Goal: Task Accomplishment & Management: Manage account settings

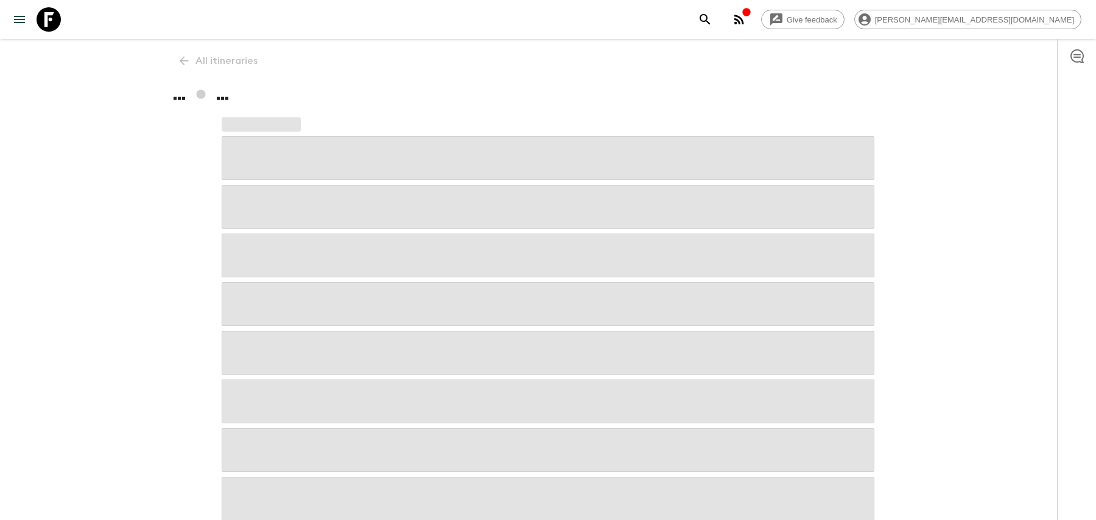
click at [717, 9] on button "search adventures" at bounding box center [705, 19] width 24 height 24
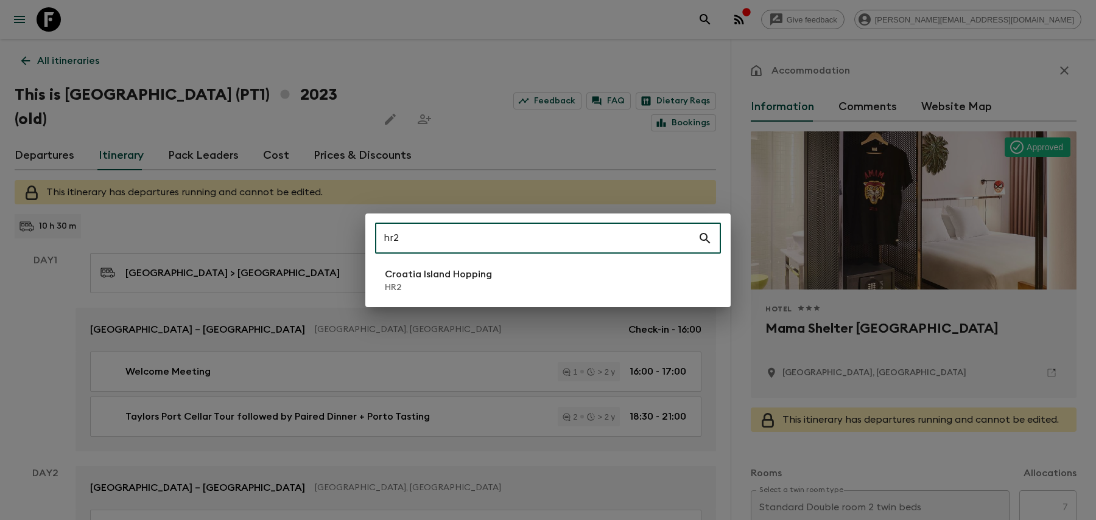
type input "hr2"
click at [501, 276] on li "Croatia Island Hopping HR2" at bounding box center [548, 281] width 346 height 34
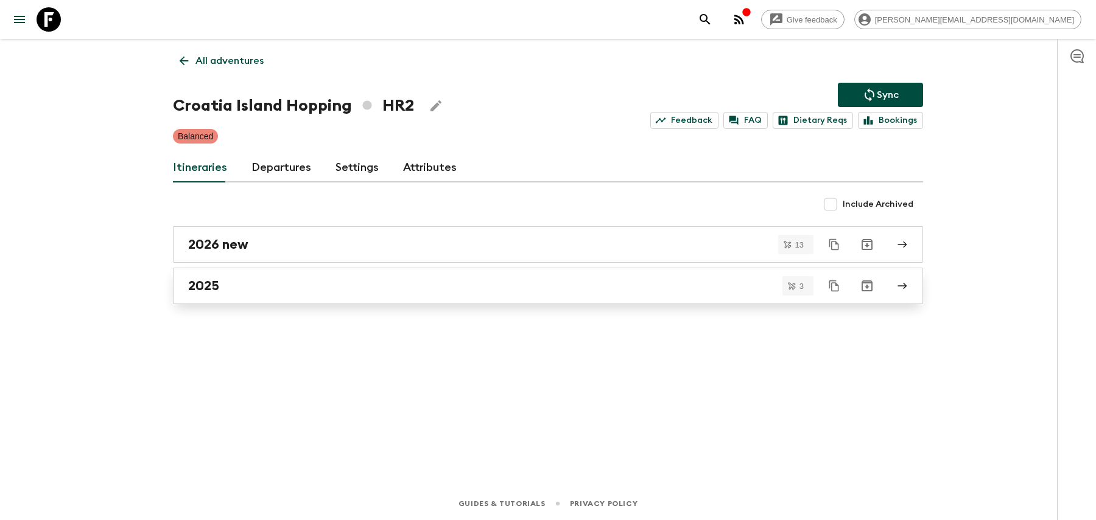
click at [236, 290] on div "2025" at bounding box center [536, 286] width 696 height 16
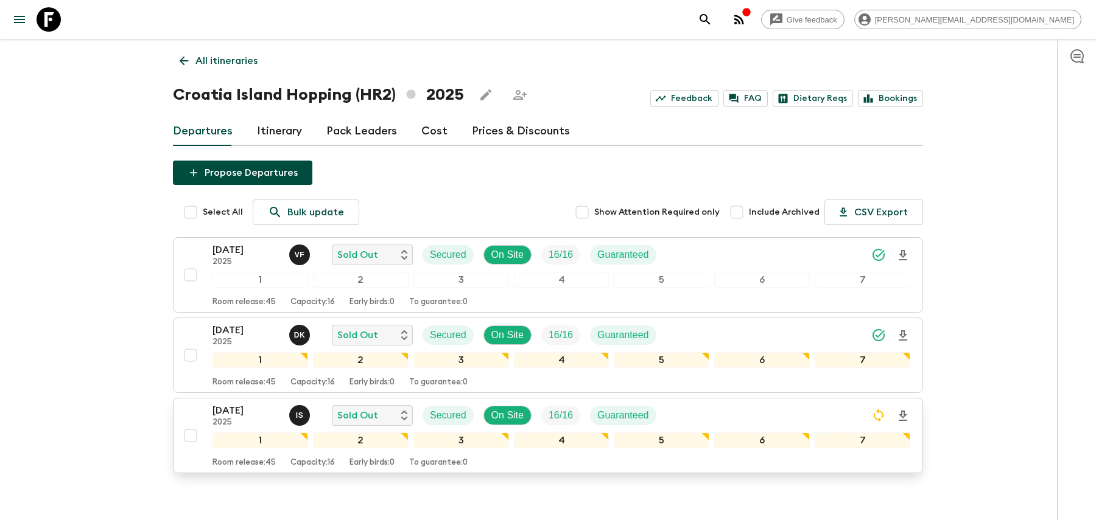
click at [687, 413] on div "[DATE] 2025 I S Sold Out Secured On Site 16 / 16 Guaranteed" at bounding box center [561, 416] width 698 height 24
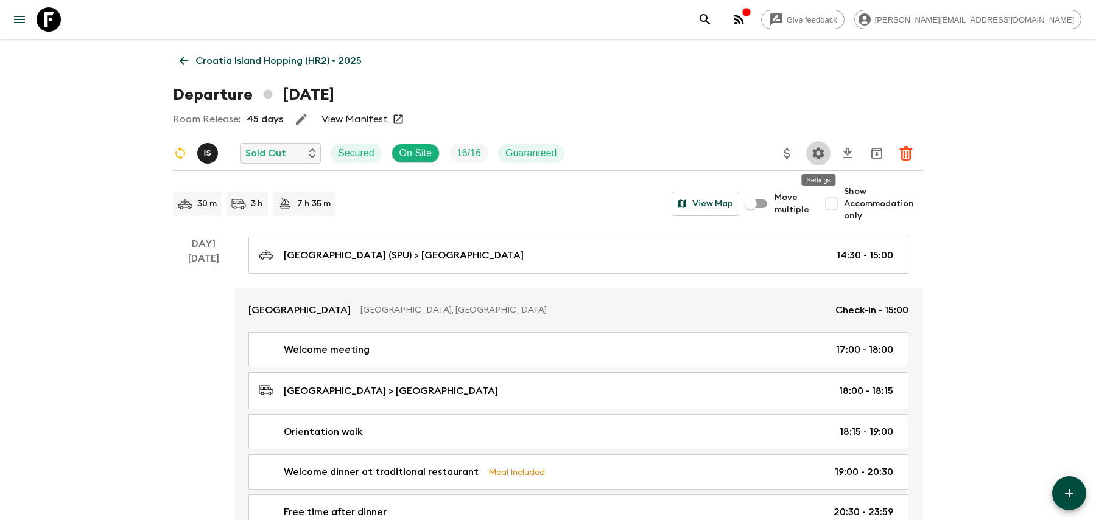
click at [818, 153] on icon "Settings" at bounding box center [818, 153] width 15 height 15
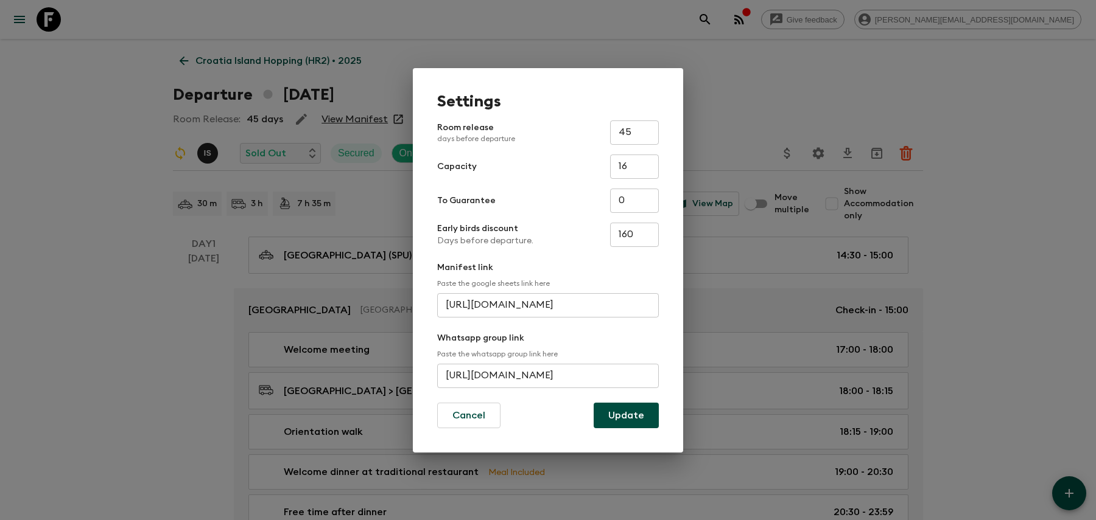
click at [547, 370] on input "[URL][DOMAIN_NAME]" at bounding box center [548, 376] width 222 height 24
click at [791, 100] on div "Settings Room release days before departure 45 ​ Capacity 16 ​ To Guarantee 0 ​…" at bounding box center [548, 260] width 1096 height 520
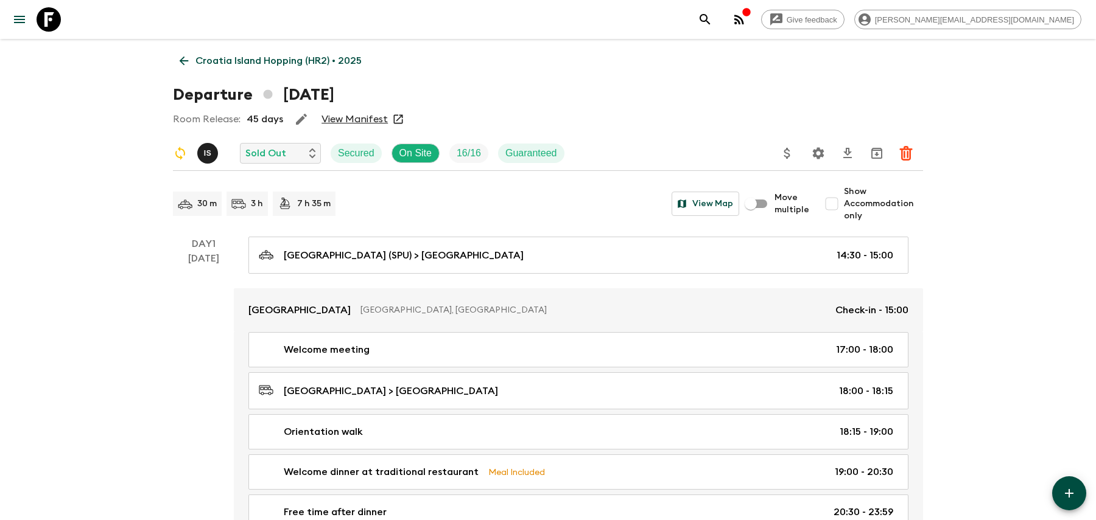
click at [191, 59] on link "Croatia Island Hopping (HR2) • 2025" at bounding box center [270, 61] width 195 height 24
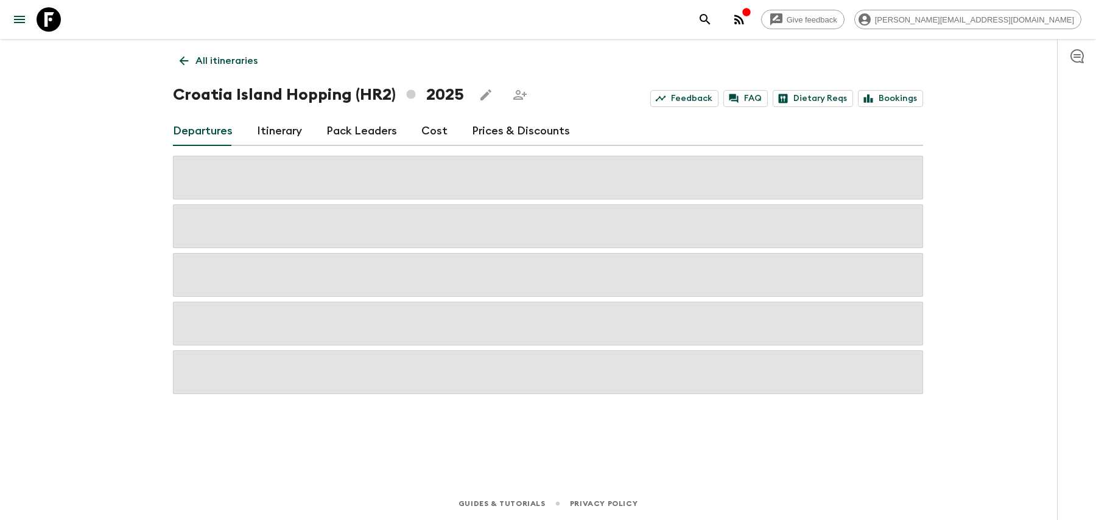
click at [195, 60] on link "All itineraries" at bounding box center [218, 61] width 91 height 24
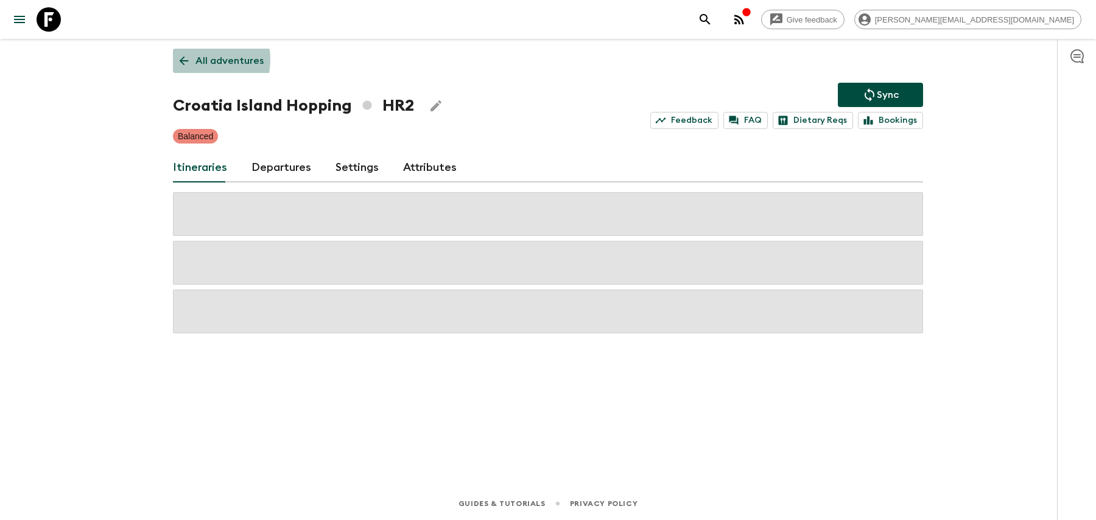
click at [195, 60] on link "All adventures" at bounding box center [221, 61] width 97 height 24
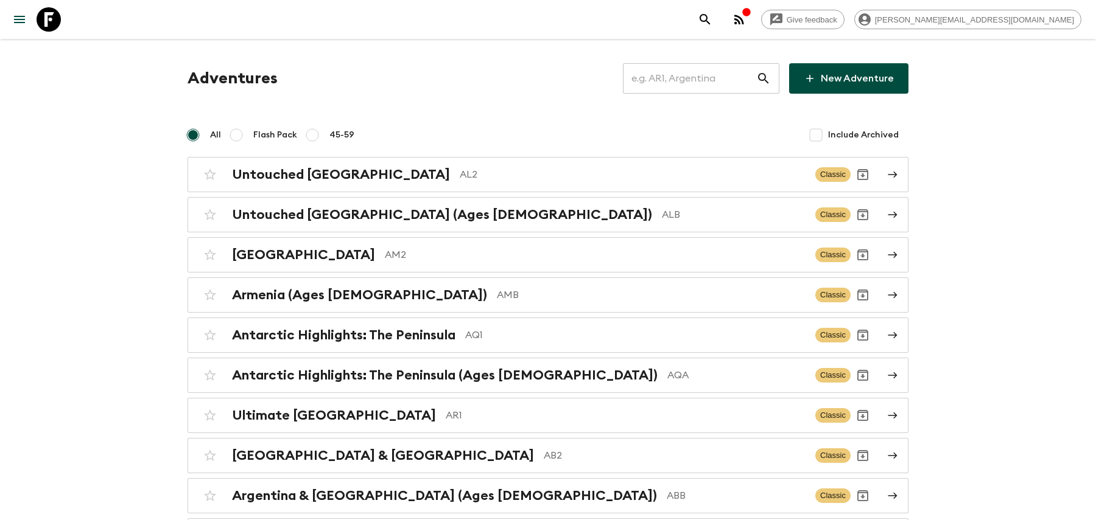
click at [677, 88] on input "text" at bounding box center [689, 78] width 133 height 34
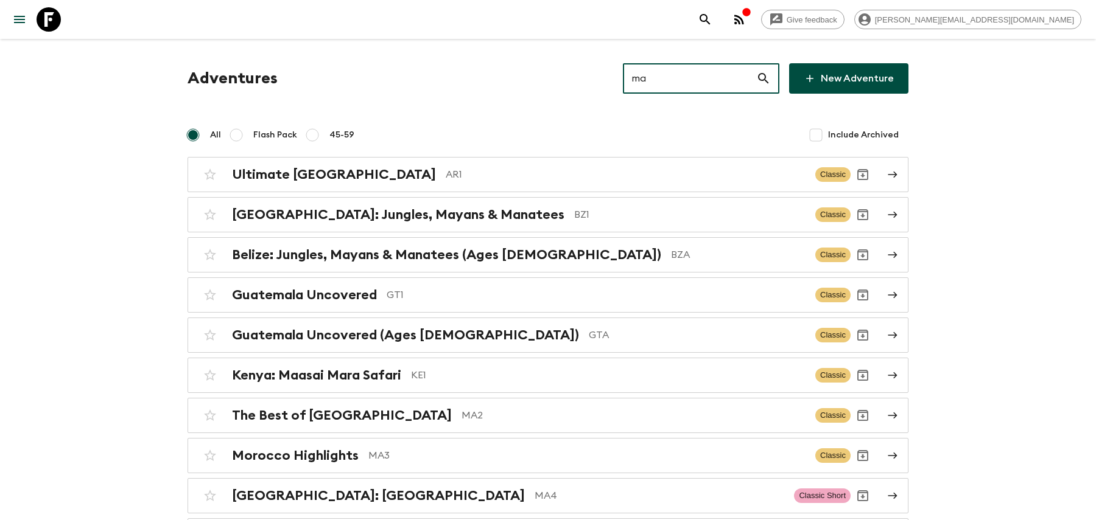
type input "ma3"
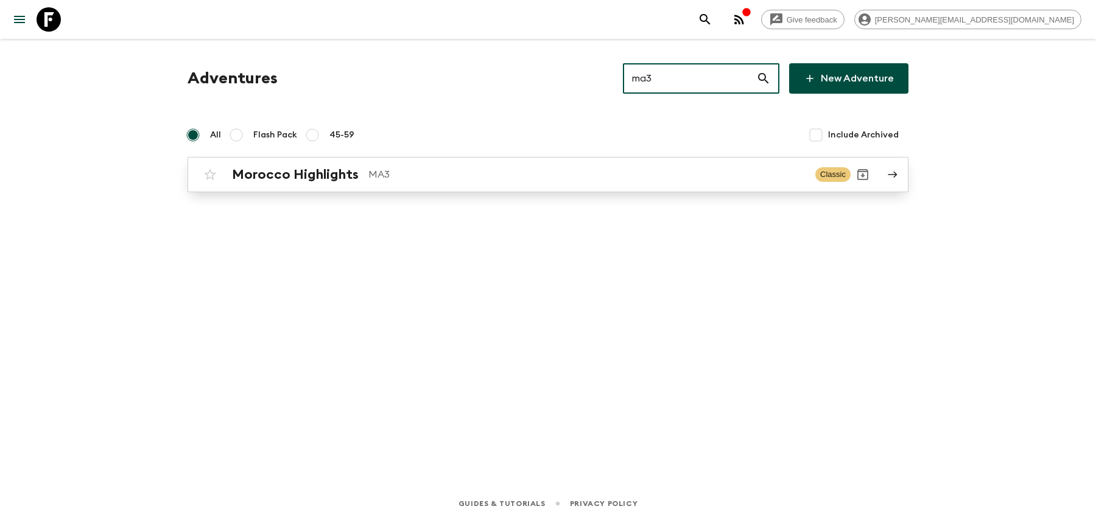
click at [541, 165] on div "Morocco Highlights MA3 Classic" at bounding box center [524, 175] width 653 height 24
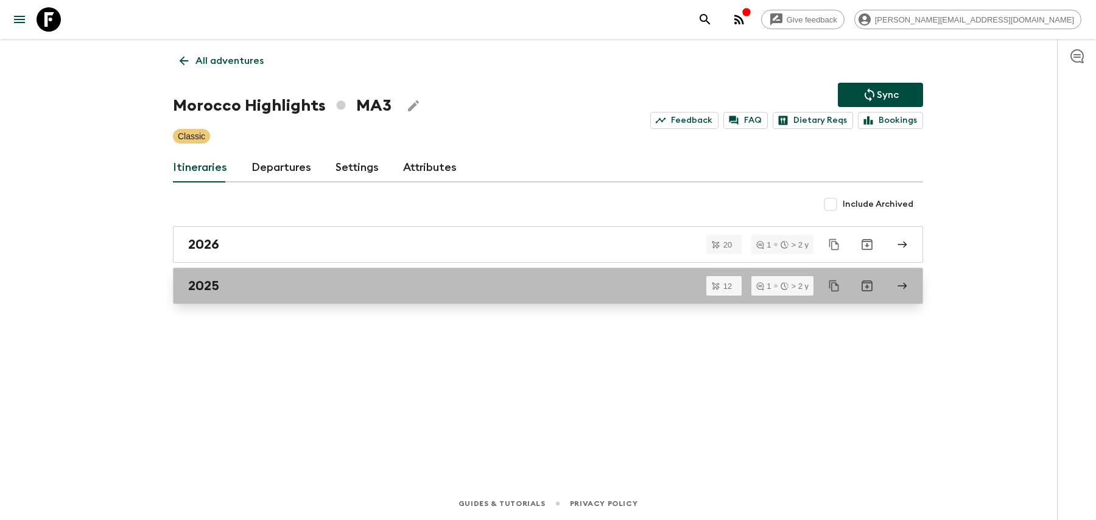
click at [247, 283] on div "2025" at bounding box center [536, 286] width 696 height 16
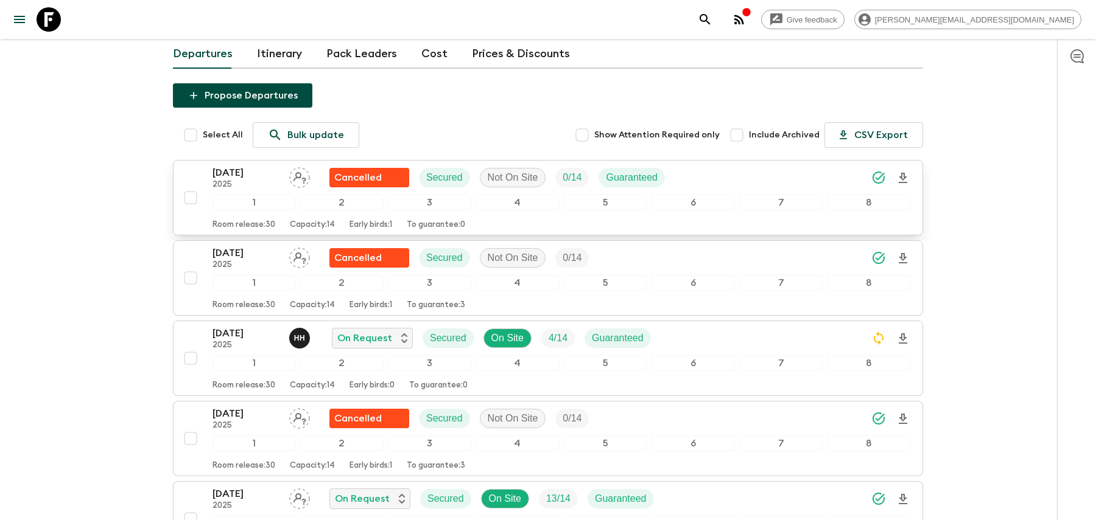
scroll to position [84, 0]
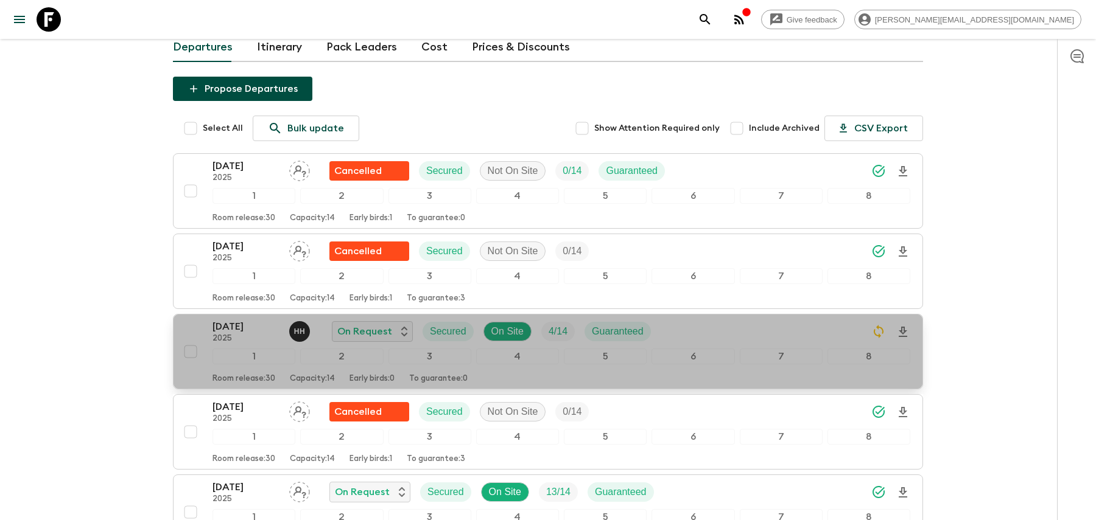
click at [256, 327] on p "[DATE]" at bounding box center [245, 327] width 67 height 15
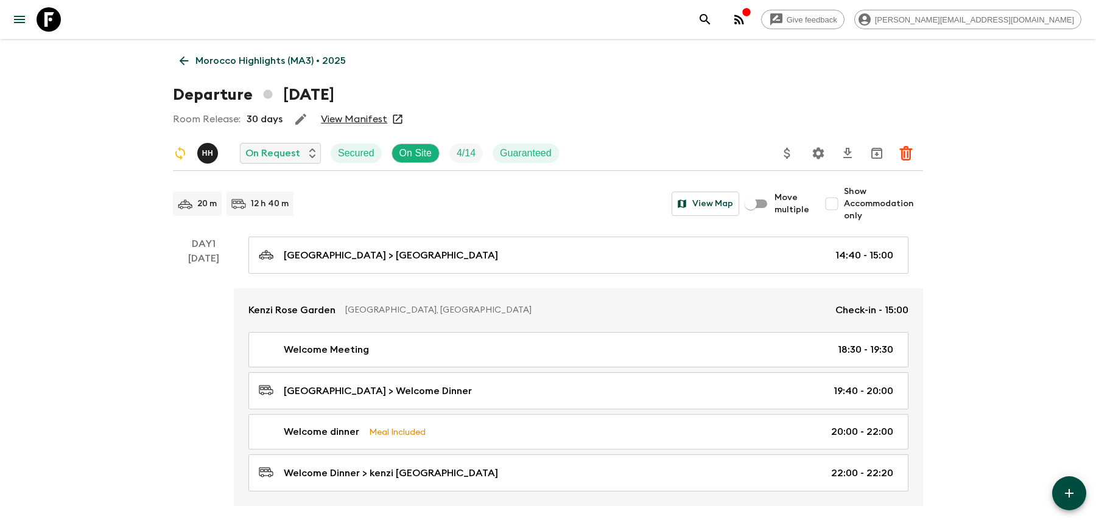
click at [818, 148] on icon "Settings" at bounding box center [819, 153] width 12 height 12
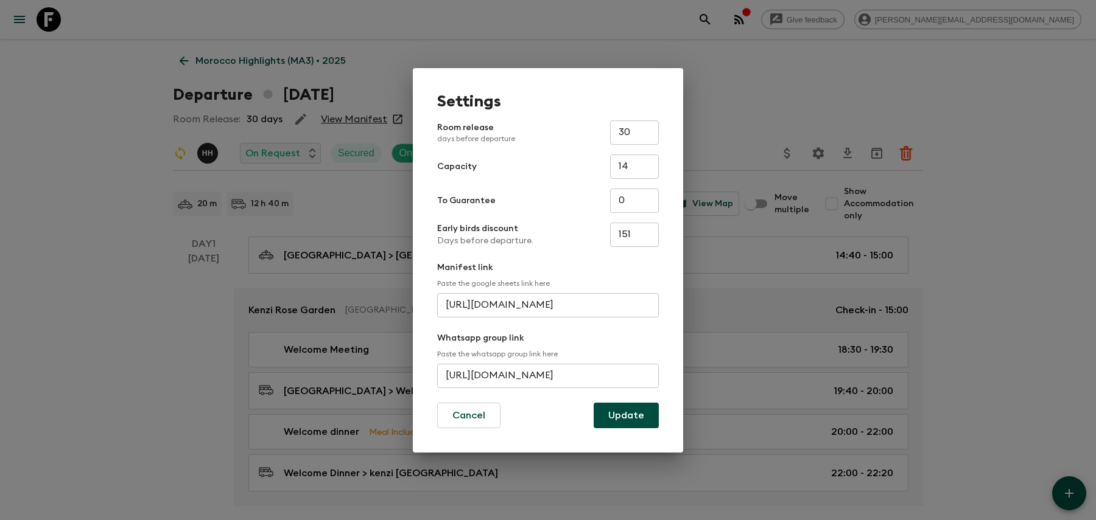
click at [561, 377] on input "[URL][DOMAIN_NAME]" at bounding box center [548, 376] width 222 height 24
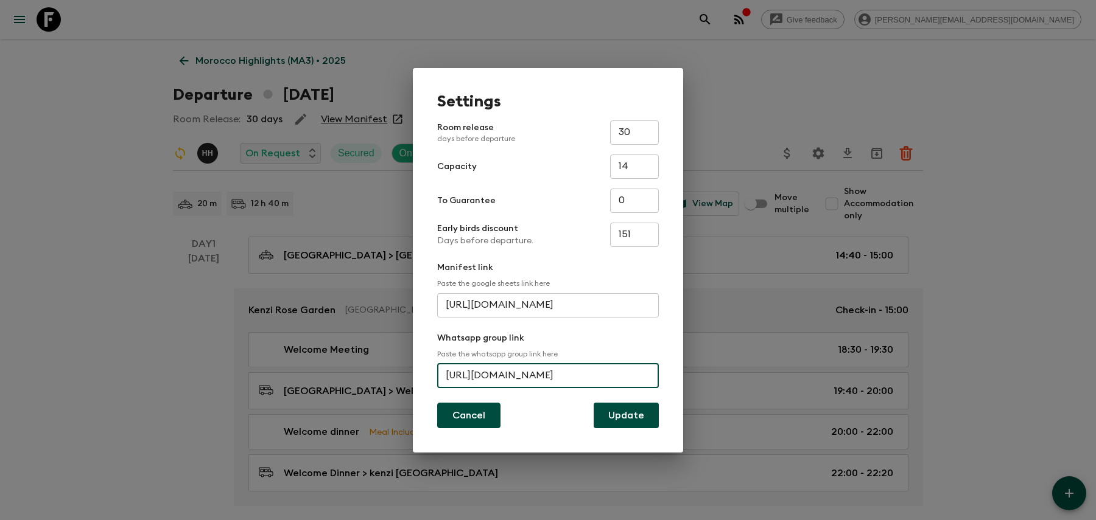
click at [467, 425] on button "Cancel" at bounding box center [468, 416] width 63 height 26
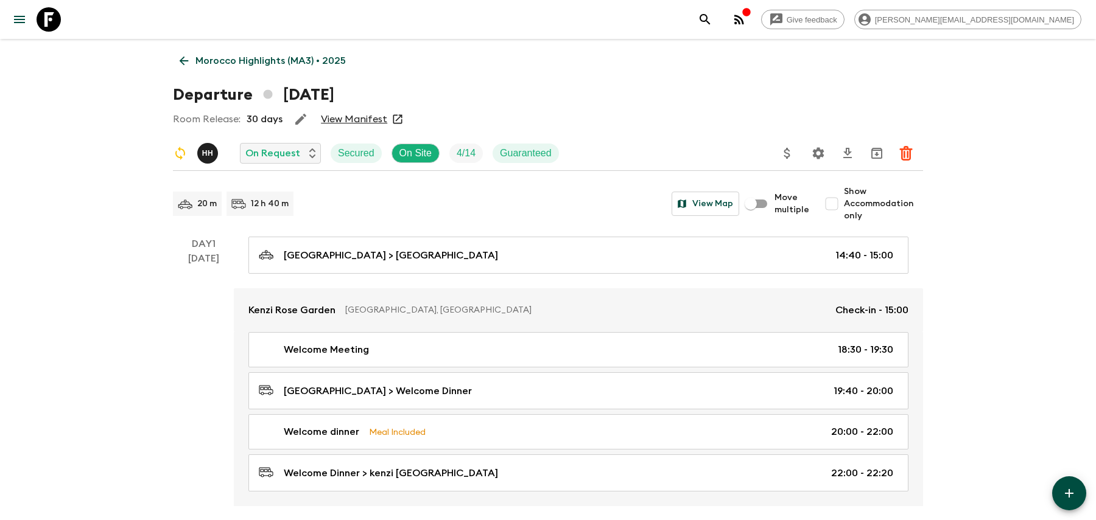
click at [285, 61] on p "Morocco Highlights (MA3) • 2025" at bounding box center [270, 61] width 150 height 15
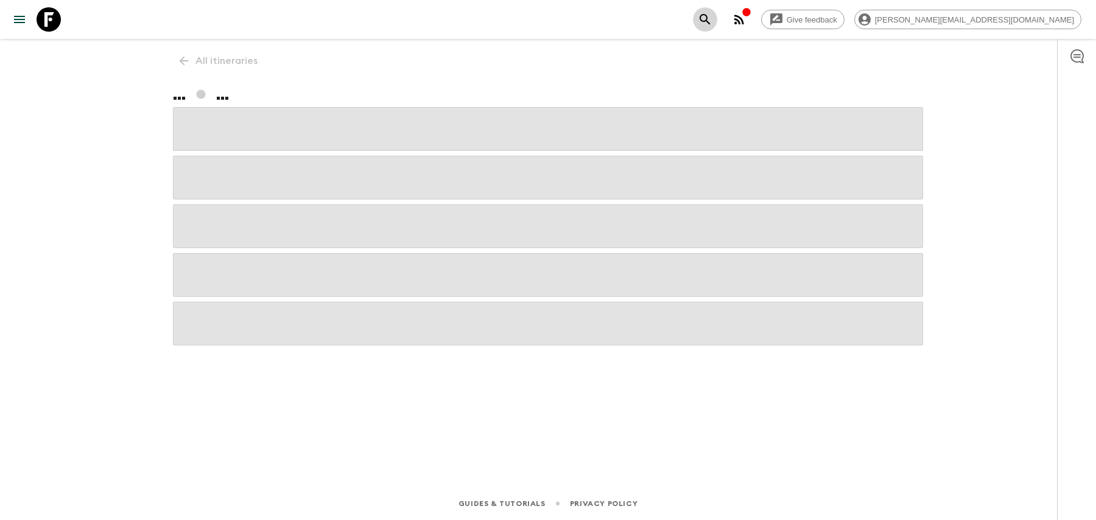
click at [712, 20] on icon "search adventures" at bounding box center [705, 19] width 15 height 15
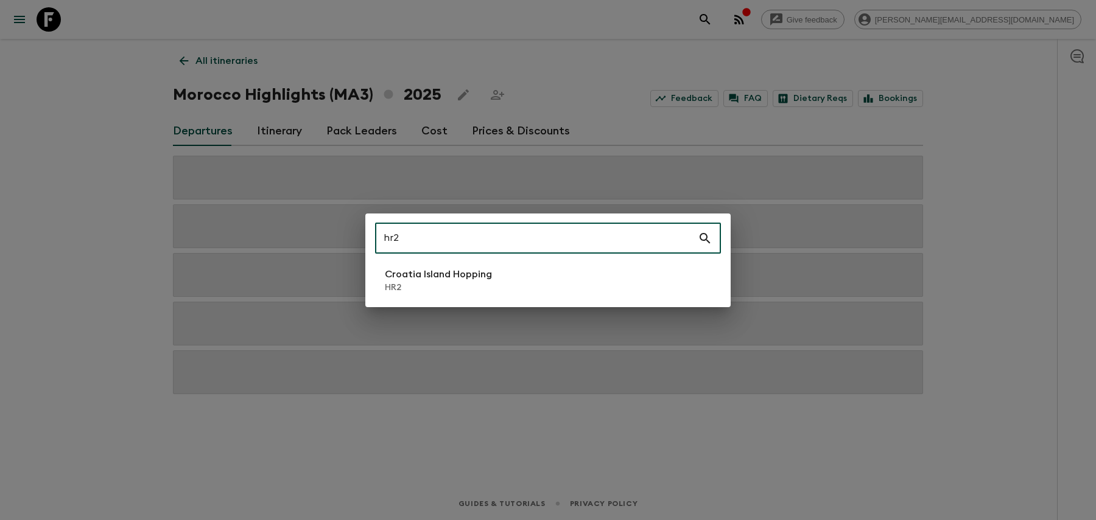
type input "hr2"
click at [408, 293] on p "HR2" at bounding box center [438, 288] width 107 height 12
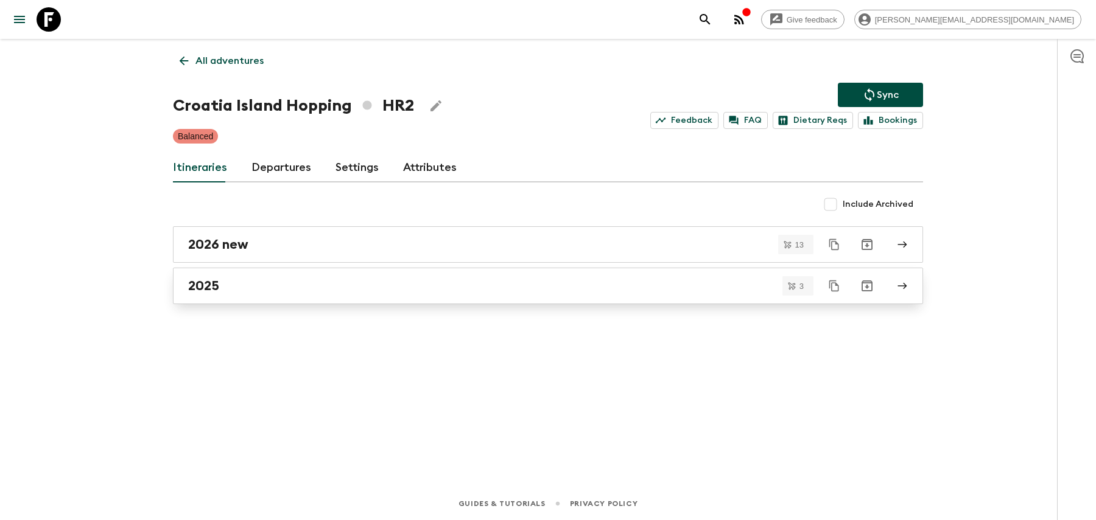
click at [240, 273] on link "2025" at bounding box center [548, 286] width 750 height 37
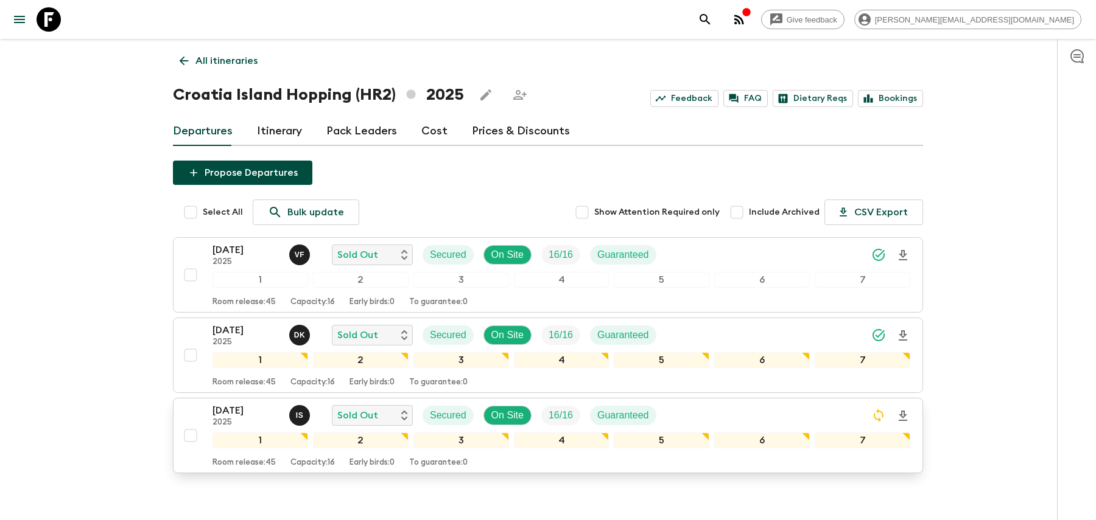
click at [785, 413] on div "[DATE] 2025 I S Sold Out Secured On Site 16 / 16 Guaranteed" at bounding box center [561, 416] width 698 height 24
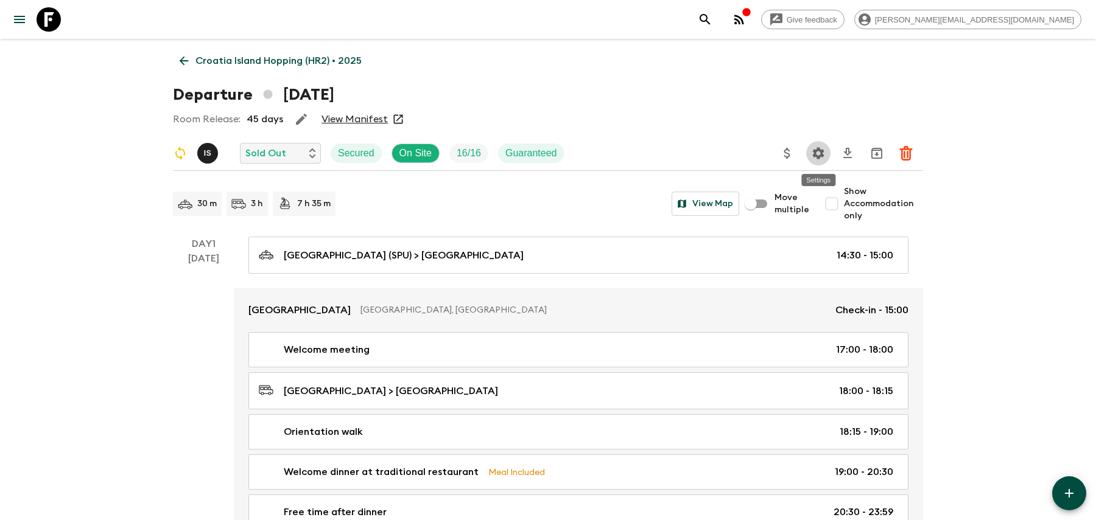
click at [821, 153] on icon "Settings" at bounding box center [819, 153] width 12 height 12
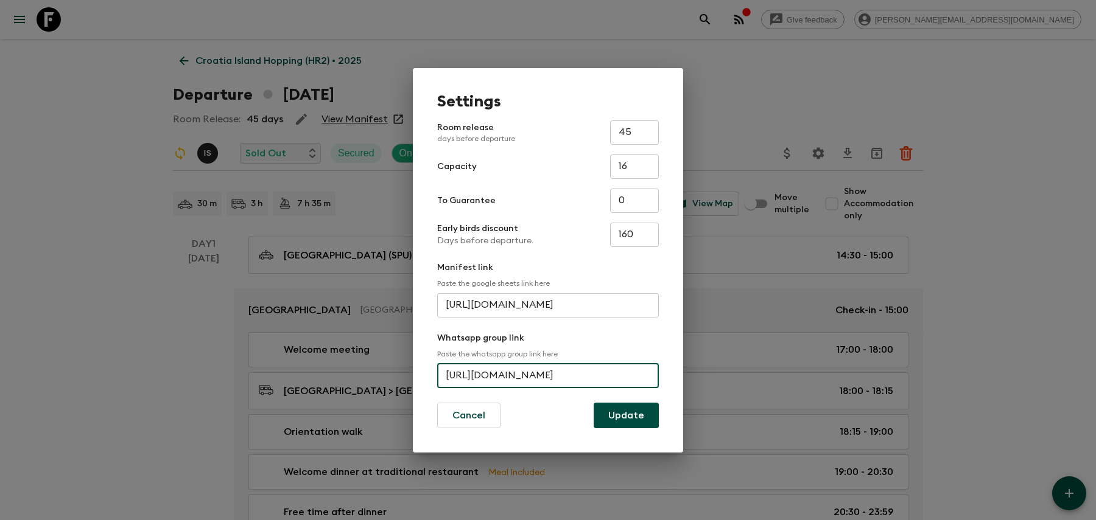
click at [517, 377] on input "[URL][DOMAIN_NAME]" at bounding box center [548, 376] width 222 height 24
paste input "ixdkBJeyKA3qLNSccxk"
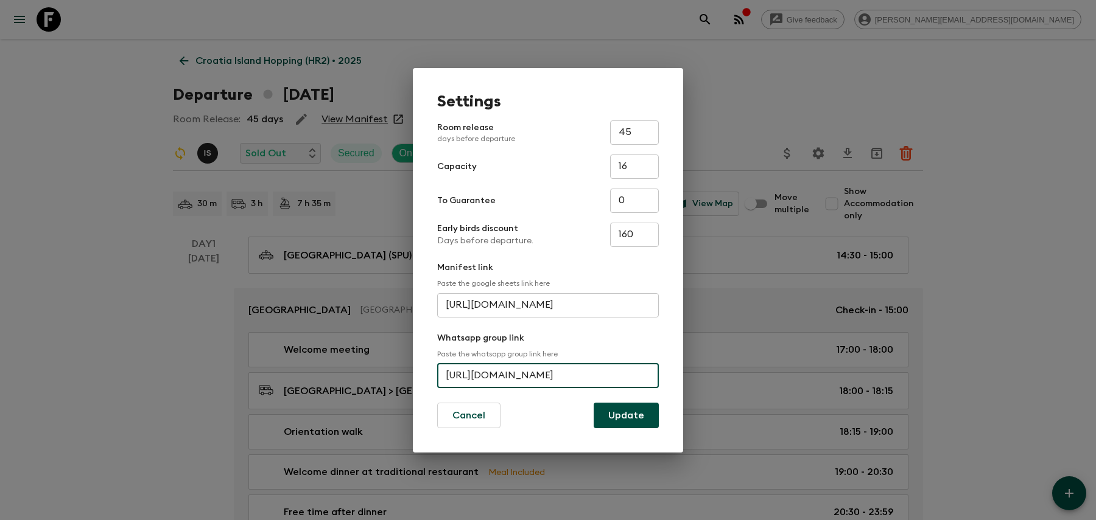
type input "[URL][DOMAIN_NAME]"
click at [609, 414] on button "Update" at bounding box center [626, 416] width 65 height 26
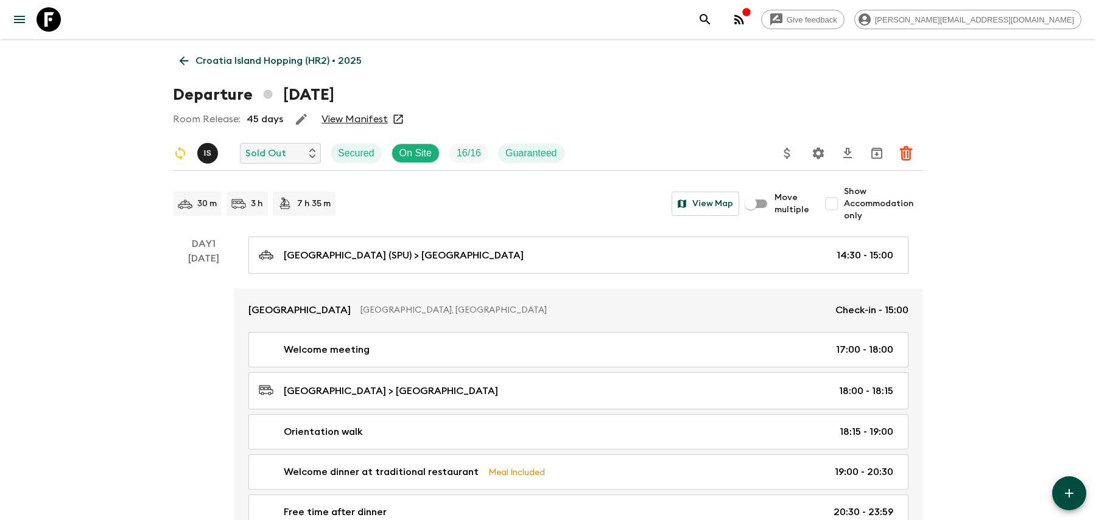
click at [270, 52] on link "Croatia Island Hopping (HR2) • 2025" at bounding box center [270, 61] width 195 height 24
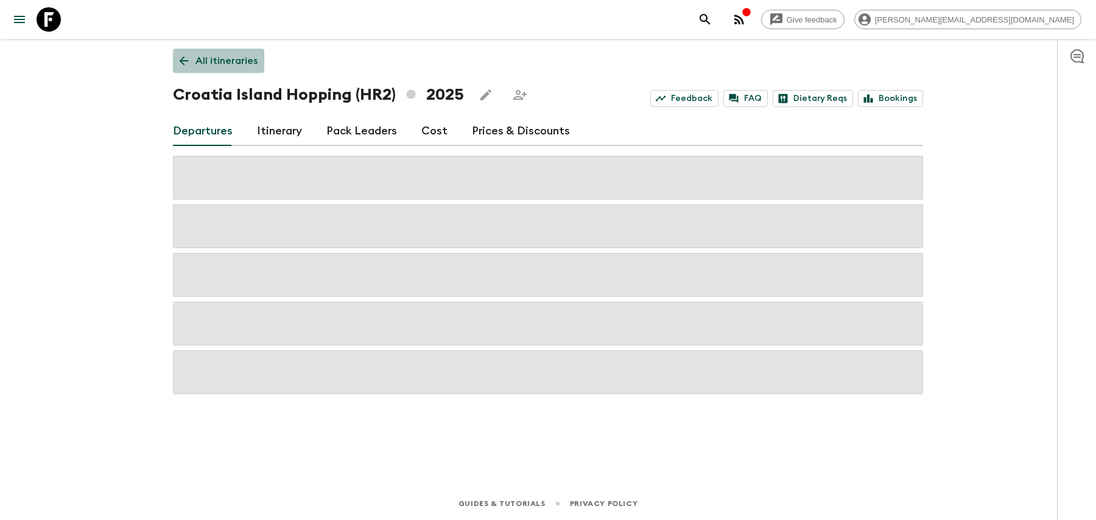
click at [245, 58] on p "All itineraries" at bounding box center [226, 61] width 62 height 15
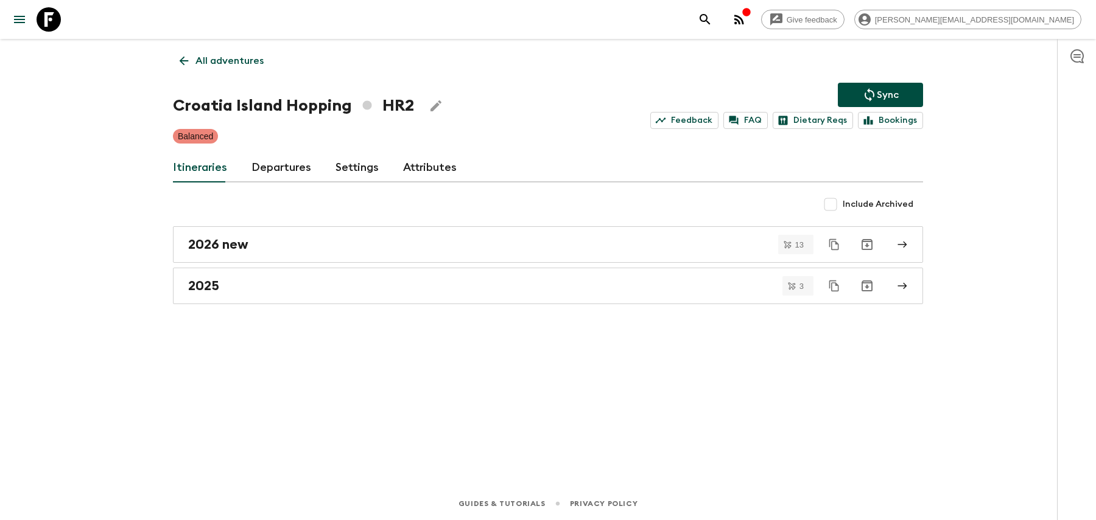
click at [250, 63] on p "All adventures" at bounding box center [229, 61] width 68 height 15
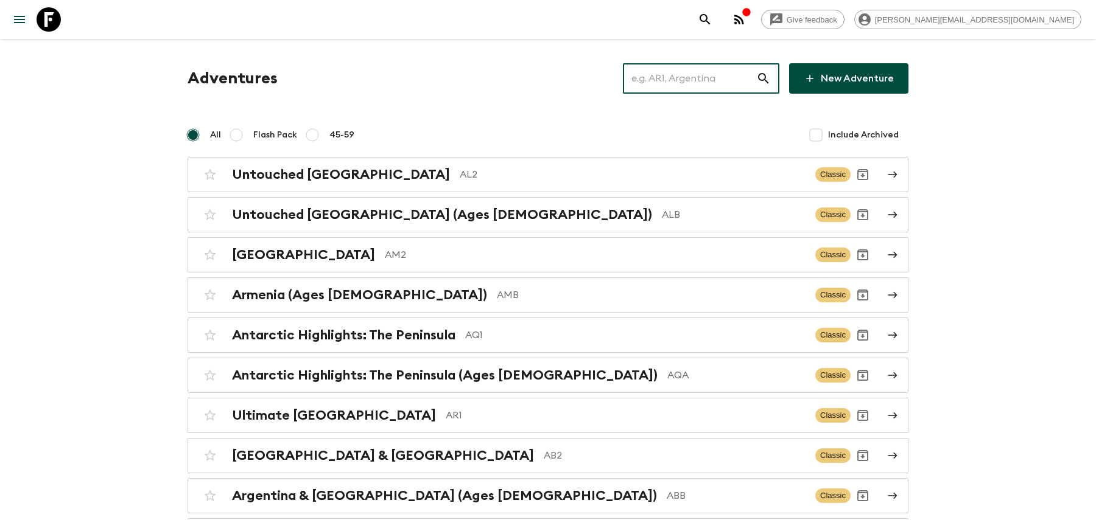
click at [714, 85] on input "text" at bounding box center [689, 78] width 133 height 34
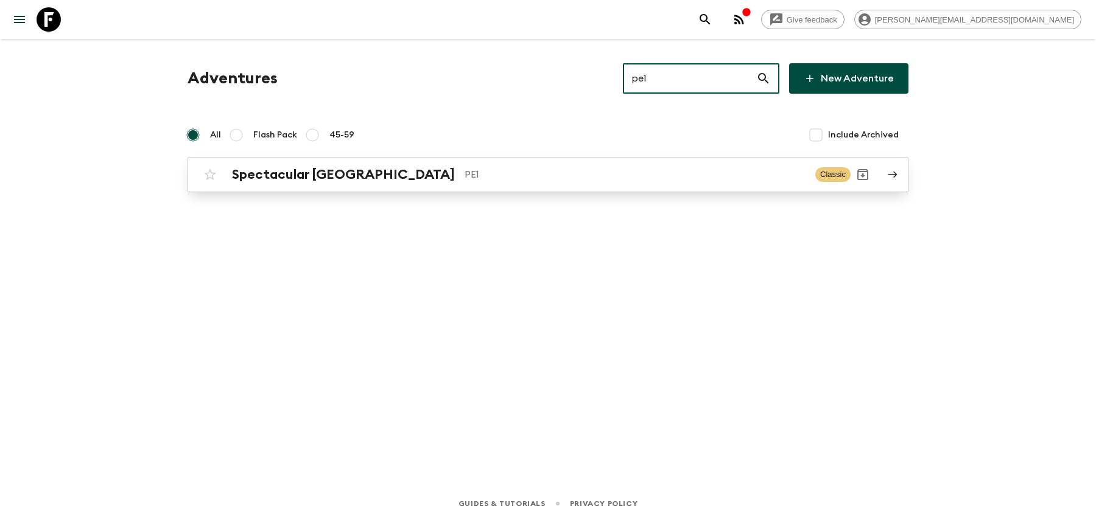
type input "pe1"
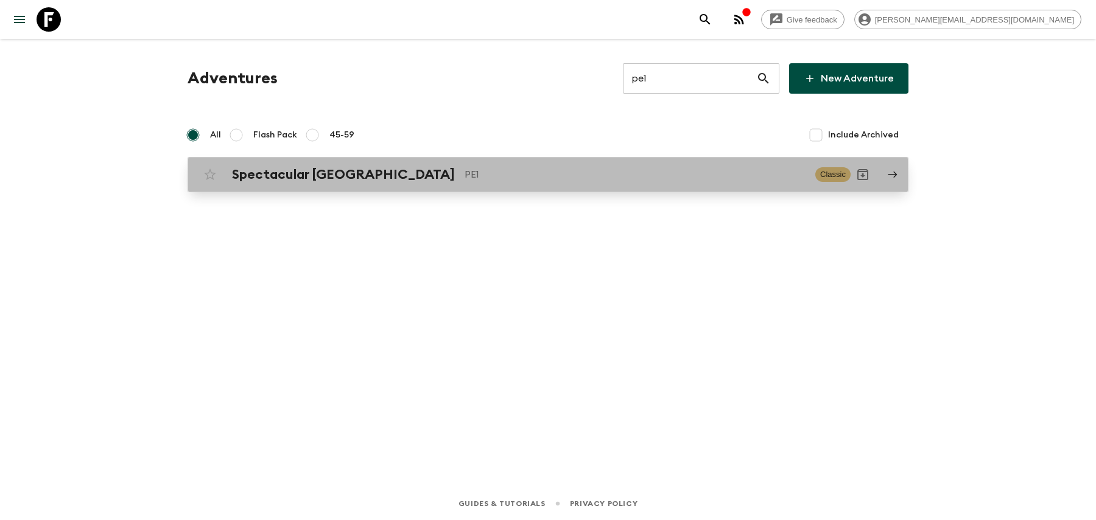
click at [556, 179] on p "PE1" at bounding box center [634, 174] width 341 height 15
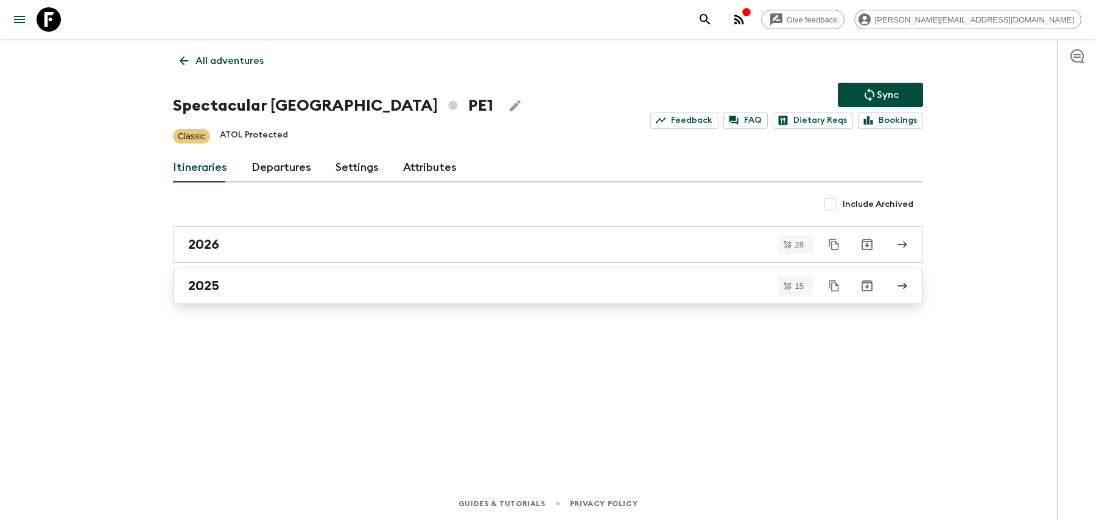
click at [424, 295] on link "2025" at bounding box center [548, 286] width 750 height 37
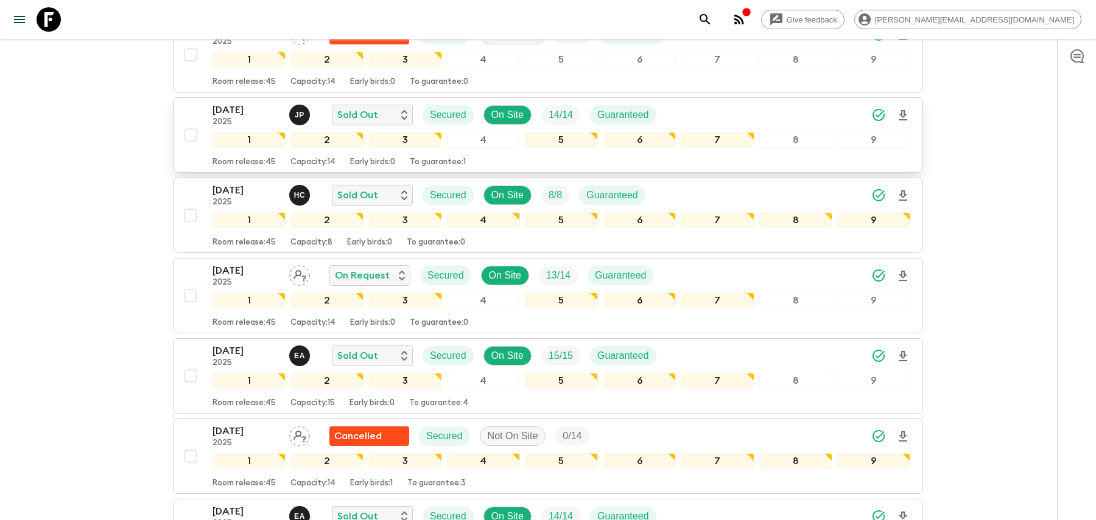
scroll to position [235, 0]
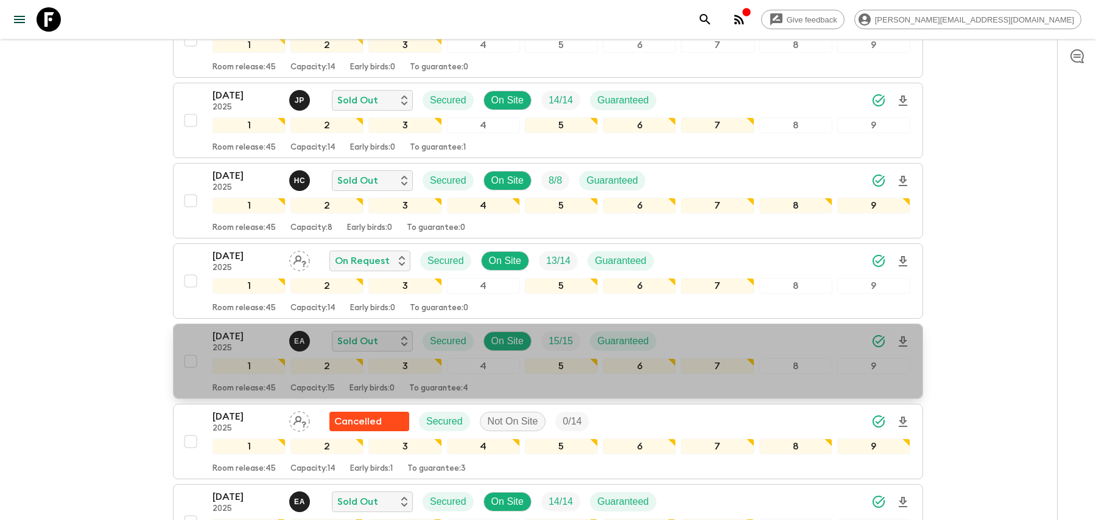
click at [670, 334] on div "[DATE] 2025 E A Sold Out Secured On Site 15 / 15 Guaranteed" at bounding box center [561, 341] width 698 height 24
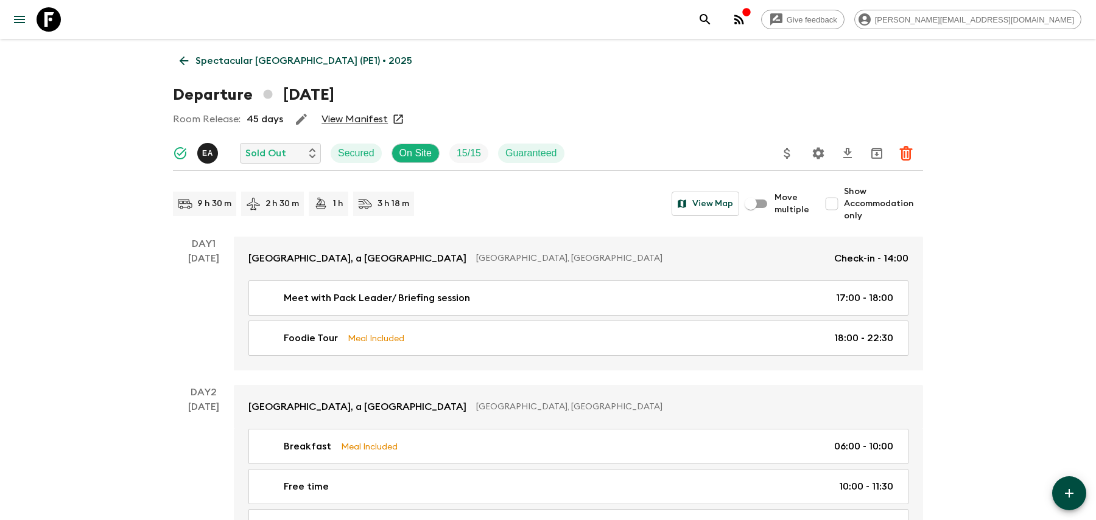
click at [820, 153] on icon "Settings" at bounding box center [818, 153] width 15 height 15
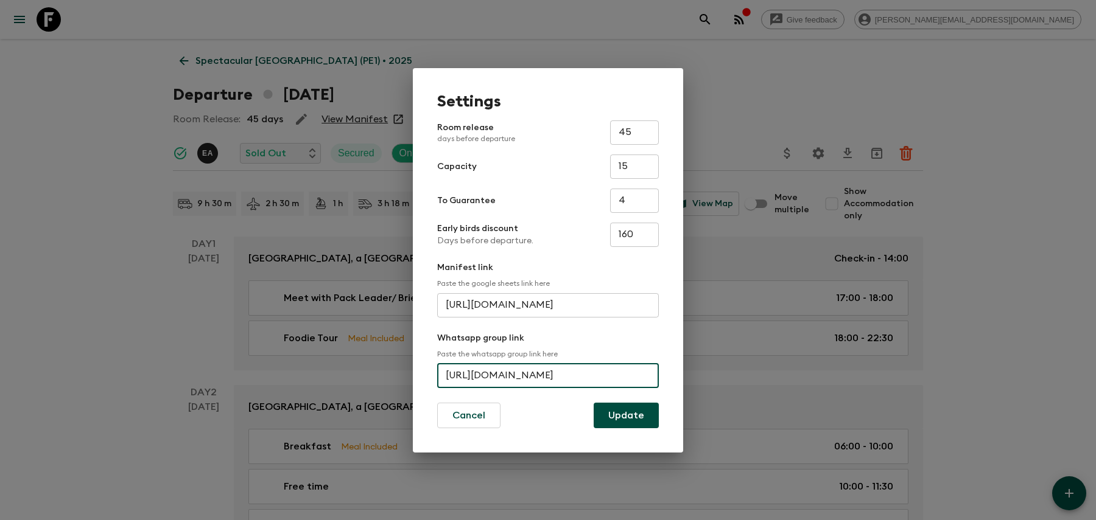
click at [505, 373] on input "[URL][DOMAIN_NAME]" at bounding box center [548, 376] width 222 height 24
paste input "uAxJlF1GHo5SIU1g1uD"
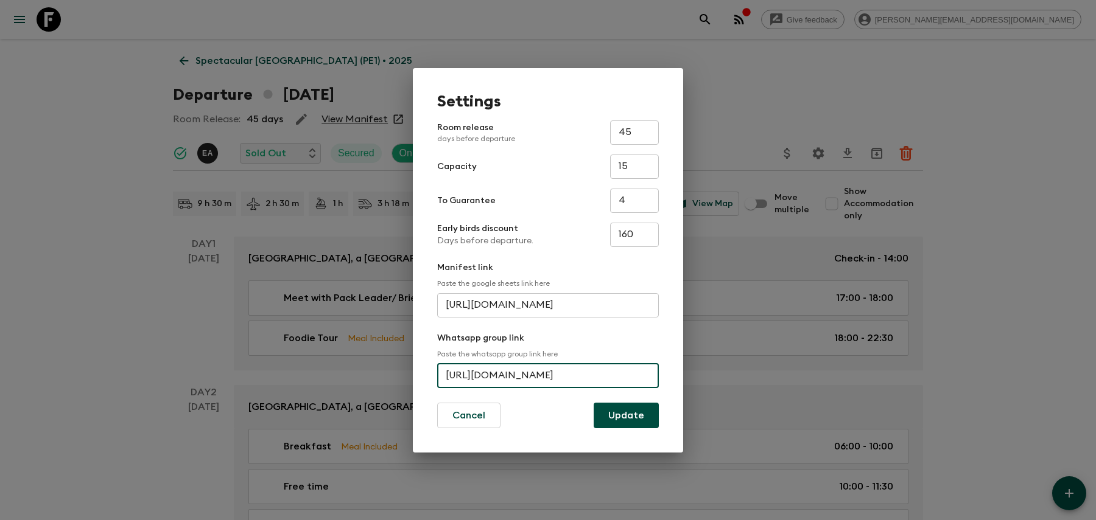
type input "[URL][DOMAIN_NAME]"
click at [620, 415] on button "Update" at bounding box center [626, 416] width 65 height 26
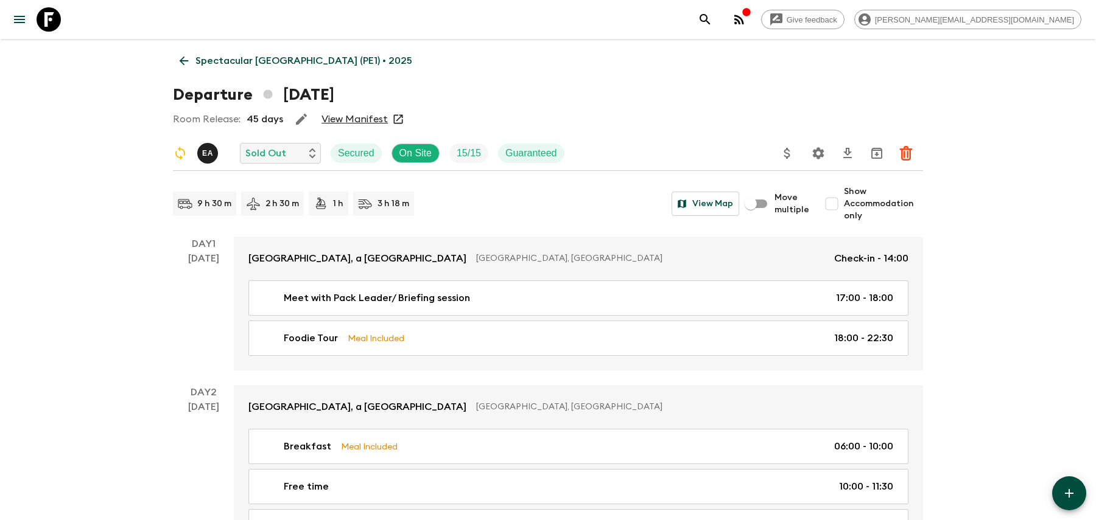
click at [712, 25] on icon "search adventures" at bounding box center [705, 19] width 15 height 15
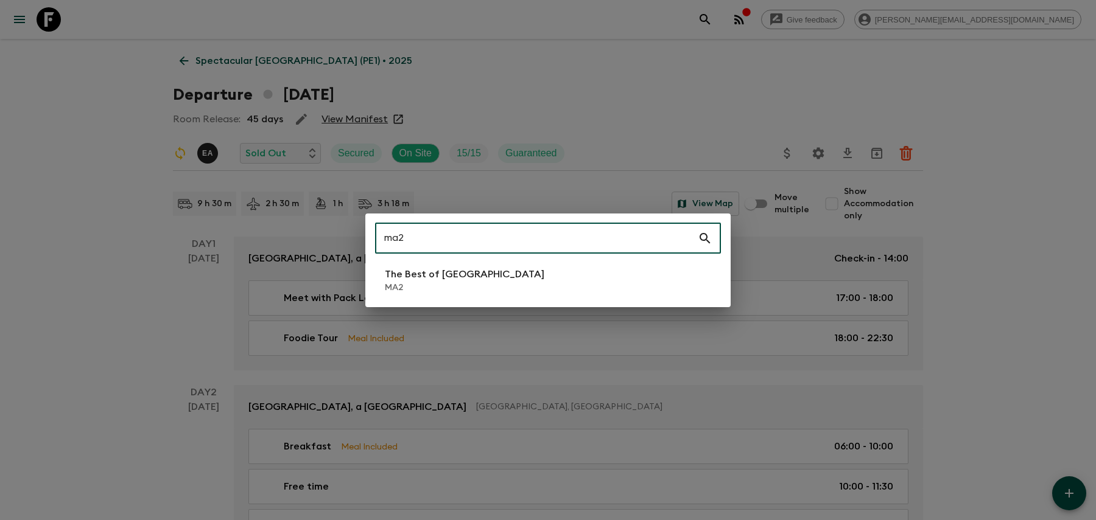
type input "ma2"
click at [412, 275] on p "The Best of [GEOGRAPHIC_DATA]" at bounding box center [464, 274] width 159 height 15
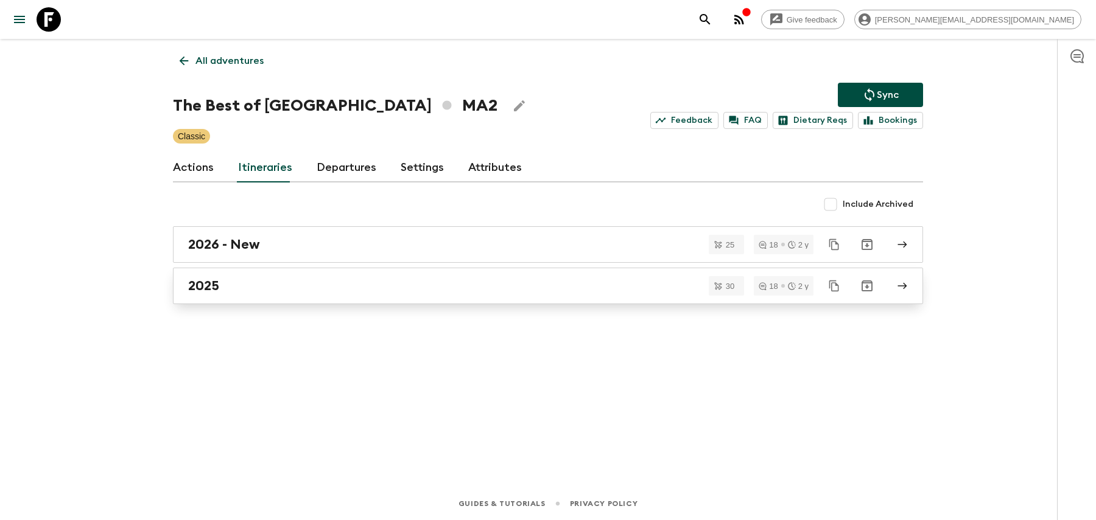
click at [409, 293] on link "2025" at bounding box center [548, 286] width 750 height 37
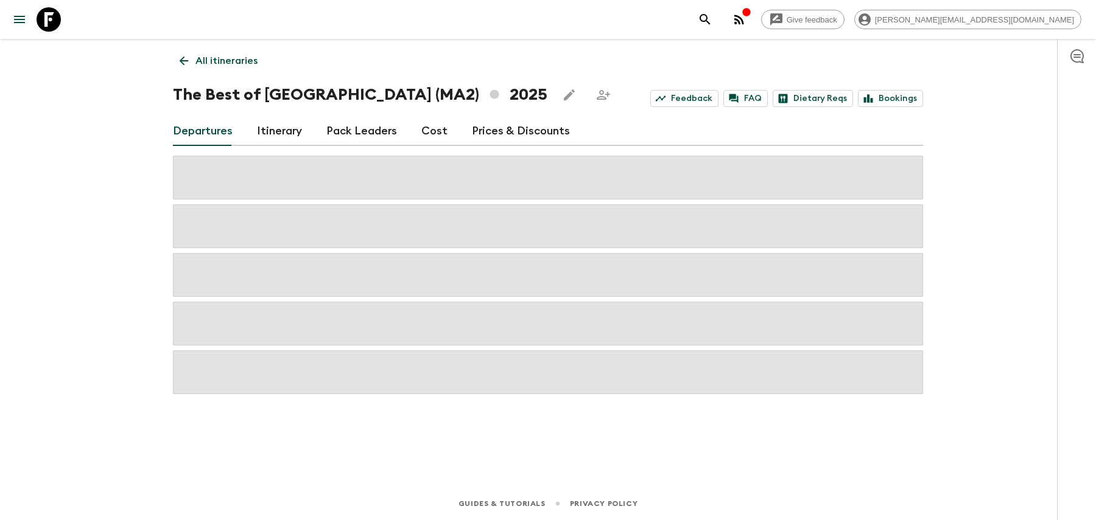
click at [281, 139] on link "Itinerary" at bounding box center [279, 131] width 45 height 29
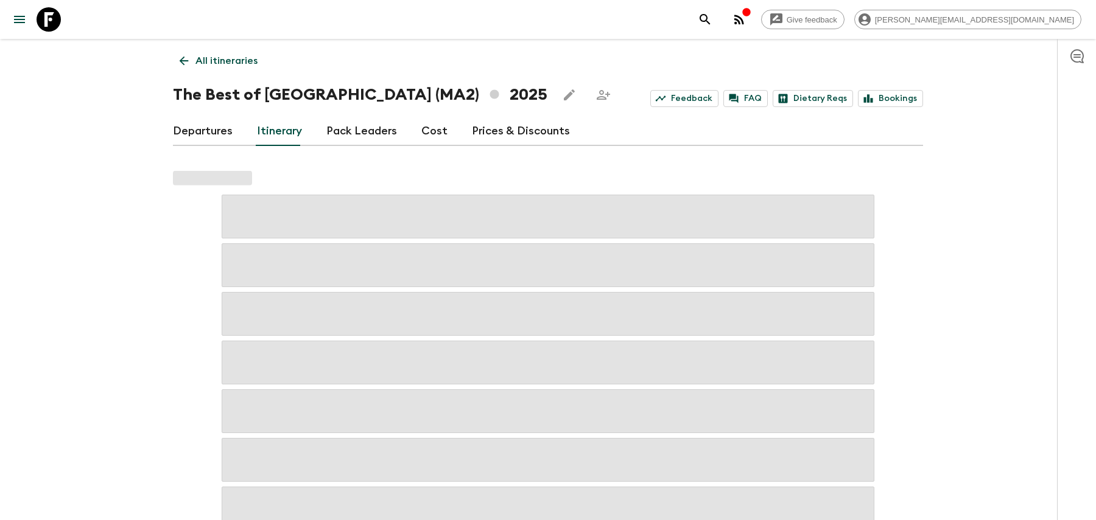
click at [212, 133] on link "Departures" at bounding box center [203, 131] width 60 height 29
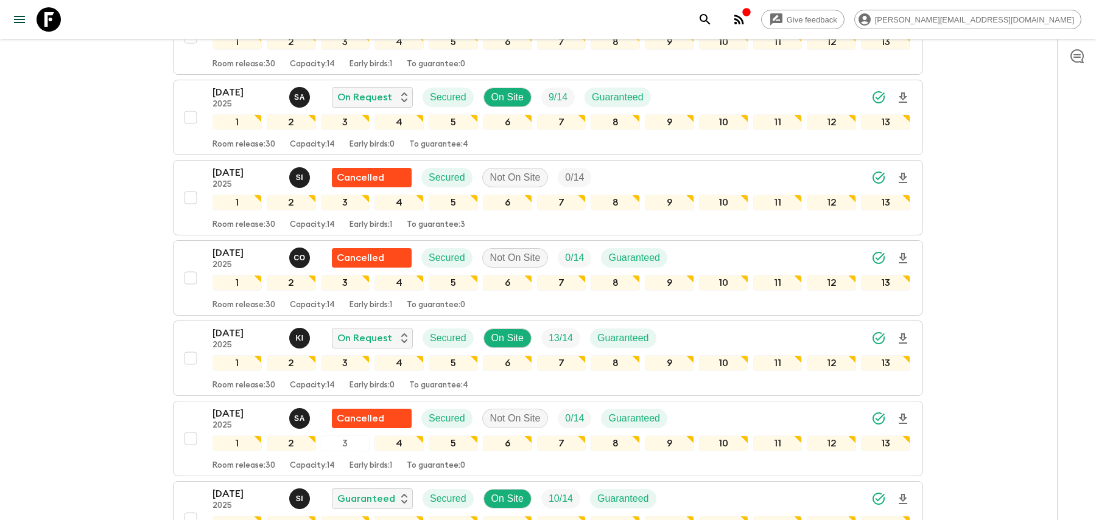
scroll to position [1261, 0]
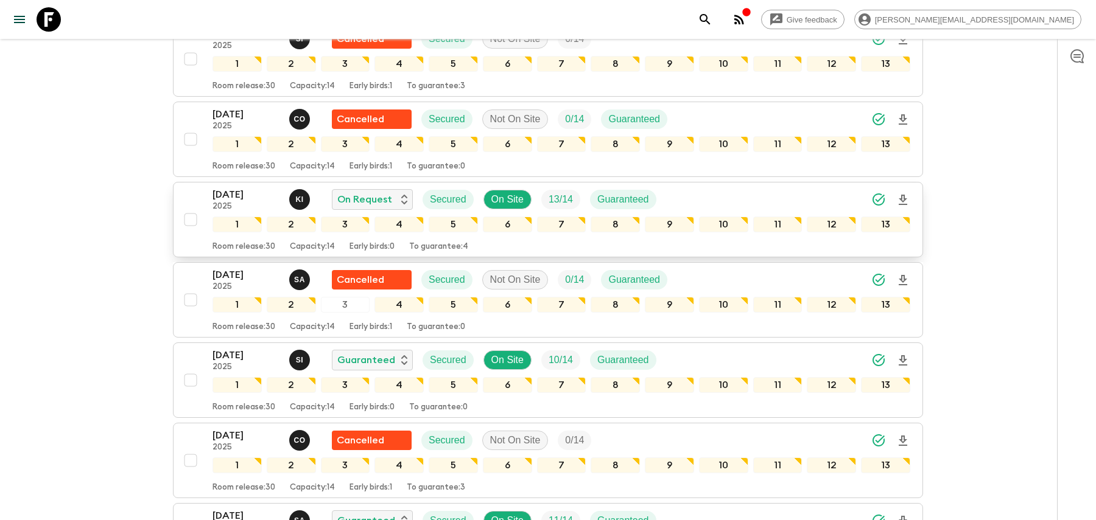
click at [730, 187] on div "[DATE] 2025 K I On Request Secured On Site 13 / 14 Guaranteed" at bounding box center [561, 199] width 698 height 24
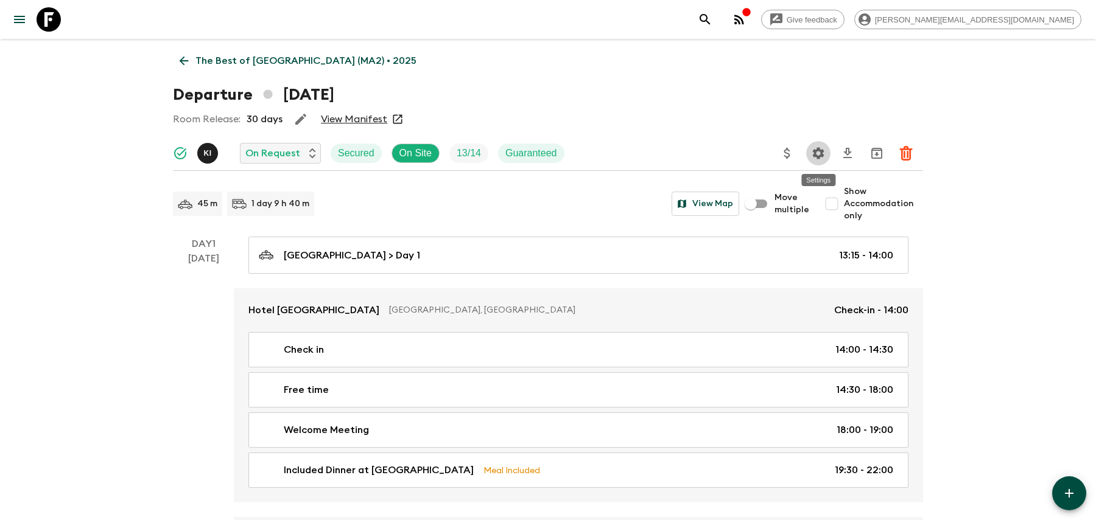
click at [818, 149] on icon "Settings" at bounding box center [819, 153] width 12 height 12
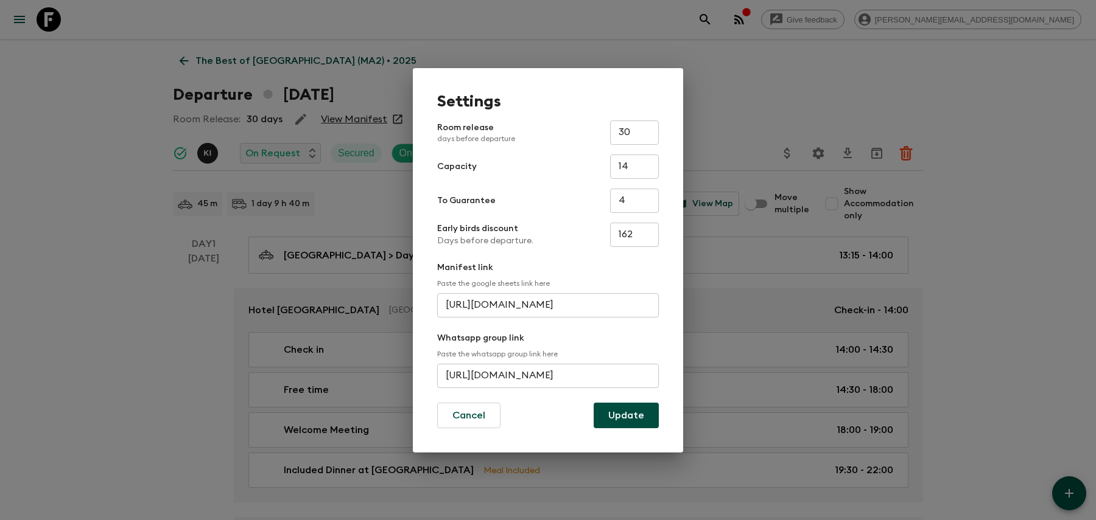
click at [482, 368] on input "[URL][DOMAIN_NAME]" at bounding box center [548, 376] width 222 height 24
paste input "GF3vSvAaXhJofjiB2QeN"
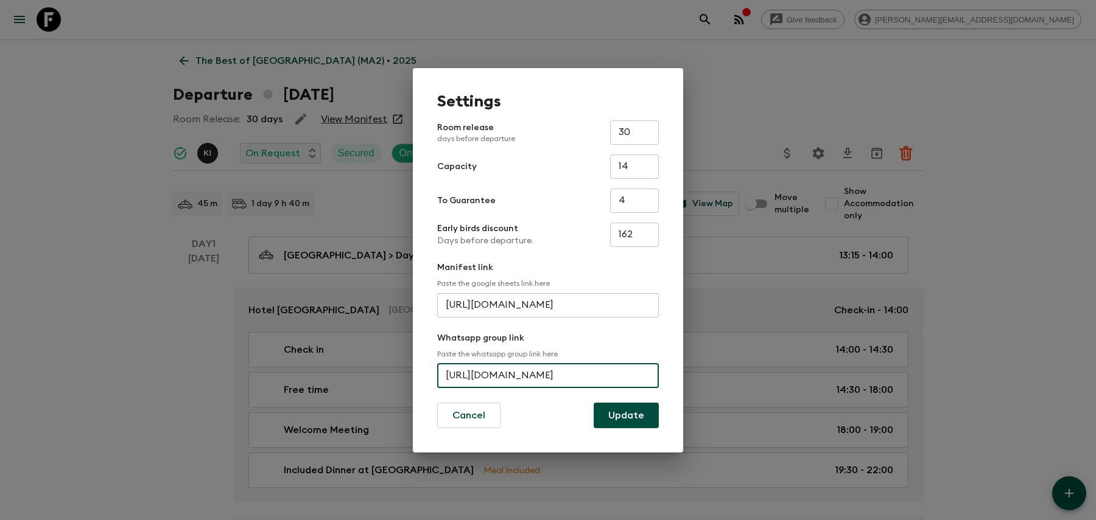
type input "[URL][DOMAIN_NAME]"
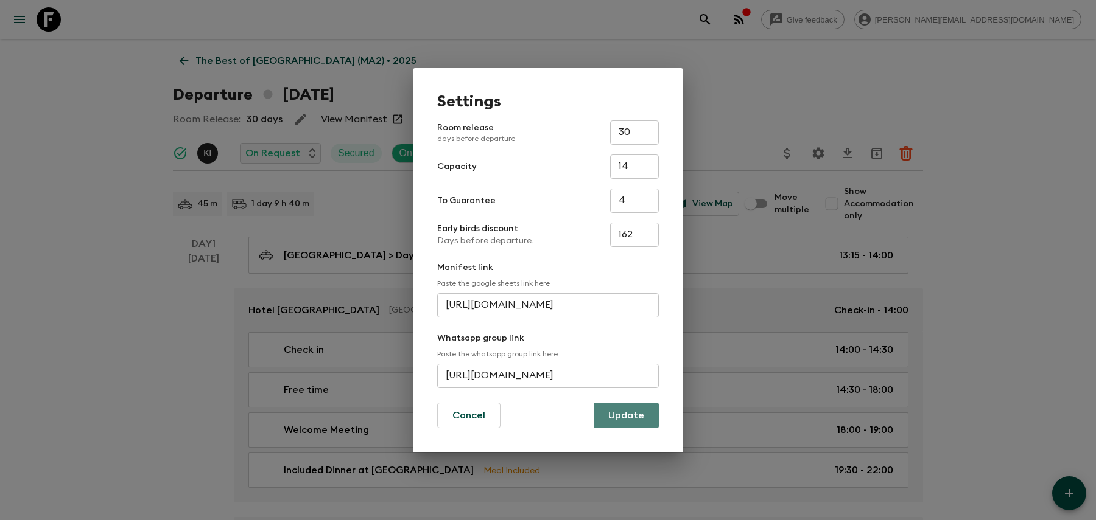
click at [639, 416] on button "Update" at bounding box center [626, 416] width 65 height 26
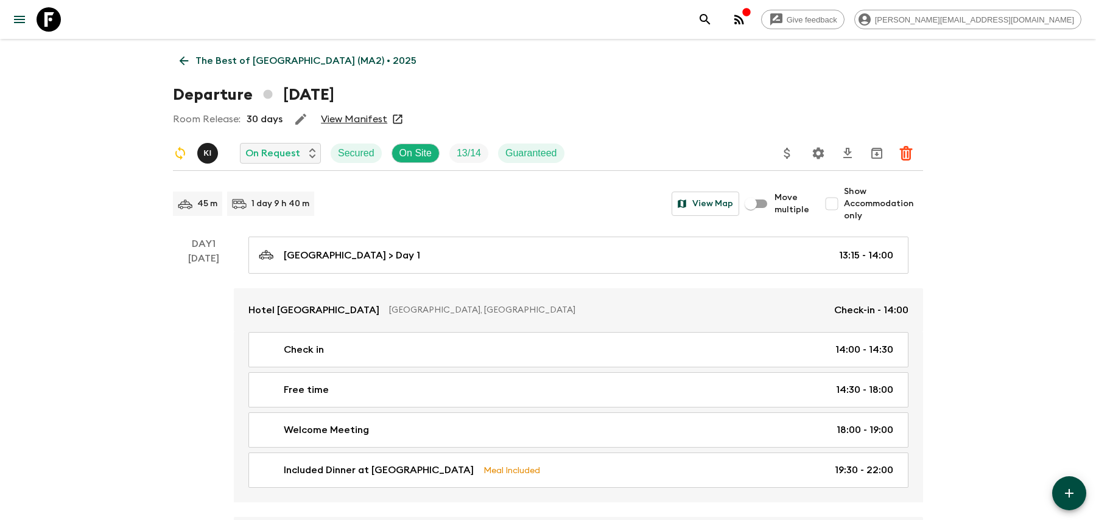
click at [606, 128] on div "Room Release: 30 days View Manifest" at bounding box center [548, 119] width 750 height 24
click at [814, 148] on icon "Settings" at bounding box center [818, 153] width 15 height 15
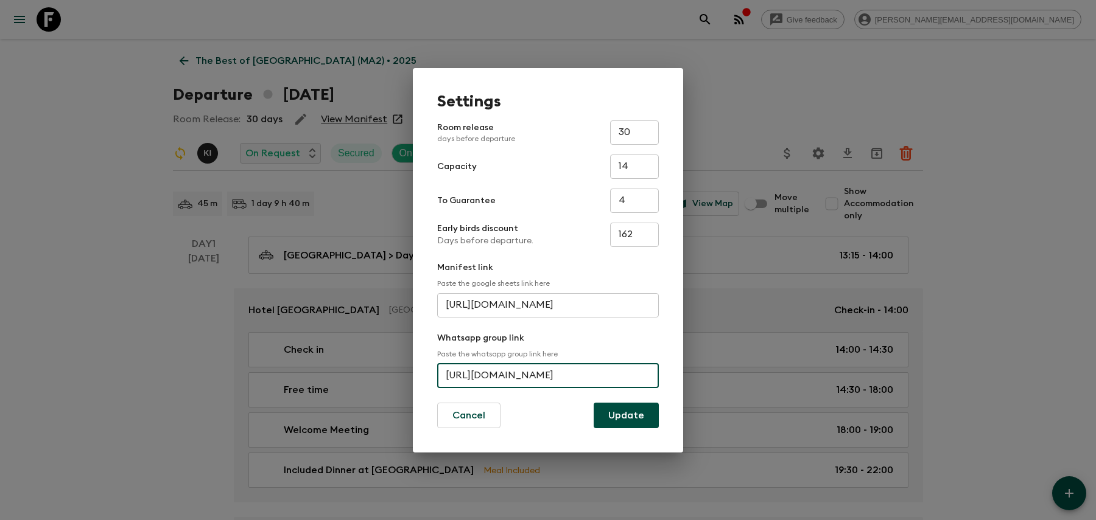
click at [485, 375] on input "[URL][DOMAIN_NAME]" at bounding box center [548, 376] width 222 height 24
click at [628, 419] on button "Update" at bounding box center [626, 416] width 65 height 26
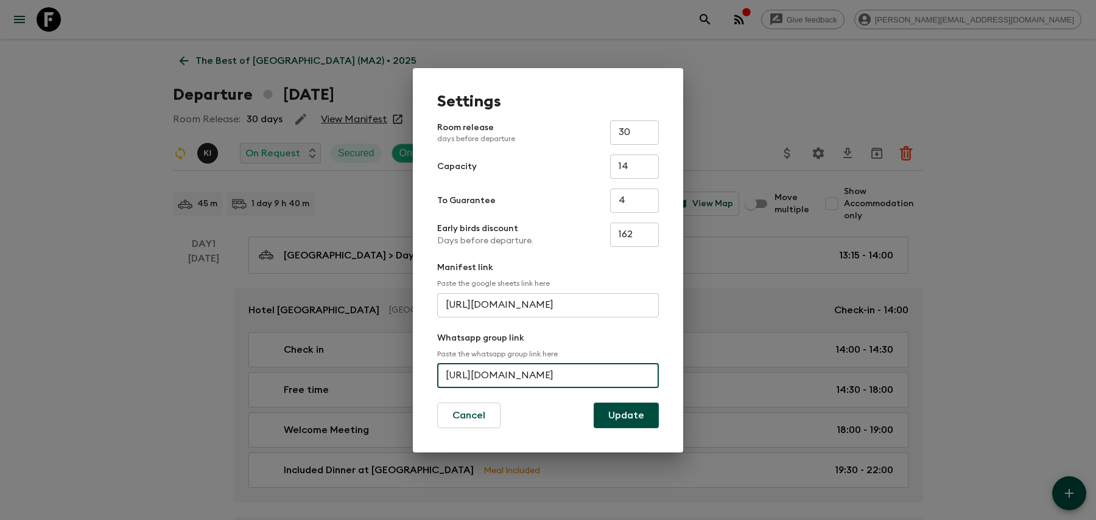
scroll to position [0, 0]
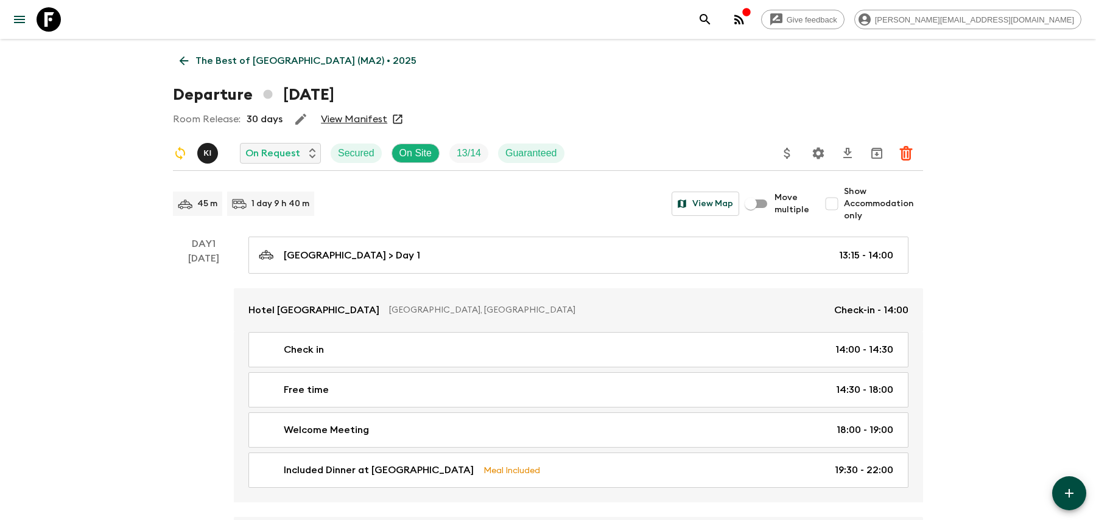
click at [287, 60] on p "The Best of [GEOGRAPHIC_DATA] (MA2) • 2025" at bounding box center [305, 61] width 221 height 15
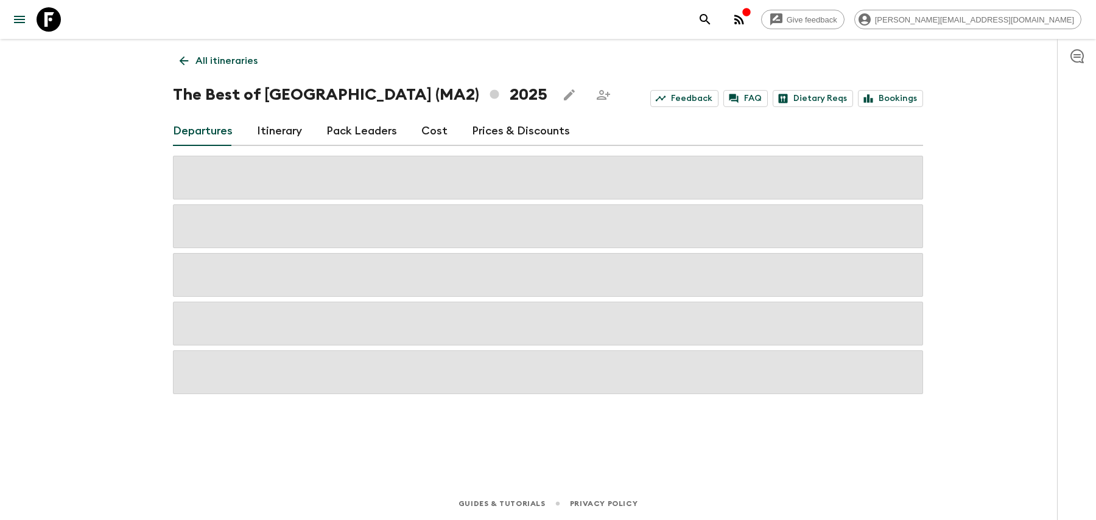
click at [224, 61] on p "All itineraries" at bounding box center [226, 61] width 62 height 15
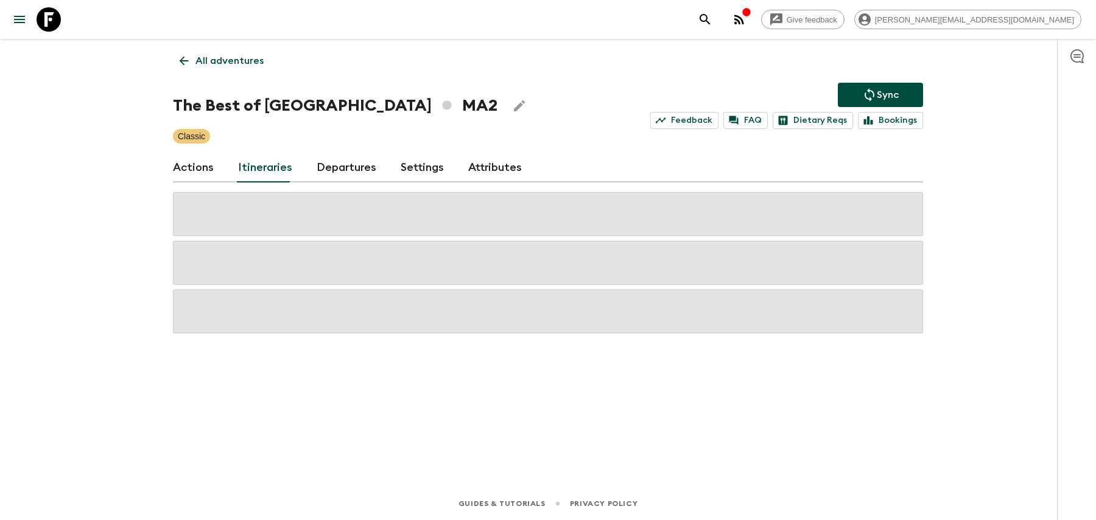
click at [710, 23] on icon "search adventures" at bounding box center [704, 19] width 10 height 10
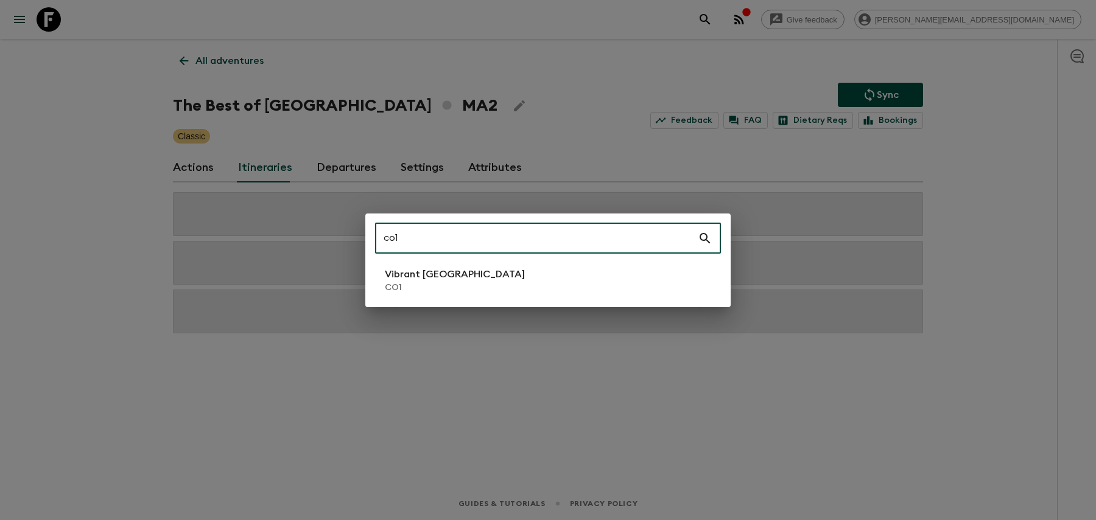
type input "co1"
click at [519, 278] on li "Vibrant Colombia CO1" at bounding box center [548, 281] width 346 height 34
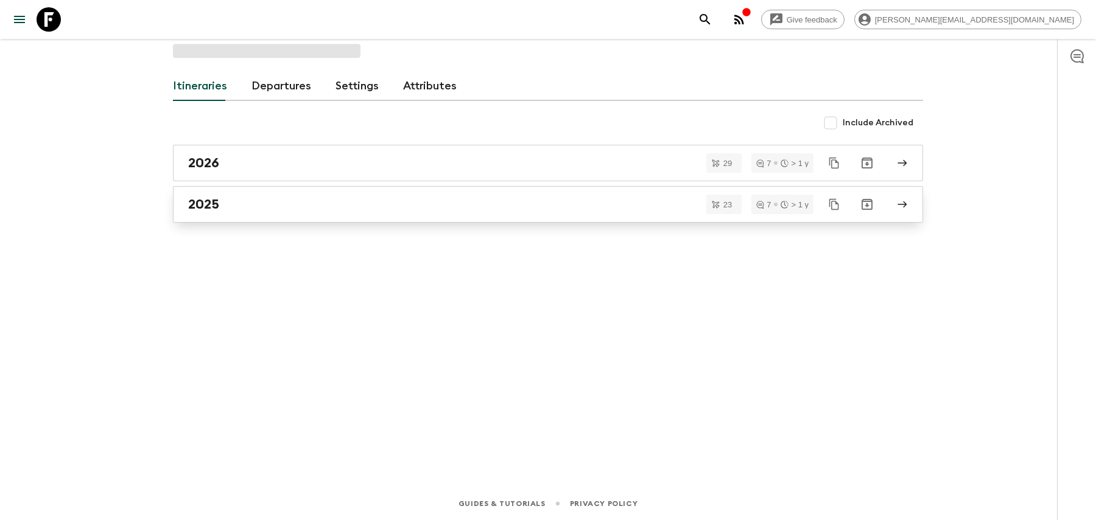
click at [552, 219] on link "2025" at bounding box center [548, 204] width 750 height 37
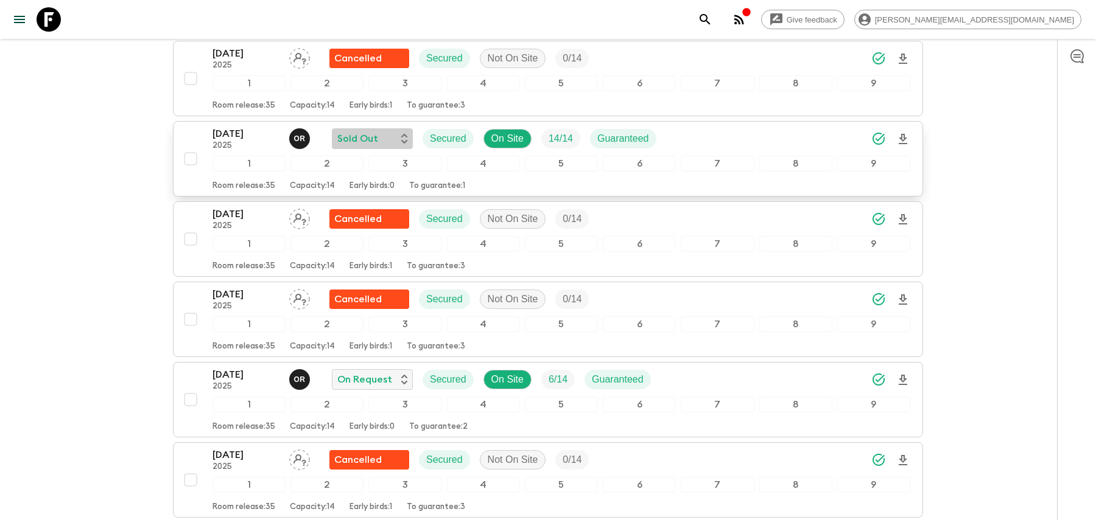
scroll to position [279, 0]
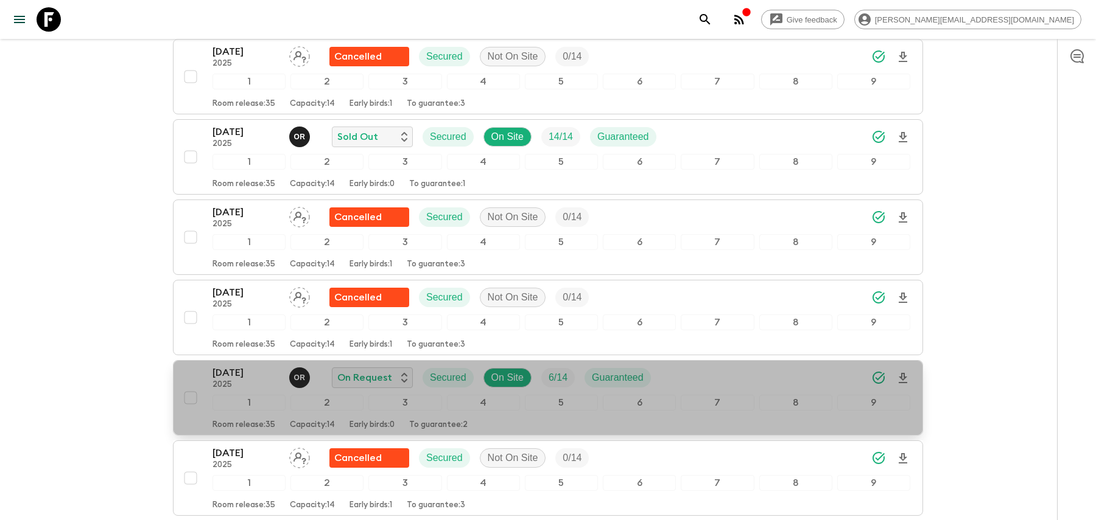
click at [829, 367] on div "[DATE] 2025 O R On Request Secured On Site 6 / 14 Guaranteed" at bounding box center [561, 378] width 698 height 24
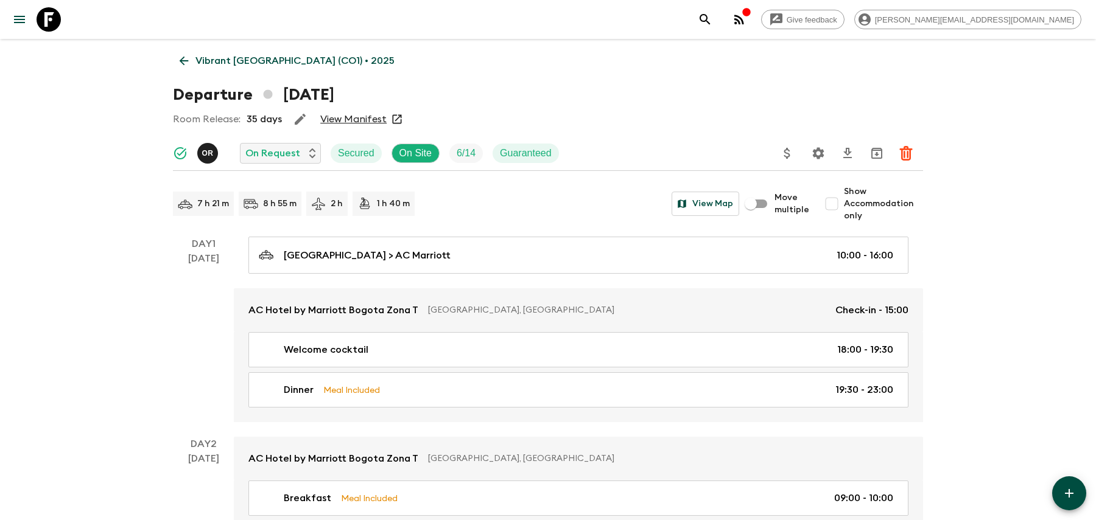
click at [819, 151] on icon "Settings" at bounding box center [819, 153] width 12 height 12
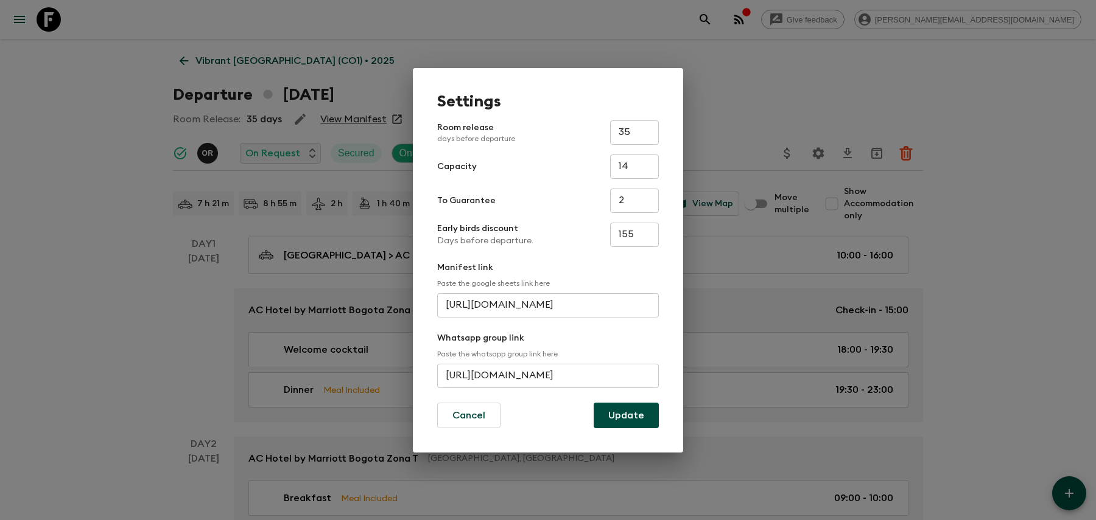
click at [517, 376] on input "[URL][DOMAIN_NAME]" at bounding box center [548, 376] width 222 height 24
click at [622, 416] on button "Update" at bounding box center [626, 416] width 65 height 26
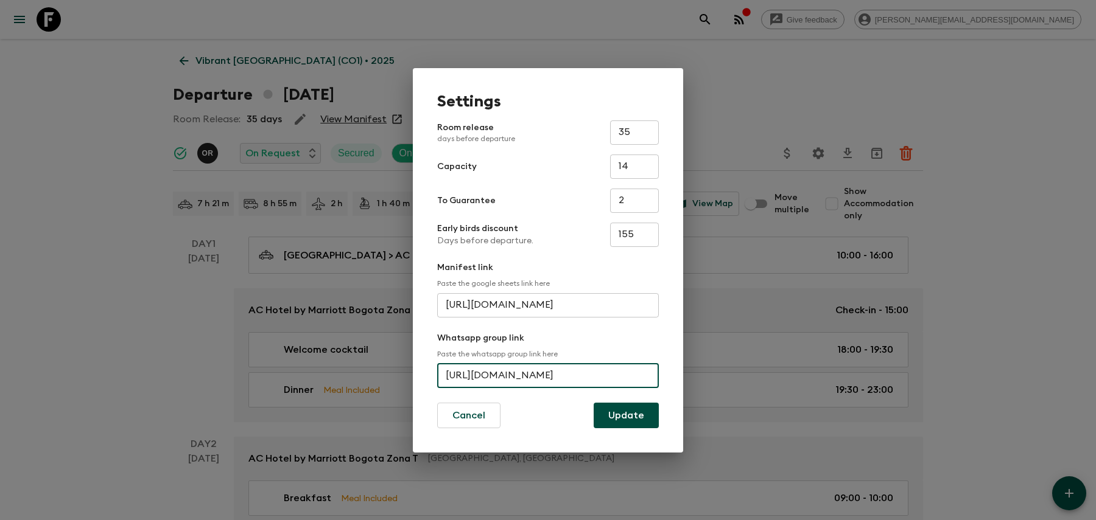
scroll to position [0, 0]
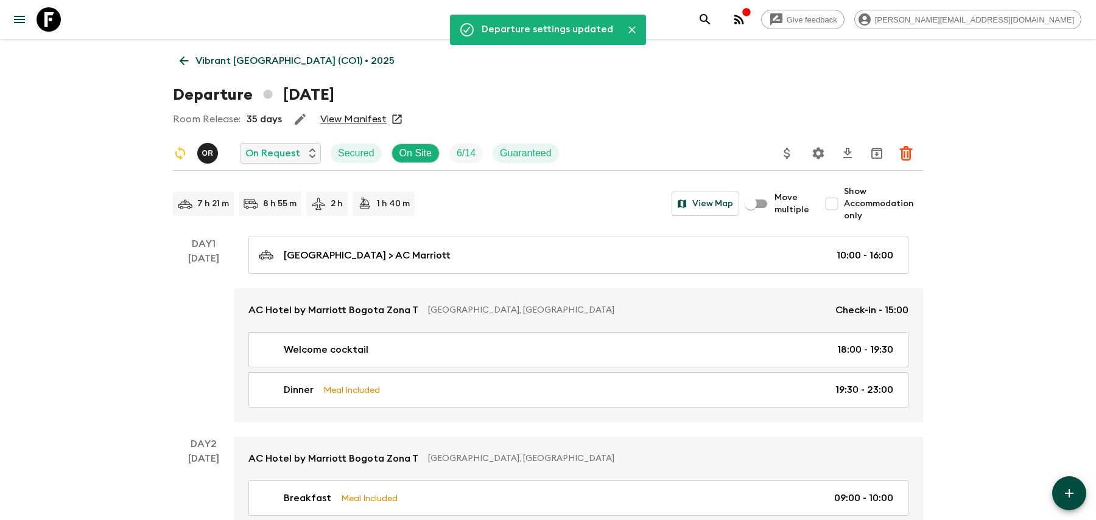
click at [247, 58] on p "Vibrant [GEOGRAPHIC_DATA] (CO1) • 2025" at bounding box center [294, 61] width 199 height 15
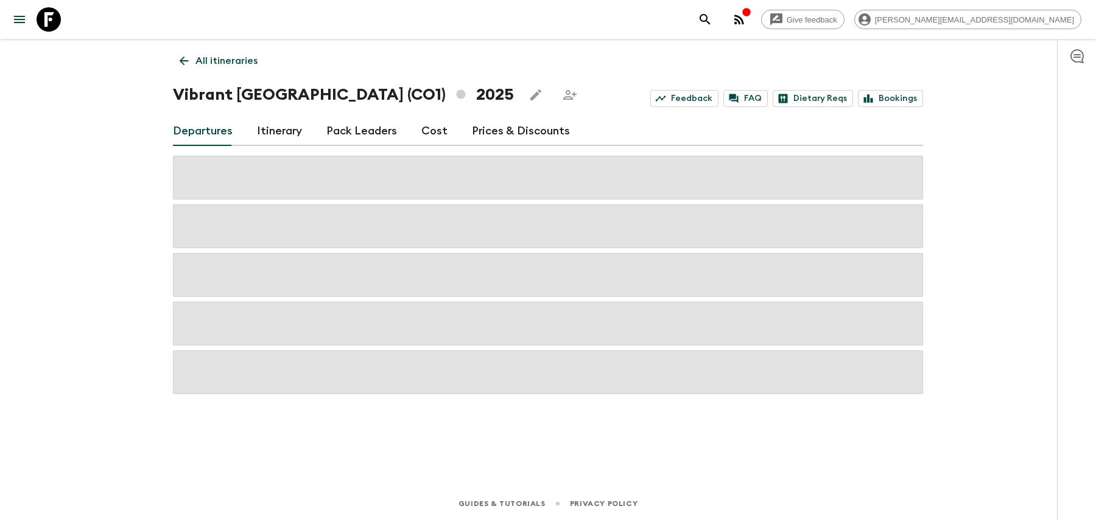
click at [710, 20] on icon "search adventures" at bounding box center [704, 19] width 10 height 10
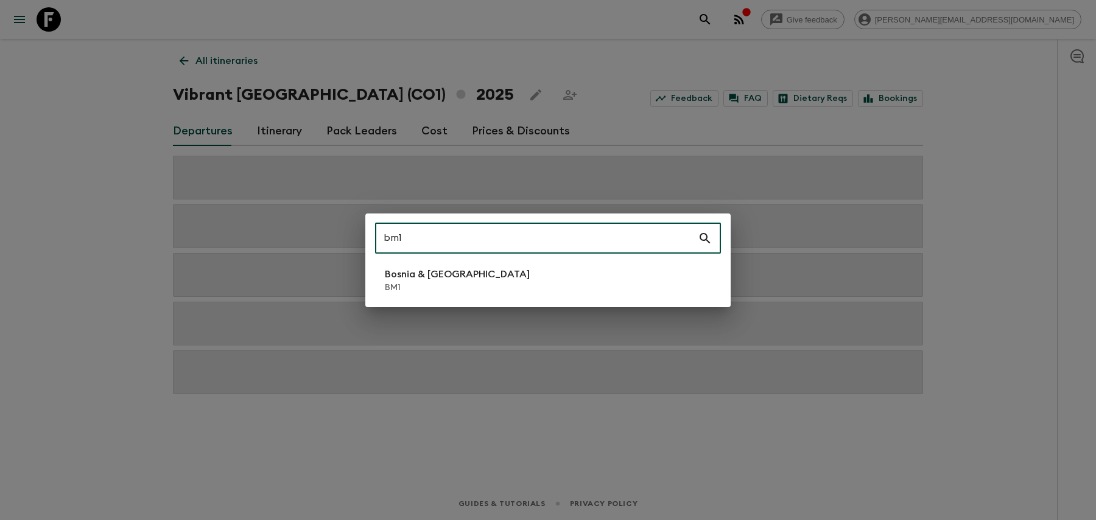
type input "bm1"
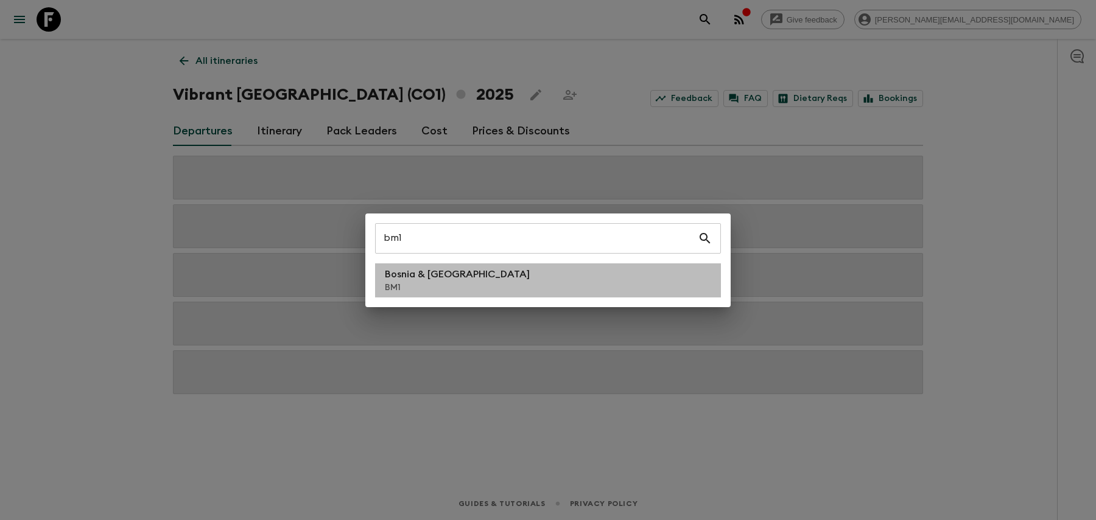
click at [492, 280] on li "Bosnia & Montenegro BM1" at bounding box center [548, 281] width 346 height 34
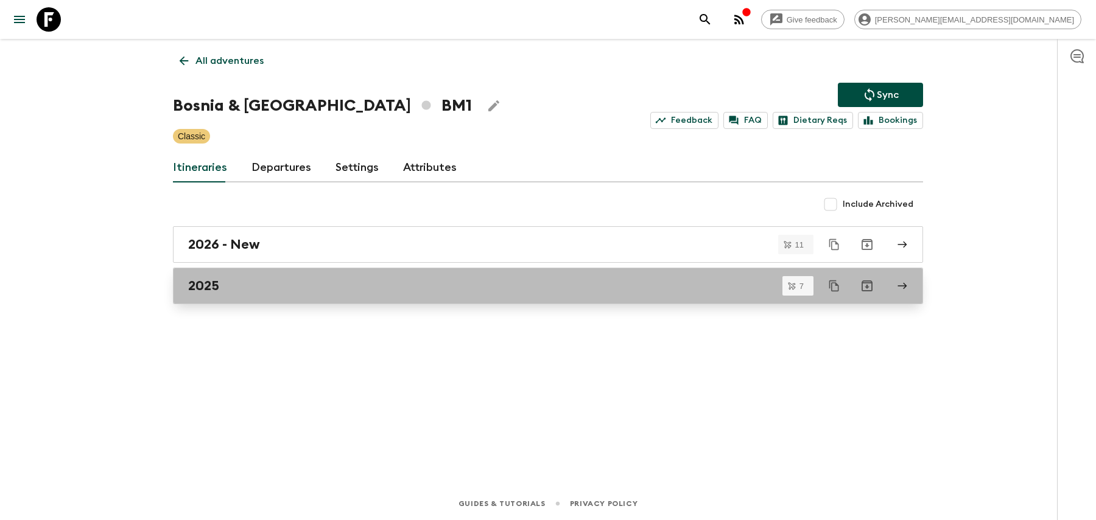
click at [402, 272] on link "2025" at bounding box center [548, 286] width 750 height 37
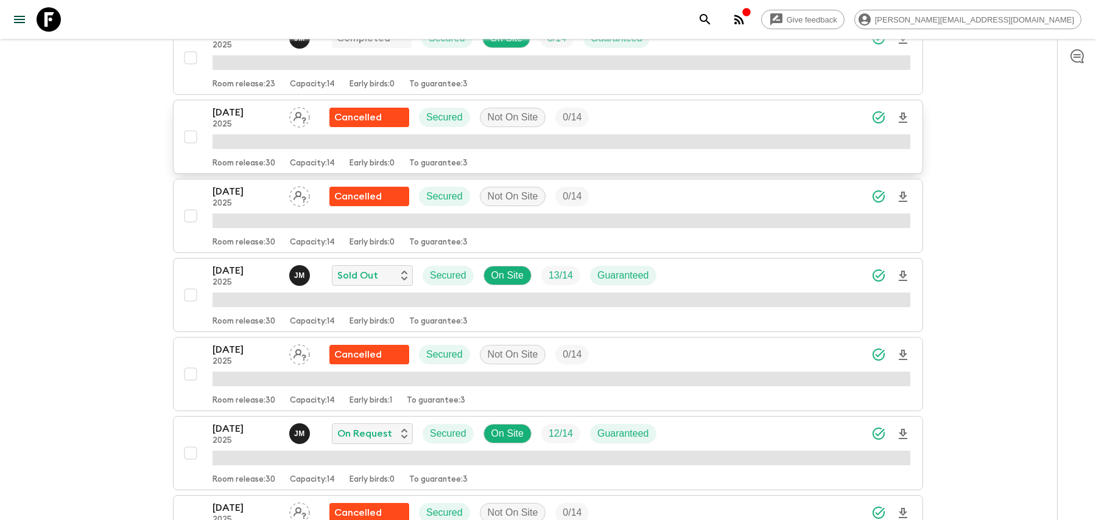
scroll to position [281, 0]
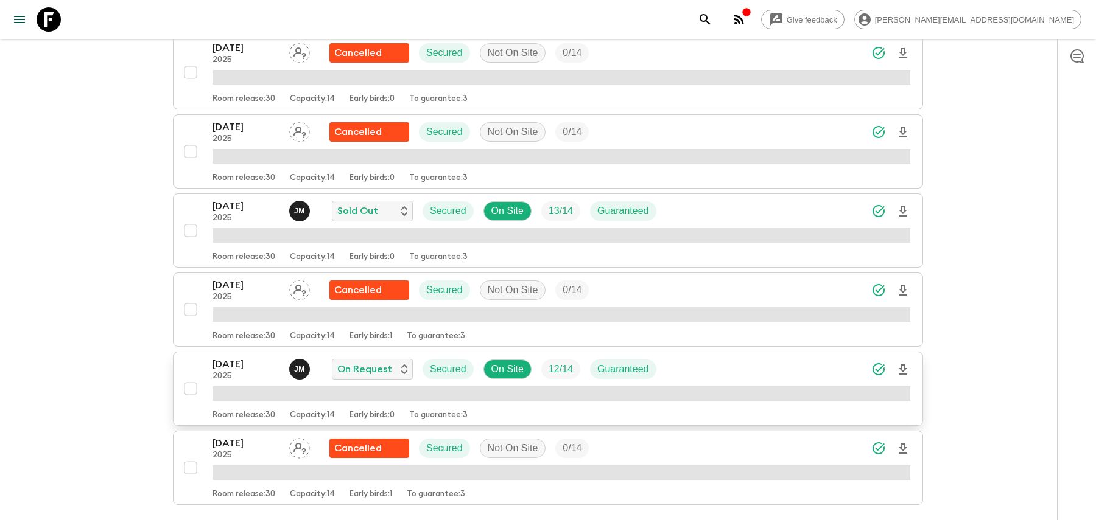
click at [703, 364] on div "[DATE] 2025 [PERSON_NAME] On Request Secured On Site 12 / 14 Guaranteed" at bounding box center [561, 369] width 698 height 24
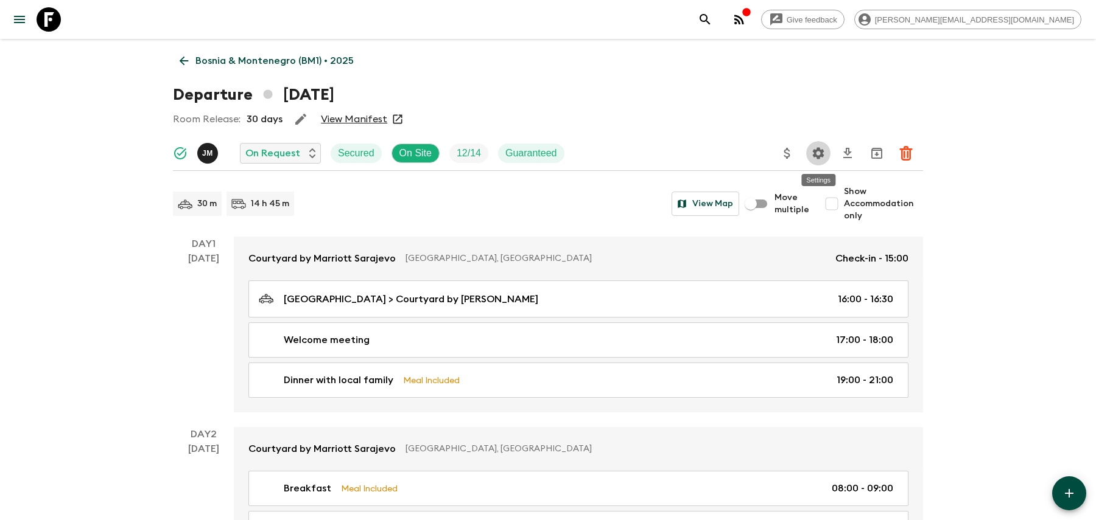
click at [818, 148] on icon "Settings" at bounding box center [819, 153] width 12 height 12
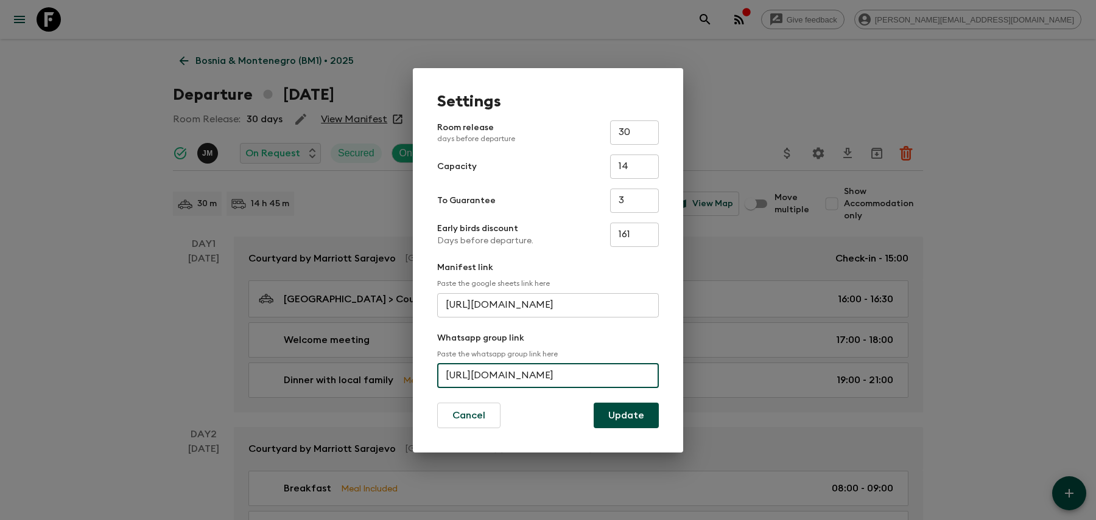
click at [527, 382] on input "[URL][DOMAIN_NAME]" at bounding box center [548, 376] width 222 height 24
paste input "sZyXh6z2TAfSG8o"
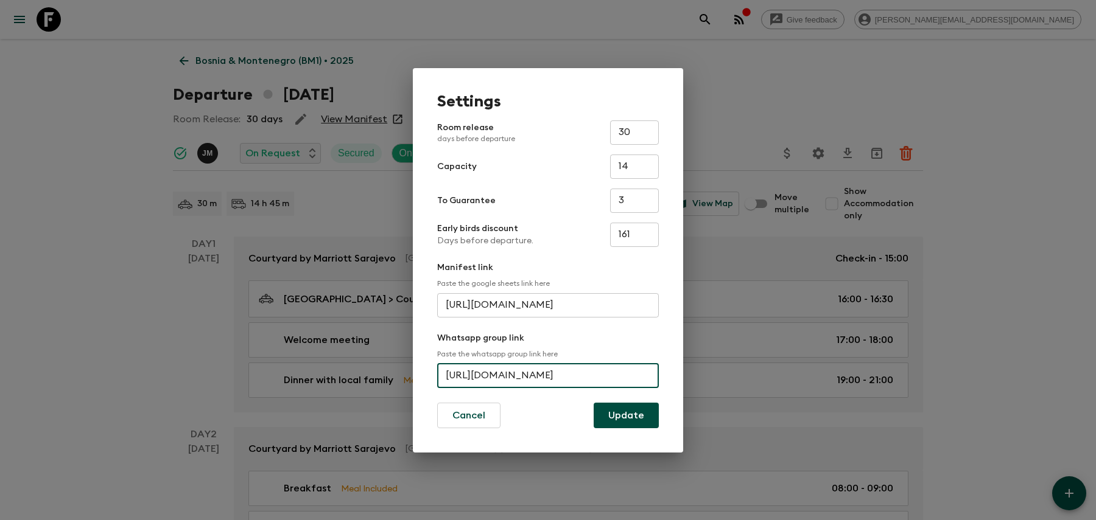
type input "[URL][DOMAIN_NAME]"
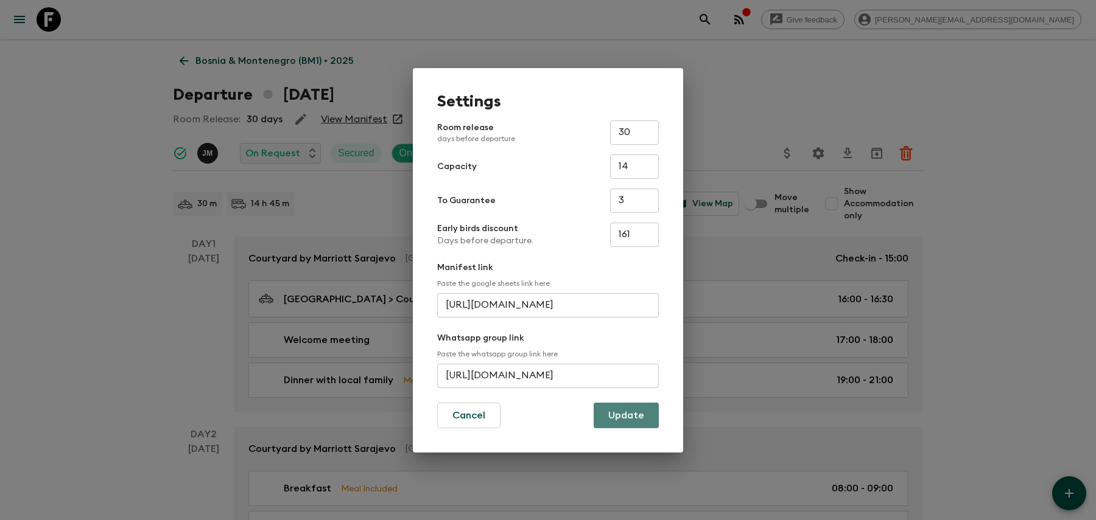
click at [622, 417] on button "Update" at bounding box center [626, 416] width 65 height 26
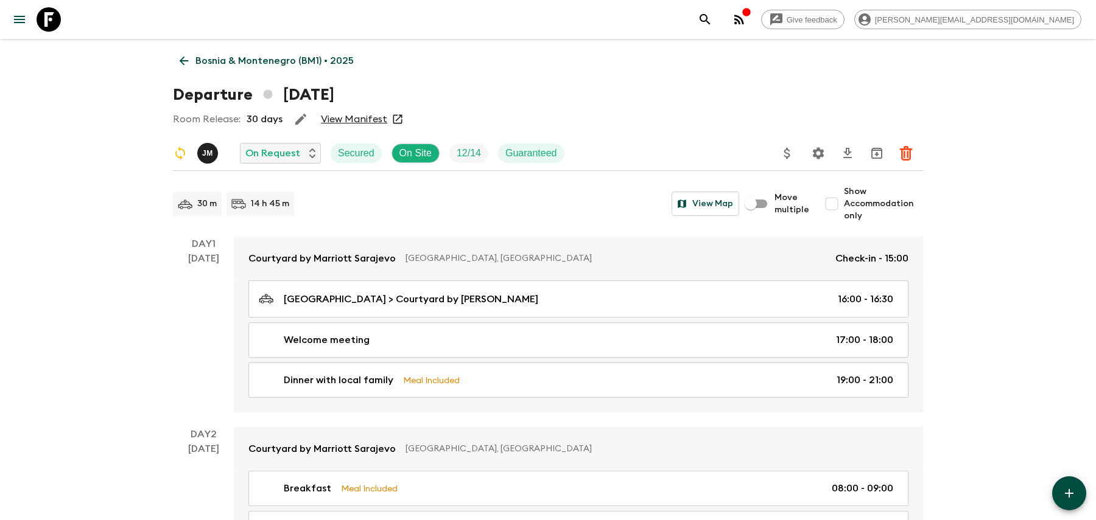
click at [712, 24] on icon "search adventures" at bounding box center [705, 19] width 15 height 15
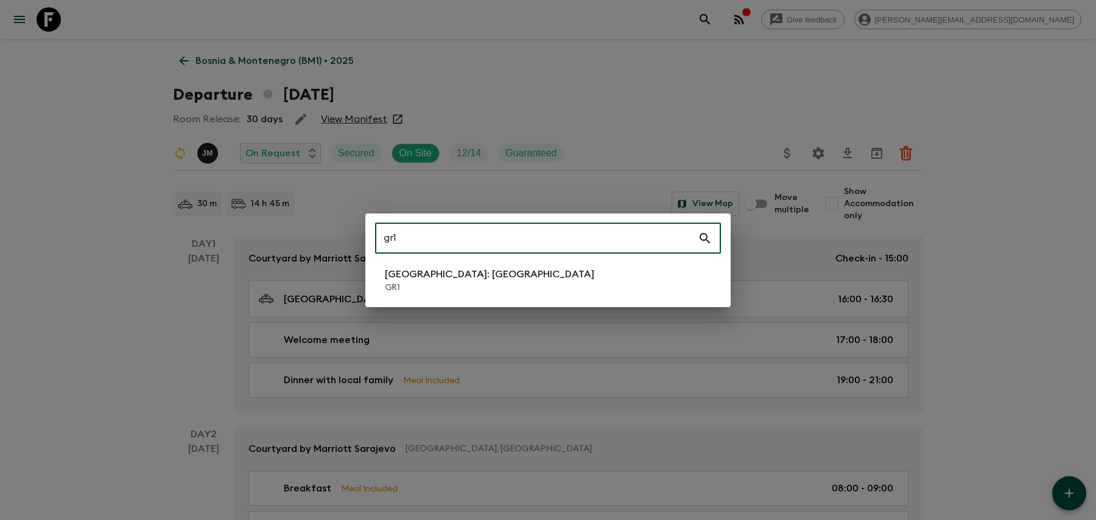
type input "gr1"
click at [455, 281] on p "[GEOGRAPHIC_DATA]: [GEOGRAPHIC_DATA]" at bounding box center [489, 274] width 209 height 15
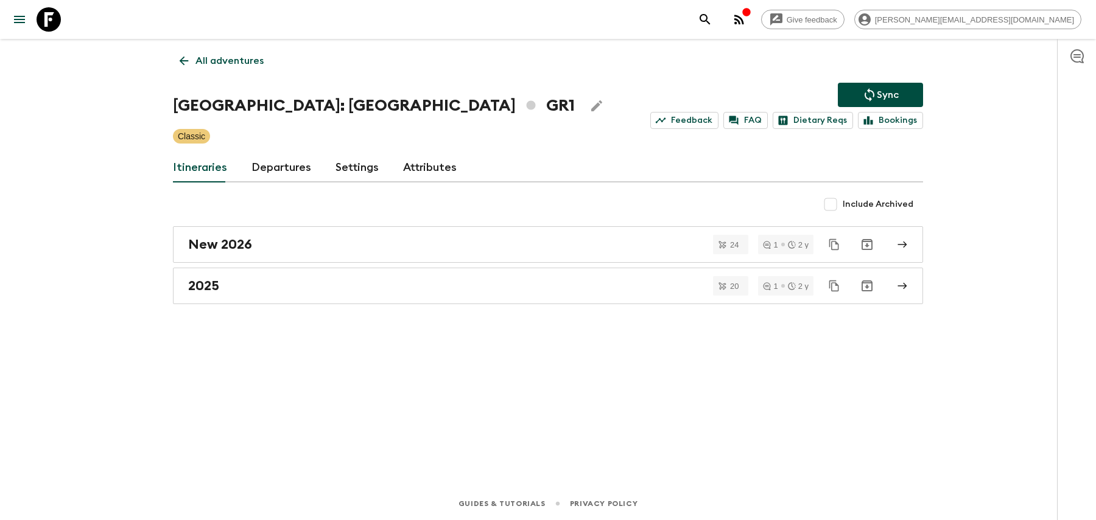
click at [258, 57] on p "All adventures" at bounding box center [229, 61] width 68 height 15
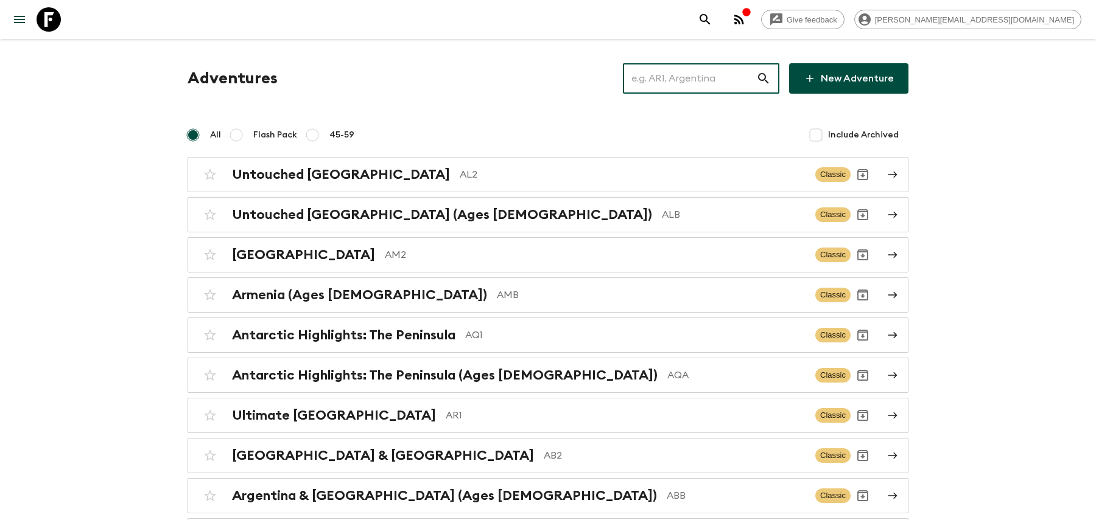
click at [692, 86] on input "text" at bounding box center [689, 78] width 133 height 34
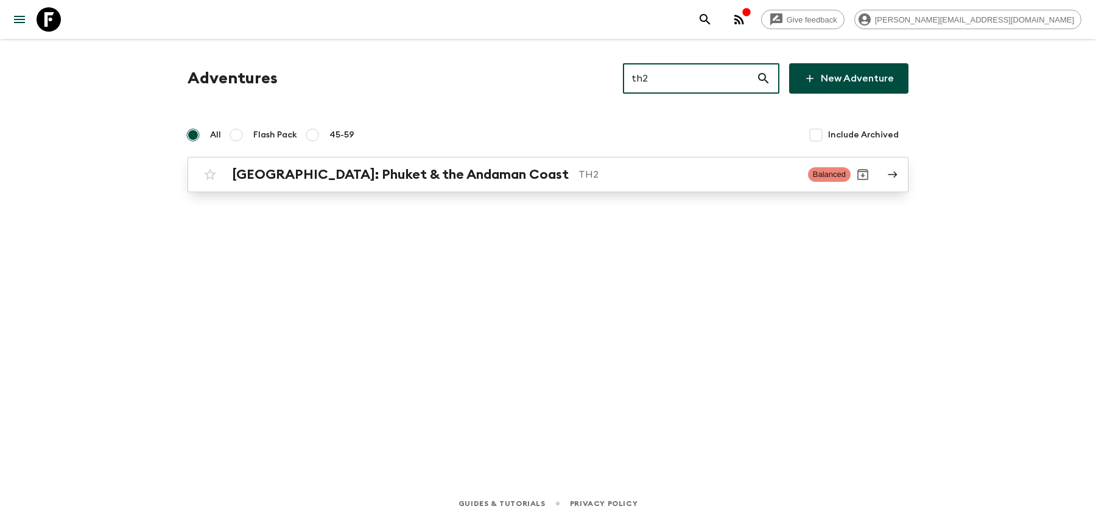
type input "th2"
click at [608, 186] on div "[GEOGRAPHIC_DATA]: Phuket & the Andaman Coast TH2 Balanced" at bounding box center [524, 175] width 653 height 24
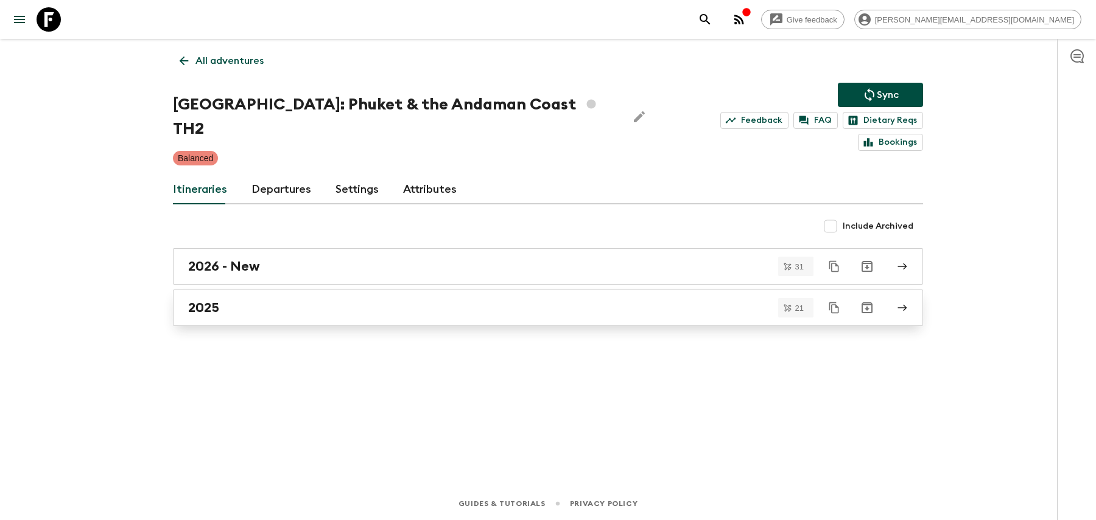
click at [408, 300] on div "2025" at bounding box center [536, 308] width 696 height 16
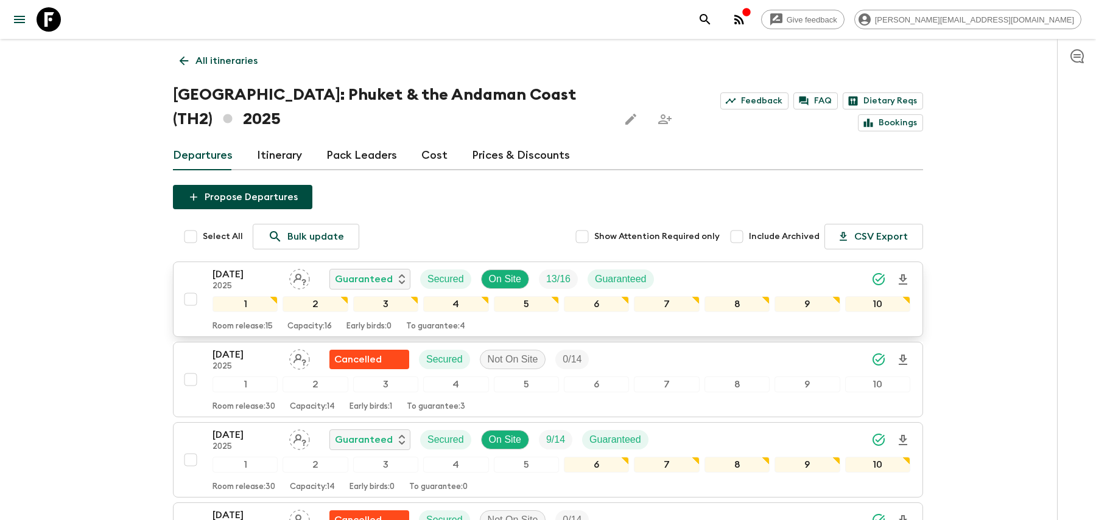
click at [743, 287] on div "[DATE] 2025 Guaranteed Secured On Site 13 / 16 Guaranteed" at bounding box center [561, 279] width 698 height 24
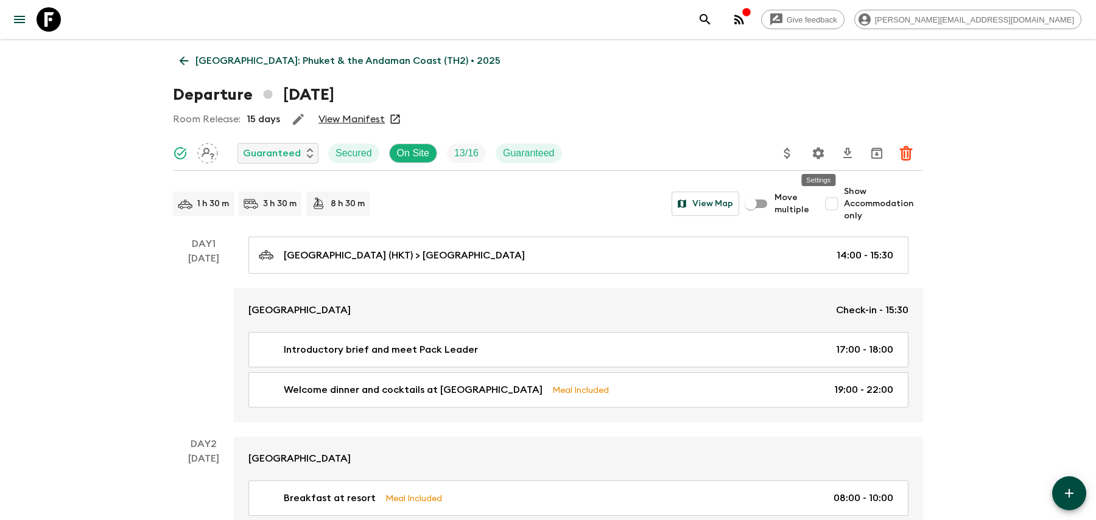
click at [816, 155] on icon "Settings" at bounding box center [818, 153] width 15 height 15
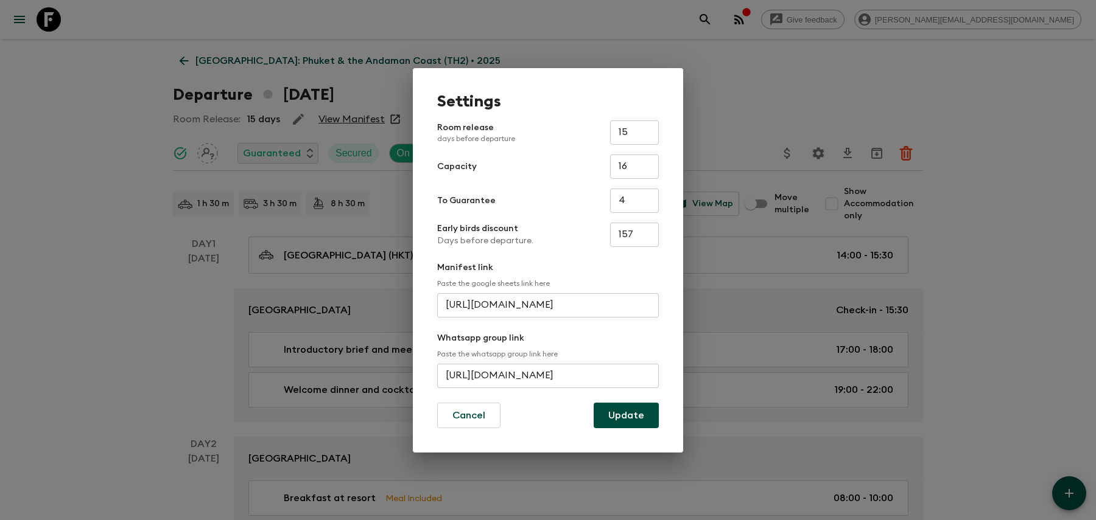
click at [464, 376] on input "[URL][DOMAIN_NAME]" at bounding box center [548, 376] width 222 height 24
click at [639, 414] on button "Update" at bounding box center [626, 416] width 65 height 26
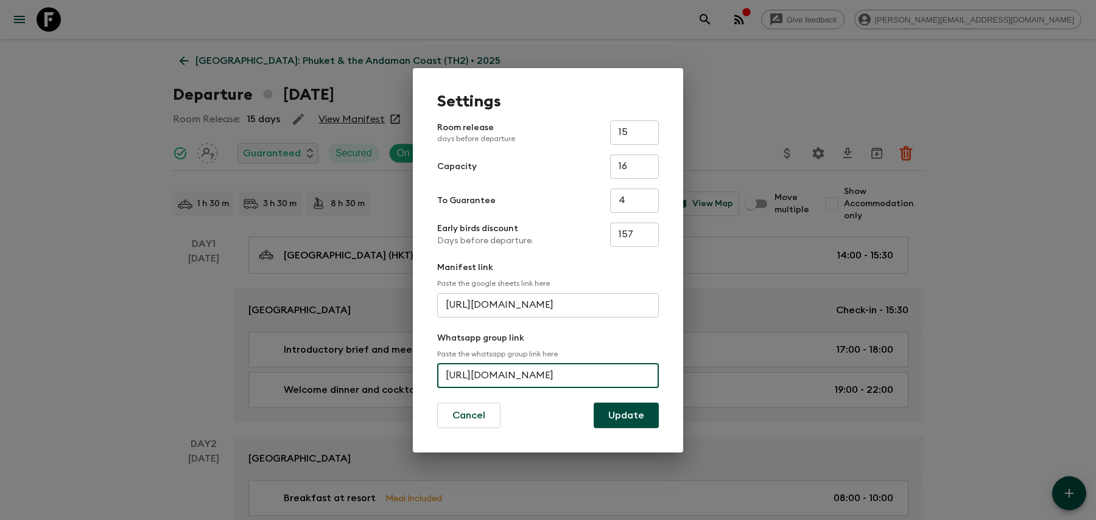
scroll to position [0, 0]
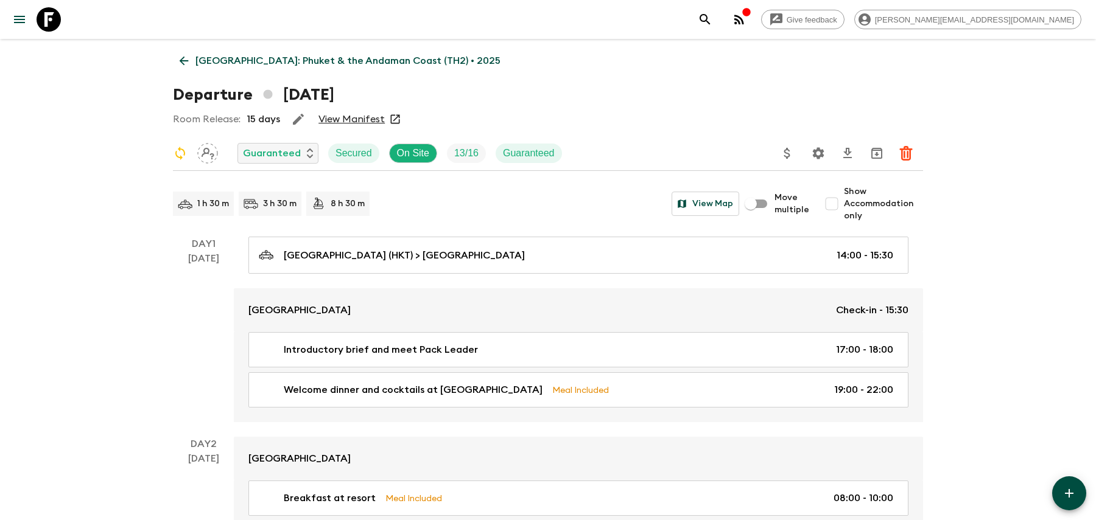
click at [712, 22] on icon "search adventures" at bounding box center [705, 19] width 15 height 15
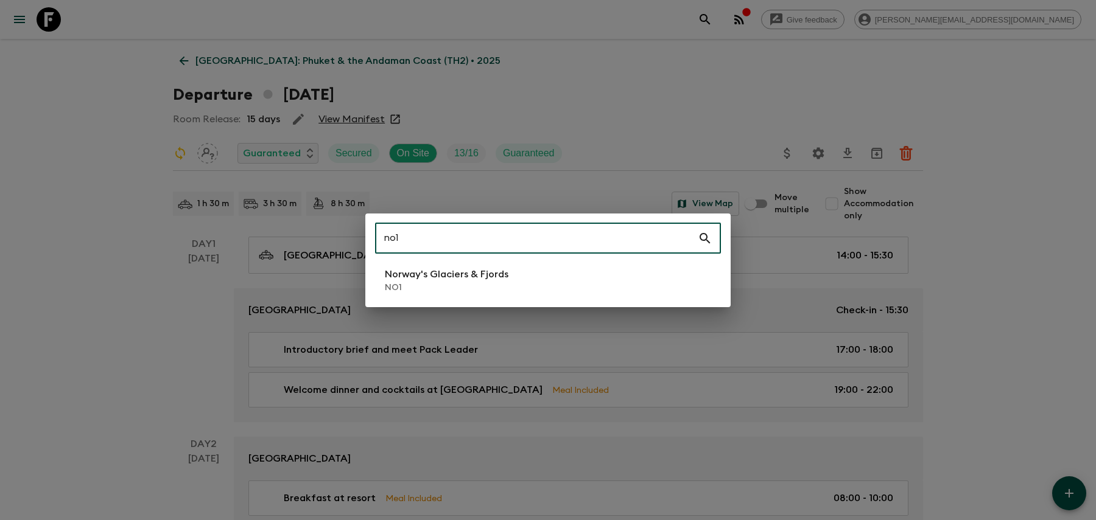
type input "no1"
click at [394, 296] on li "Norway's Glaciers & Fjords NO1" at bounding box center [548, 281] width 346 height 34
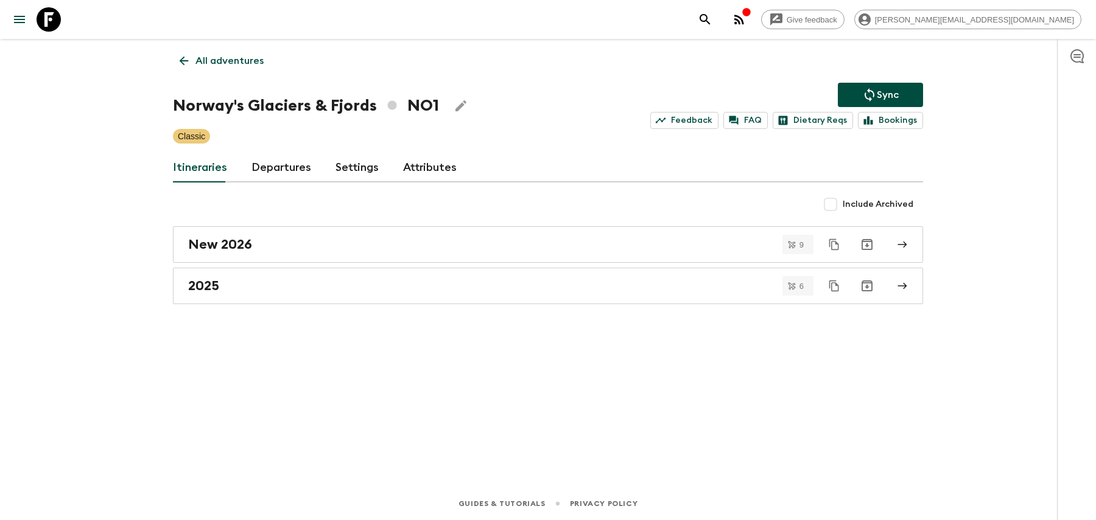
click at [394, 296] on link "2025" at bounding box center [548, 286] width 750 height 37
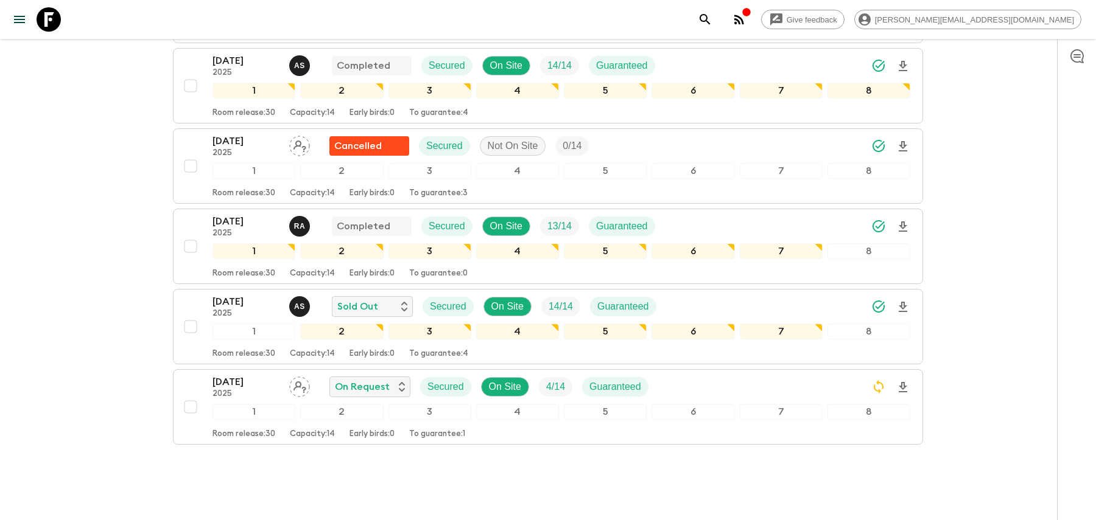
scroll to position [299, 0]
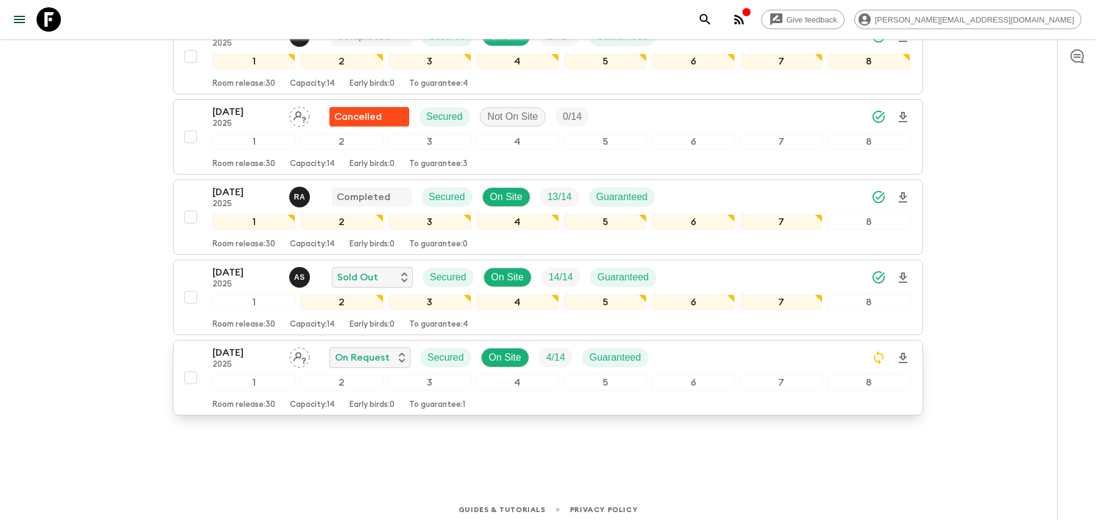
click at [705, 347] on div "[DATE] 2025 On Request Secured On Site 4 / 14 Guaranteed" at bounding box center [561, 358] width 698 height 24
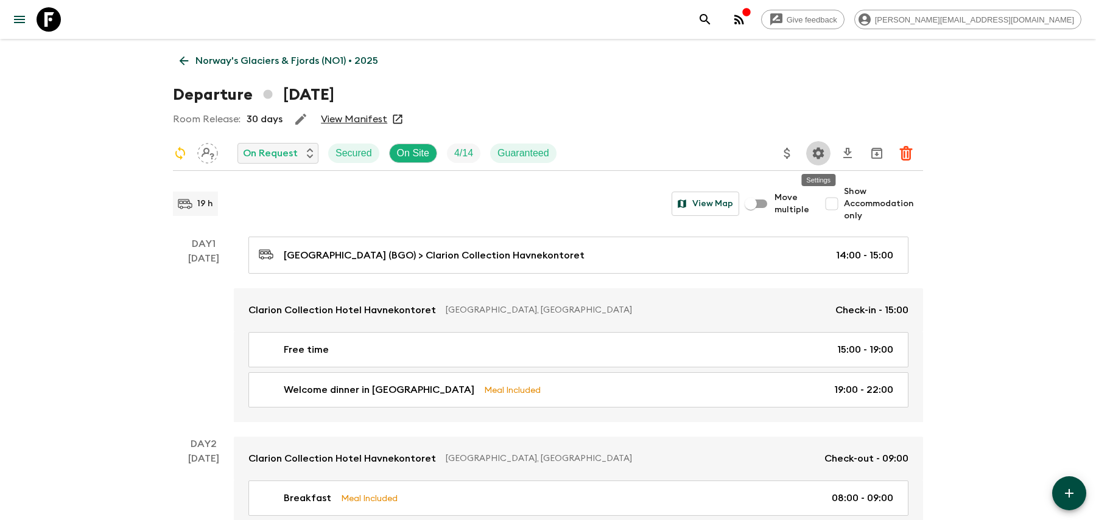
click at [819, 158] on icon "Settings" at bounding box center [818, 153] width 15 height 15
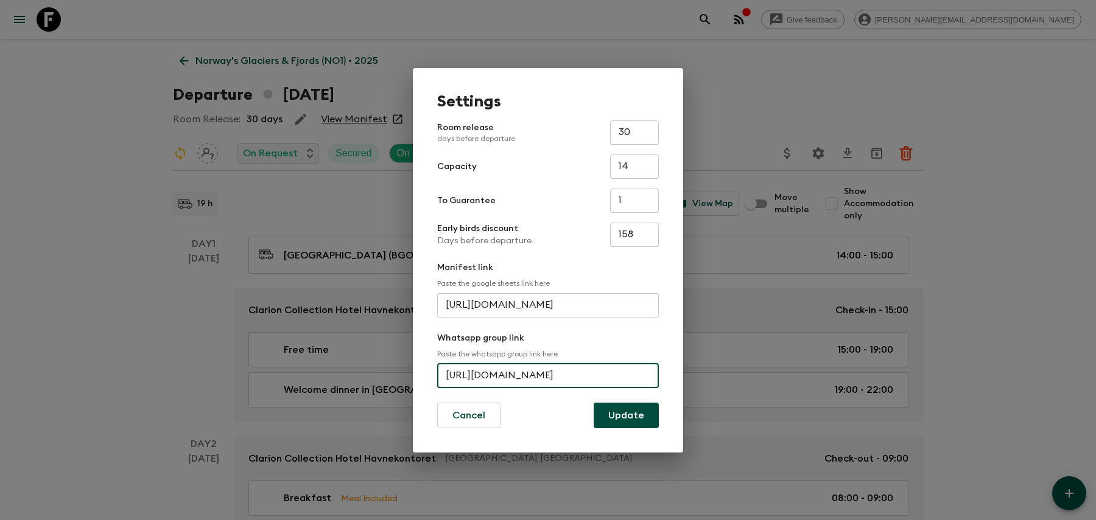
click at [477, 382] on input "[URL][DOMAIN_NAME]" at bounding box center [548, 376] width 222 height 24
paste input "CgCNpIaiEw5EV8bKb2ucJh"
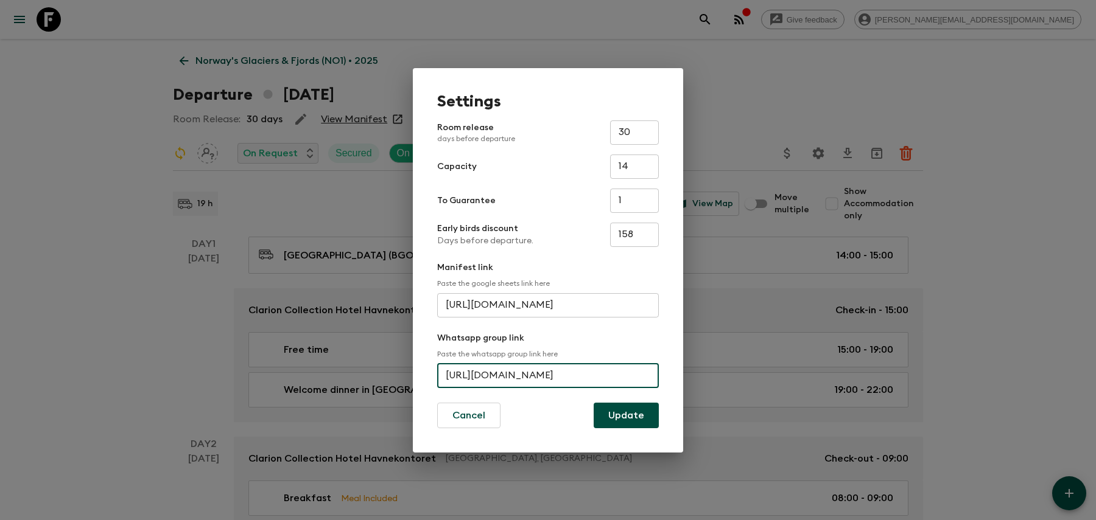
type input "[URL][DOMAIN_NAME]"
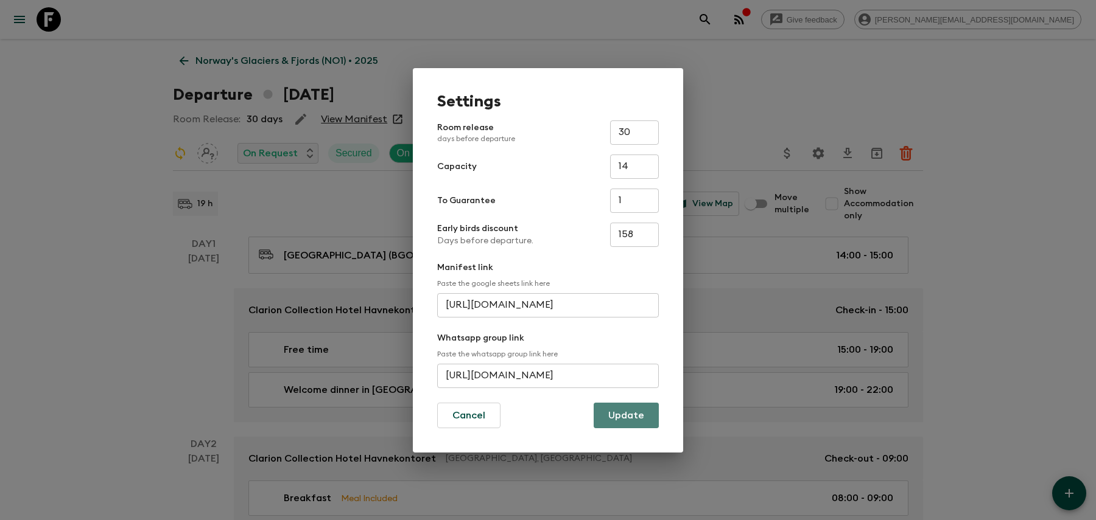
click at [606, 410] on button "Update" at bounding box center [626, 416] width 65 height 26
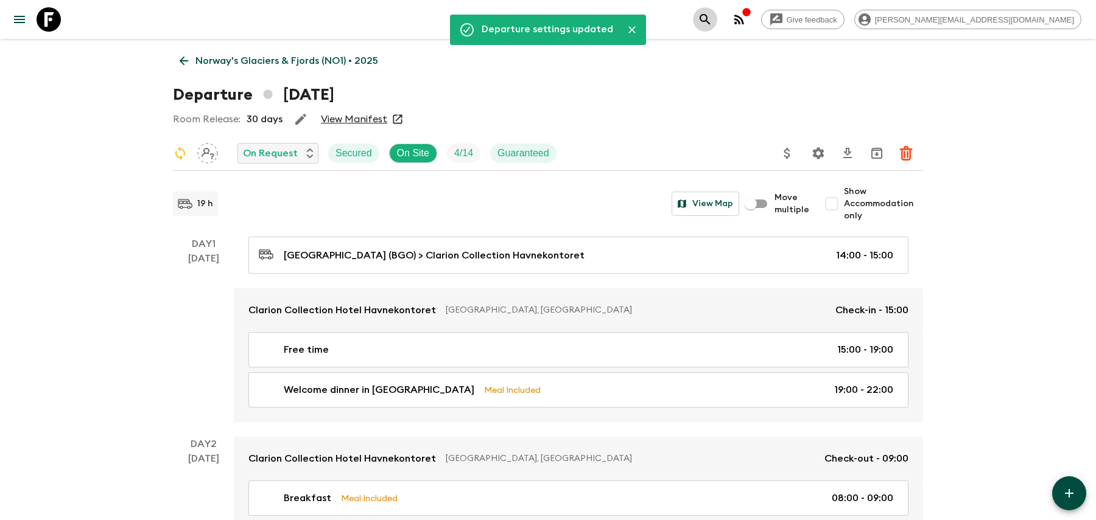
click at [712, 21] on icon "search adventures" at bounding box center [705, 19] width 15 height 15
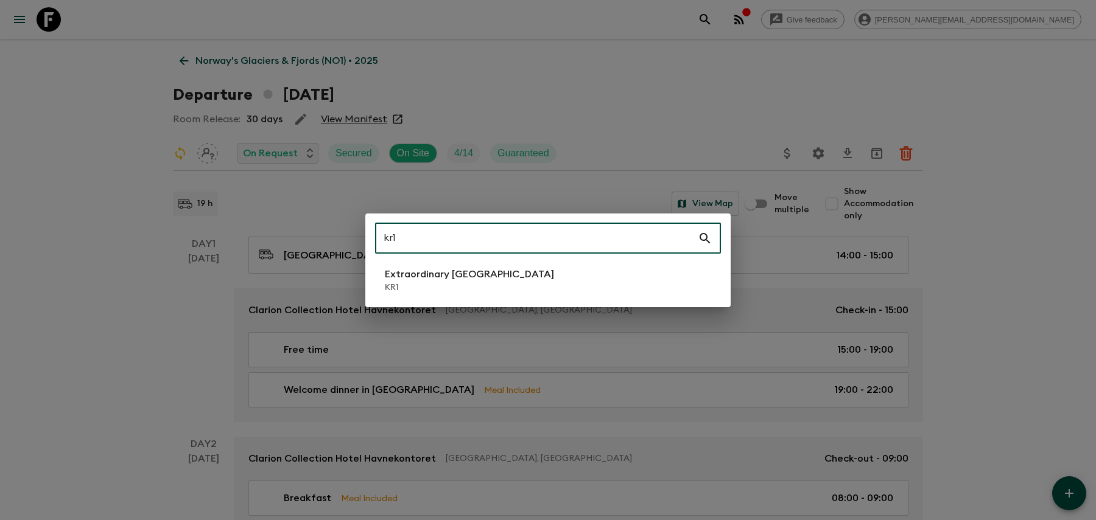
type input "kr1"
click at [454, 284] on p "KR1" at bounding box center [469, 288] width 169 height 12
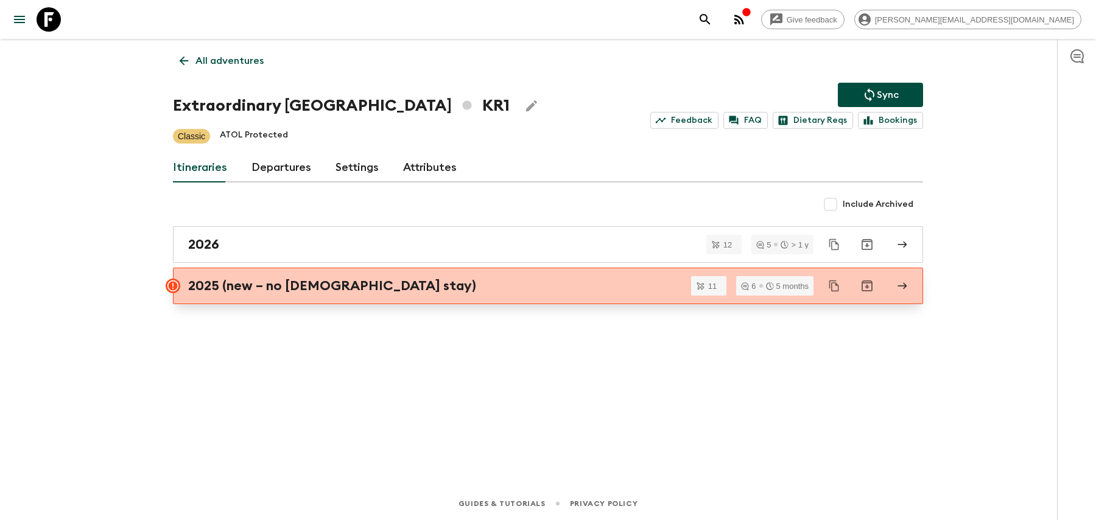
click at [391, 299] on link "2025 (new – no [DEMOGRAPHIC_DATA] stay)" at bounding box center [548, 286] width 750 height 37
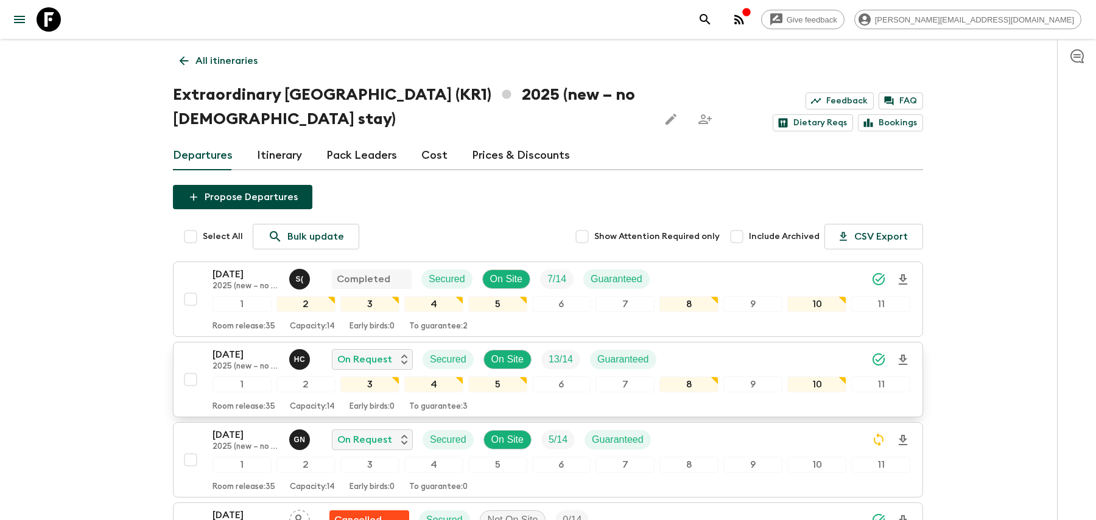
scroll to position [301, 0]
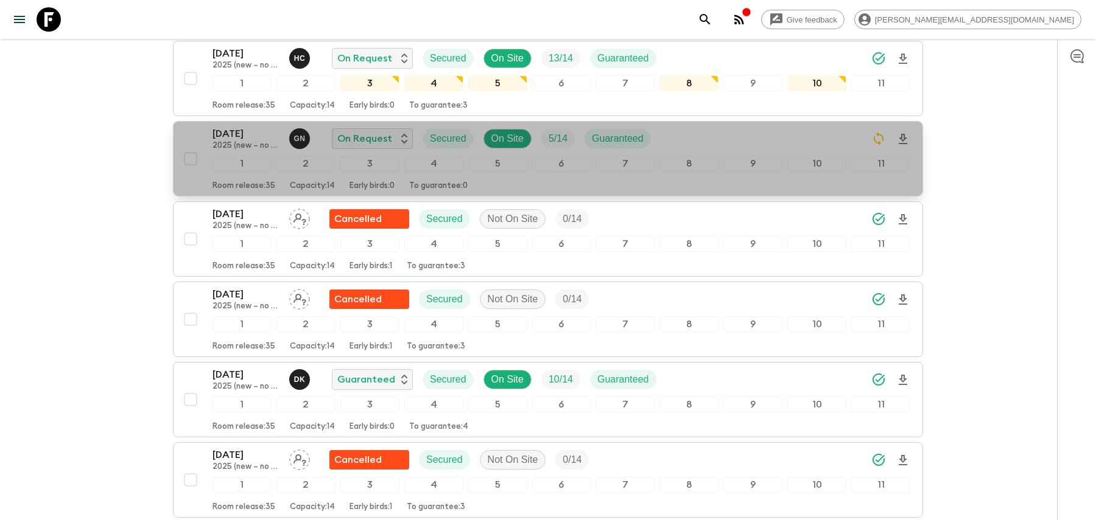
click at [704, 136] on div "[DATE] 2025 (new – no temple stay) G N On Request Secured On Site 5 / 14 Guaran…" at bounding box center [561, 139] width 698 height 24
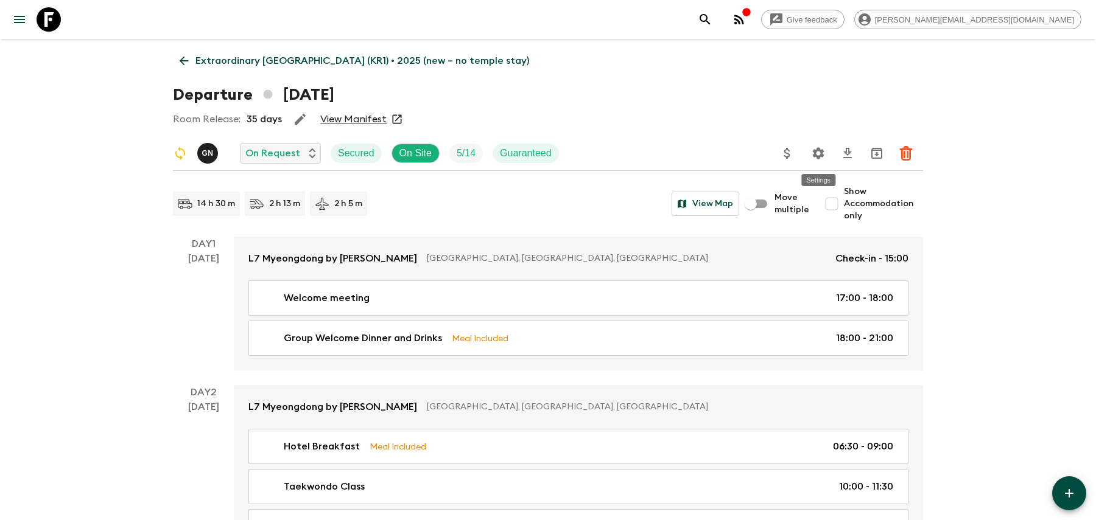
click at [818, 153] on icon "Settings" at bounding box center [818, 153] width 15 height 15
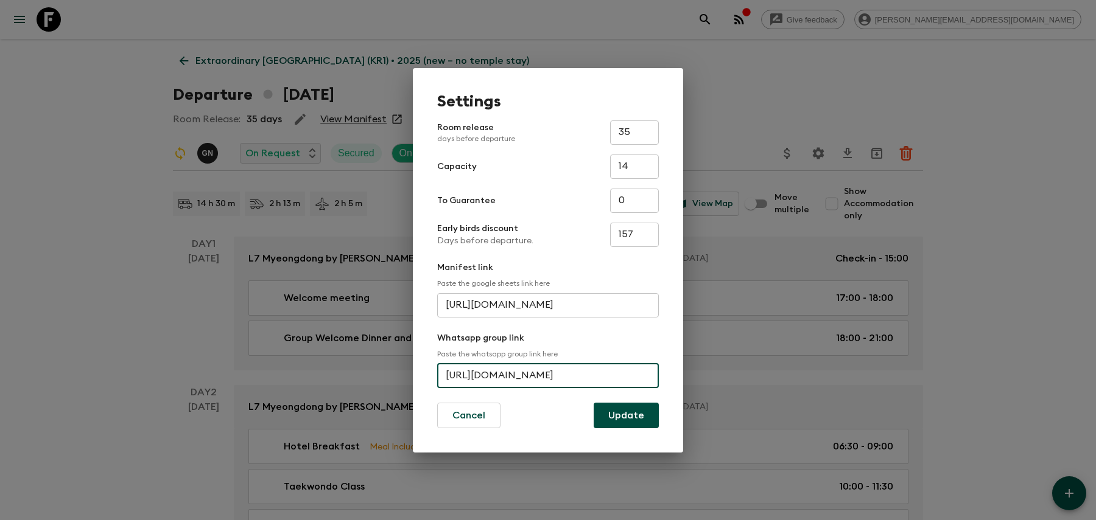
click at [558, 369] on input "[URL][DOMAIN_NAME]" at bounding box center [548, 376] width 222 height 24
paste input "BdaYoueBr9H0nDIK1si"
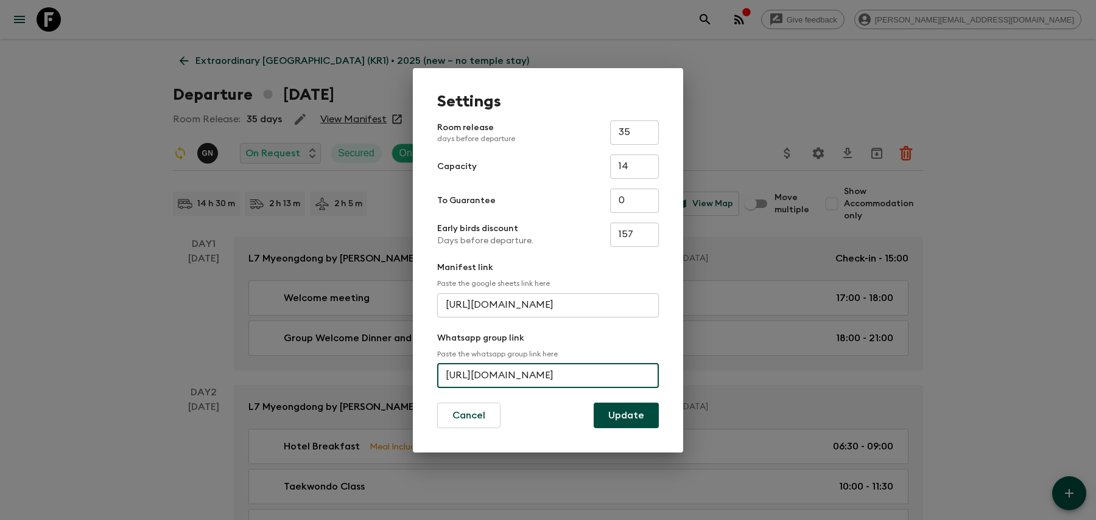
type input "[URL][DOMAIN_NAME]"
click at [619, 408] on button "Update" at bounding box center [626, 416] width 65 height 26
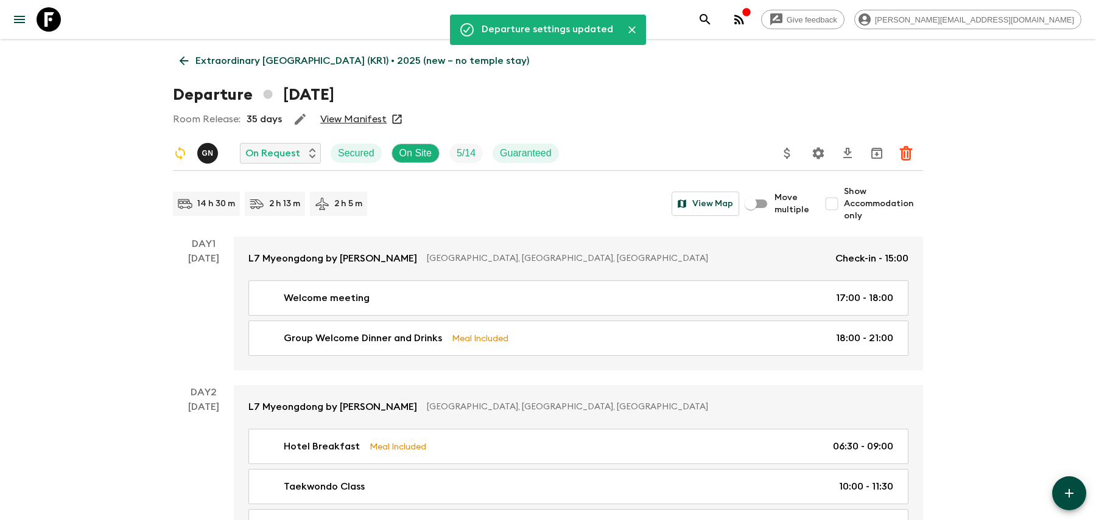
click at [712, 16] on icon "search adventures" at bounding box center [705, 19] width 15 height 15
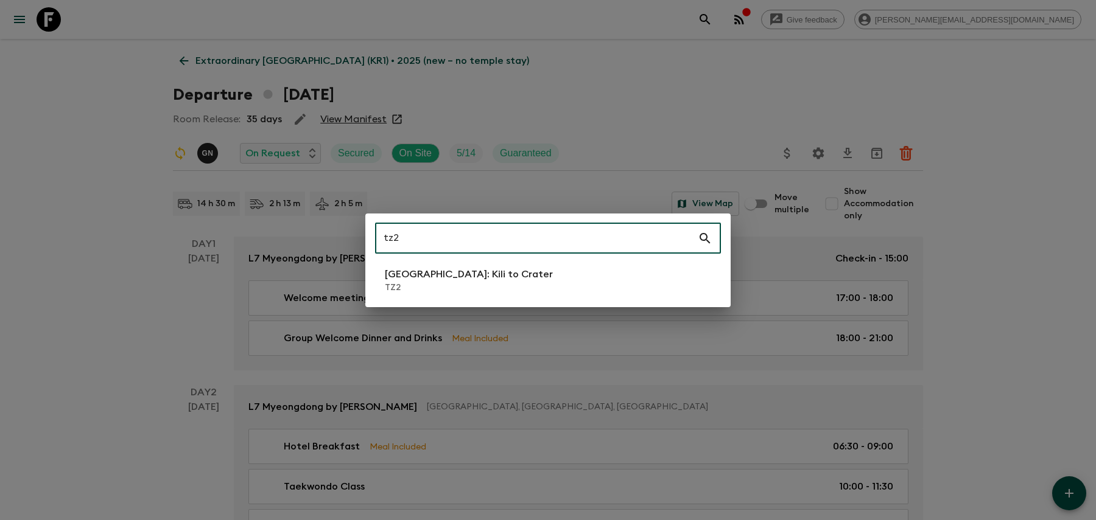
type input "tz2"
click at [542, 276] on li "[GEOGRAPHIC_DATA]: Kili to Crater TZ2" at bounding box center [548, 281] width 346 height 34
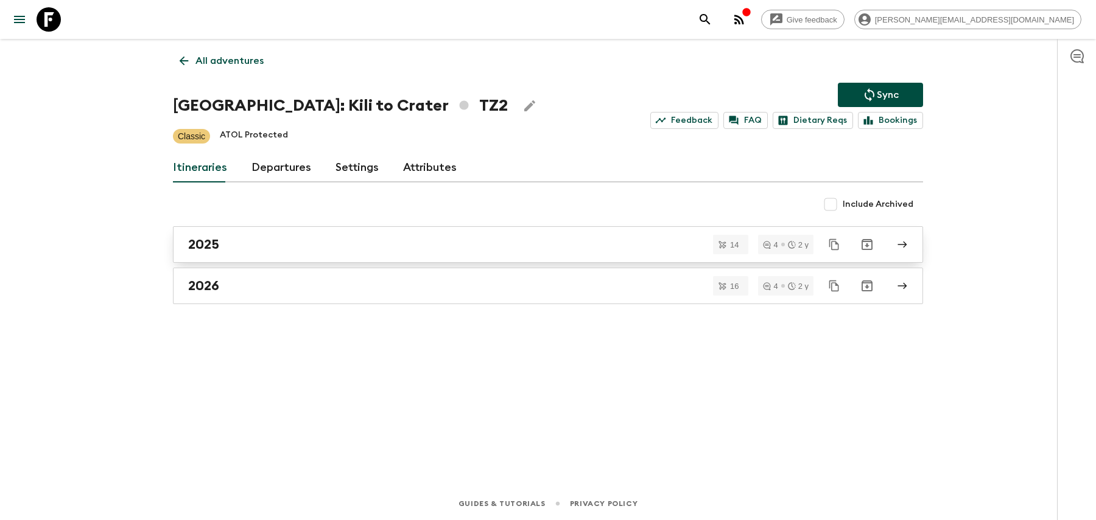
click at [404, 251] on div "2025" at bounding box center [536, 245] width 696 height 16
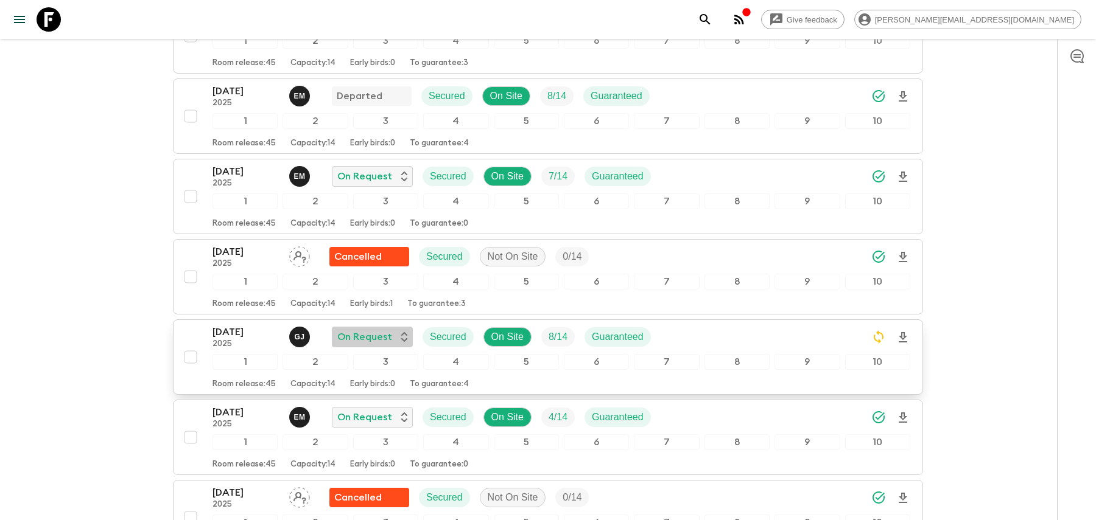
scroll to position [264, 0]
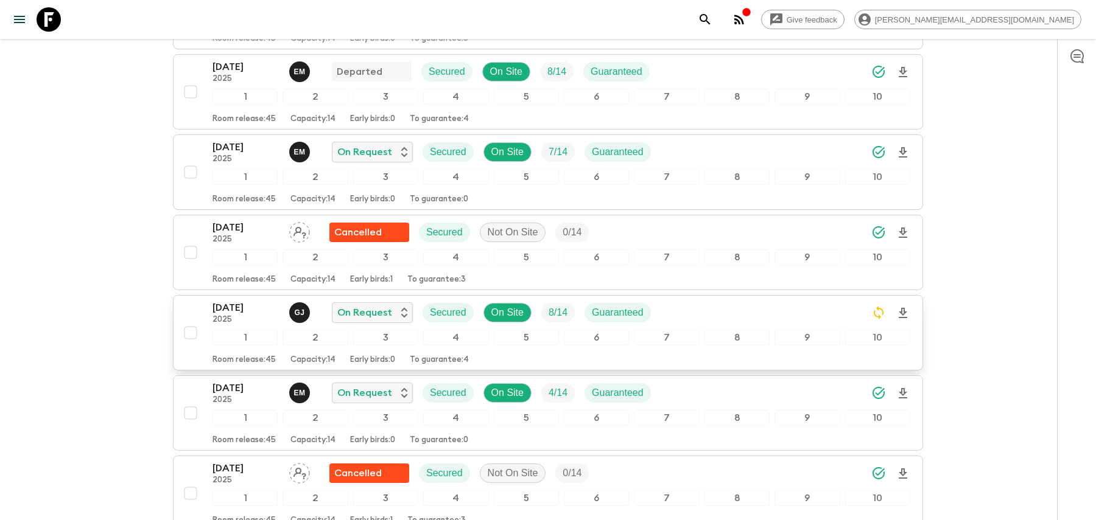
click at [687, 312] on div "[DATE] 2025 [PERSON_NAME] On Request Secured On Site 8 / 14 Guaranteed" at bounding box center [561, 313] width 698 height 24
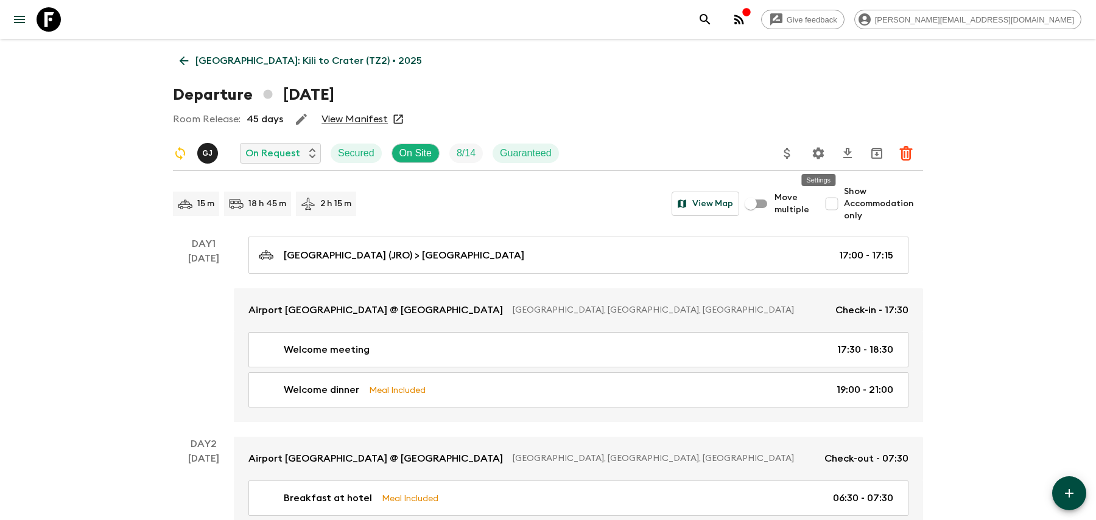
click at [822, 152] on icon "Settings" at bounding box center [819, 153] width 12 height 12
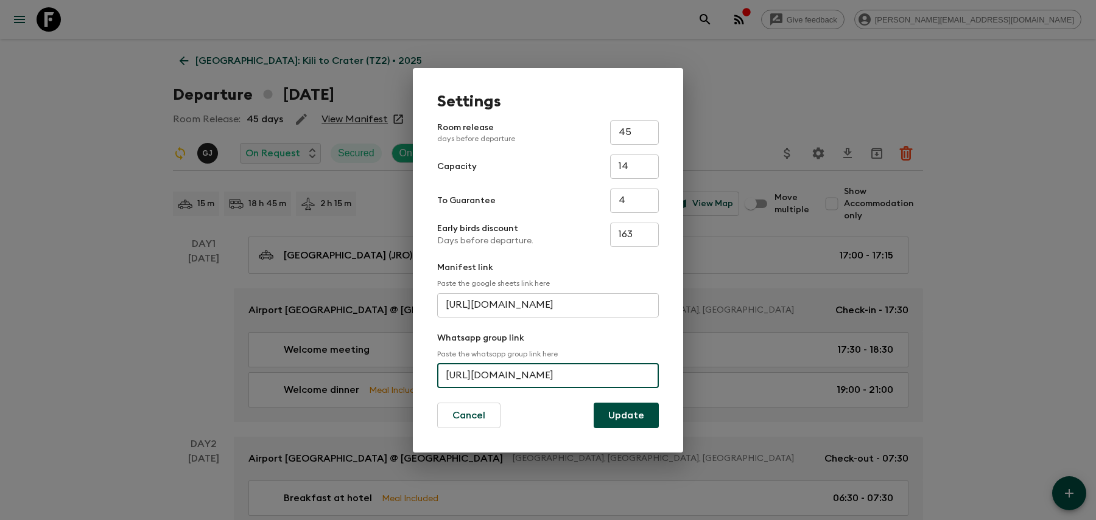
click at [540, 375] on input "[URL][DOMAIN_NAME]" at bounding box center [548, 376] width 222 height 24
paste input "LP7NqTlTgE53AsBR4ckaB"
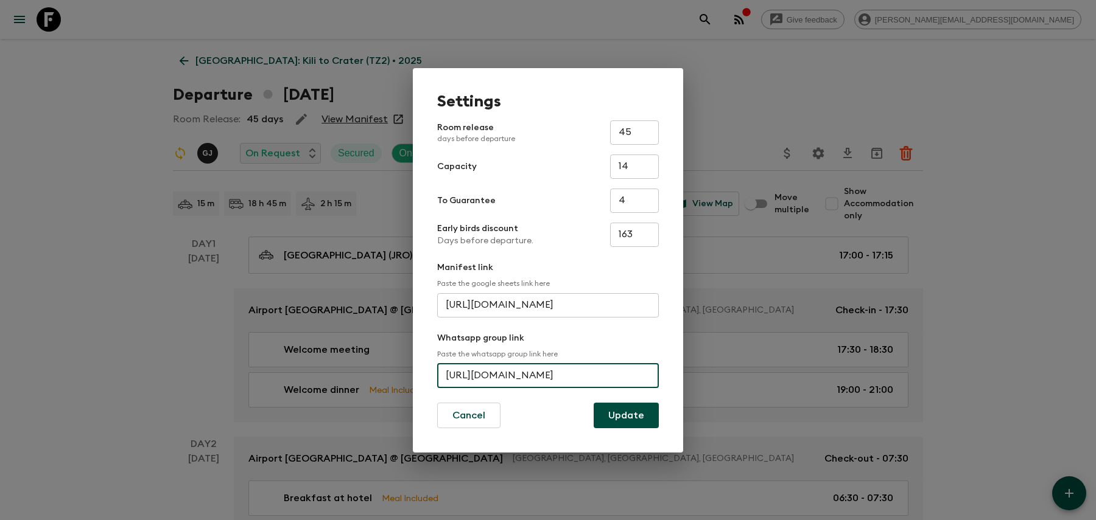
type input "[URL][DOMAIN_NAME]"
click at [600, 416] on button "Update" at bounding box center [626, 416] width 65 height 26
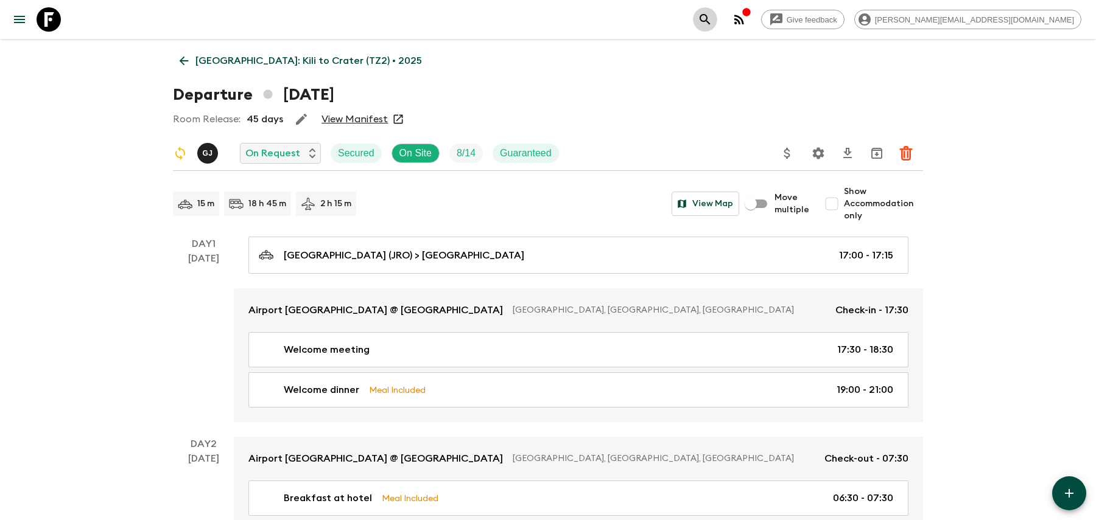
click at [712, 23] on icon "search adventures" at bounding box center [705, 19] width 15 height 15
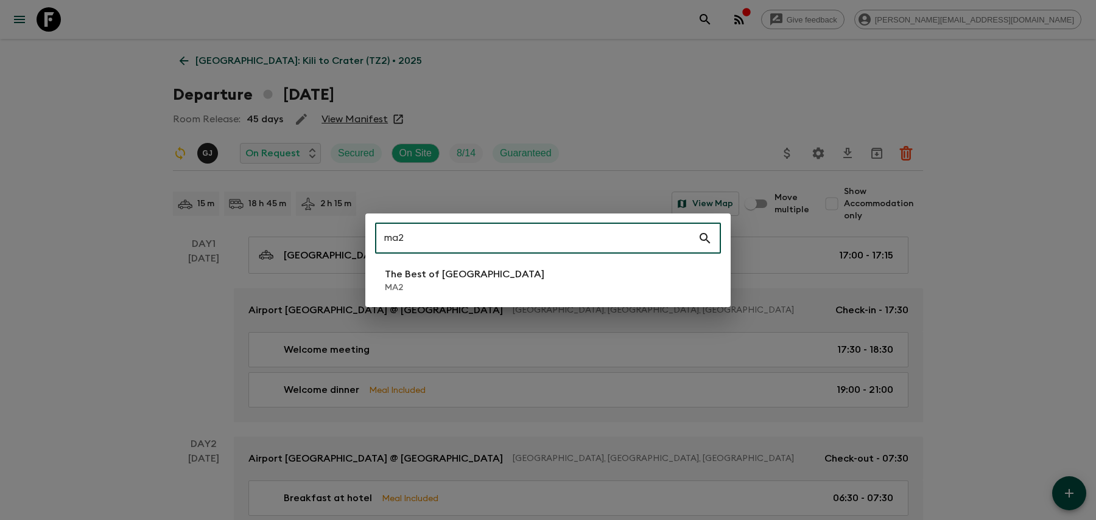
type input "ma2"
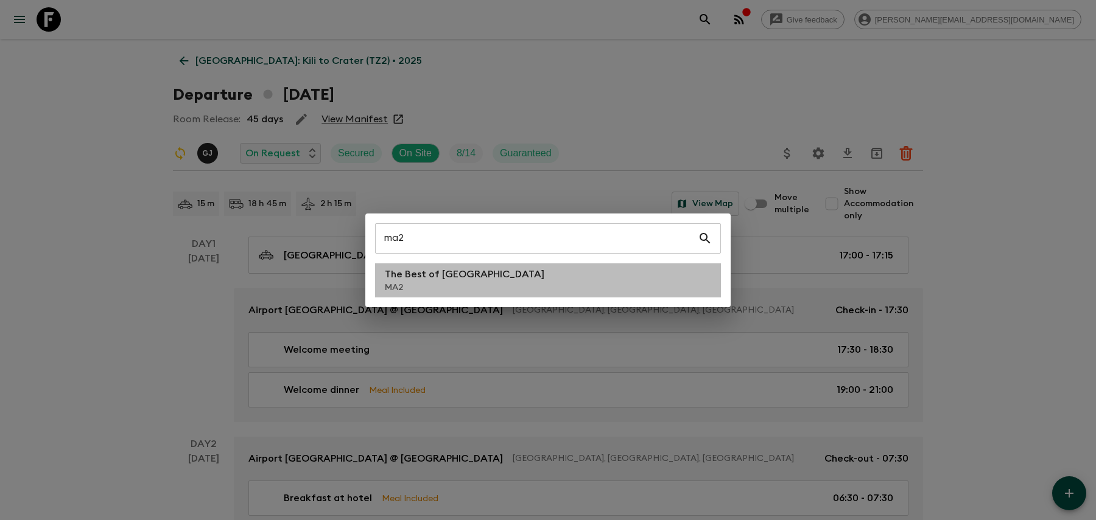
click at [475, 278] on p "The Best of [GEOGRAPHIC_DATA]" at bounding box center [464, 274] width 159 height 15
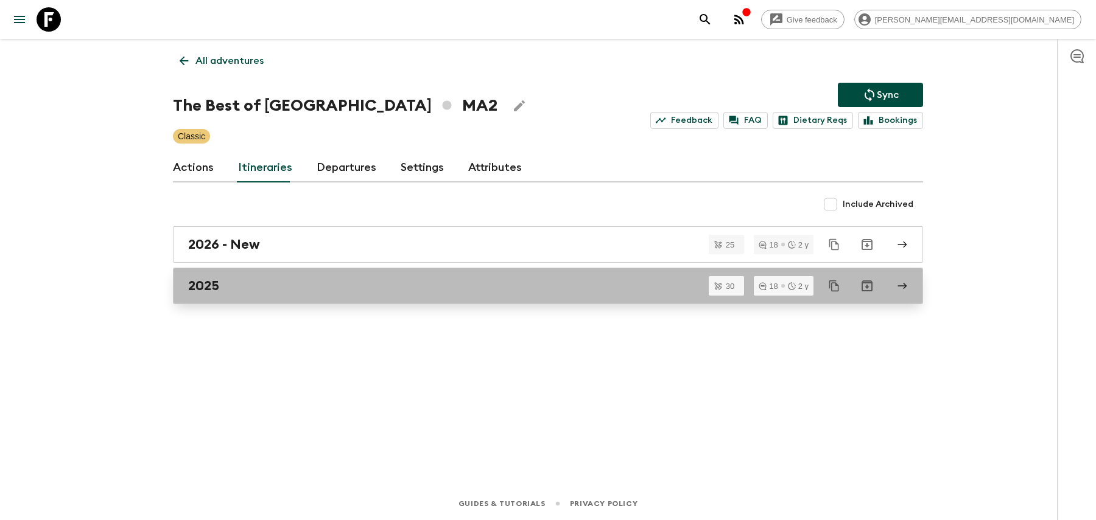
click at [441, 296] on link "2025" at bounding box center [548, 286] width 750 height 37
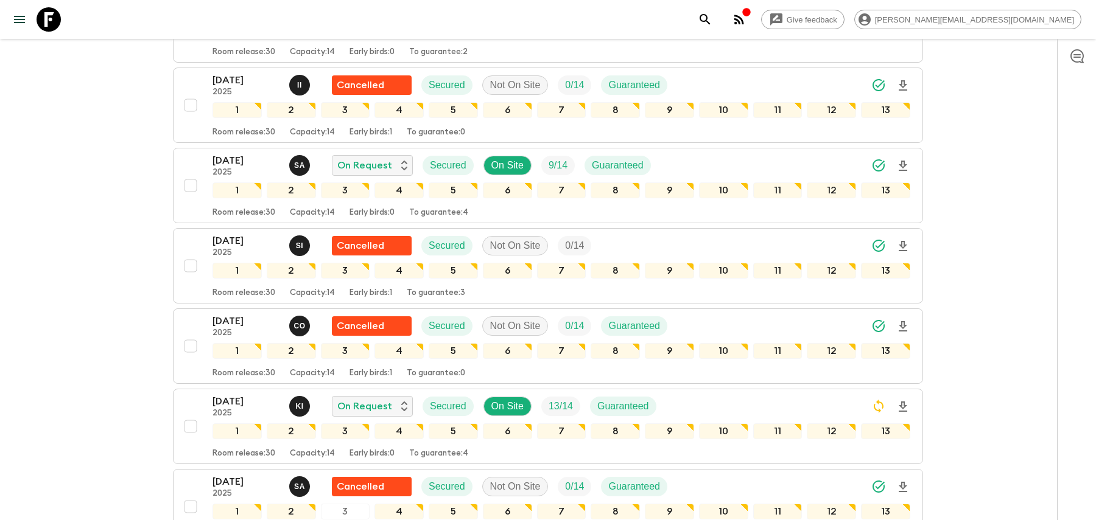
scroll to position [1240, 0]
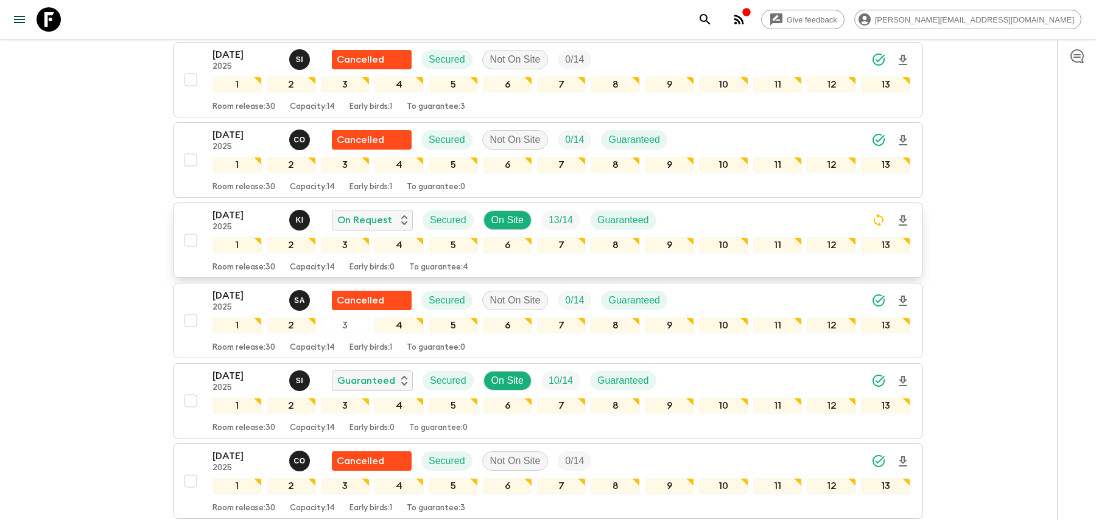
click at [735, 208] on div "[DATE] 2025 K I On Request Secured On Site 13 / 14 Guaranteed" at bounding box center [561, 220] width 698 height 24
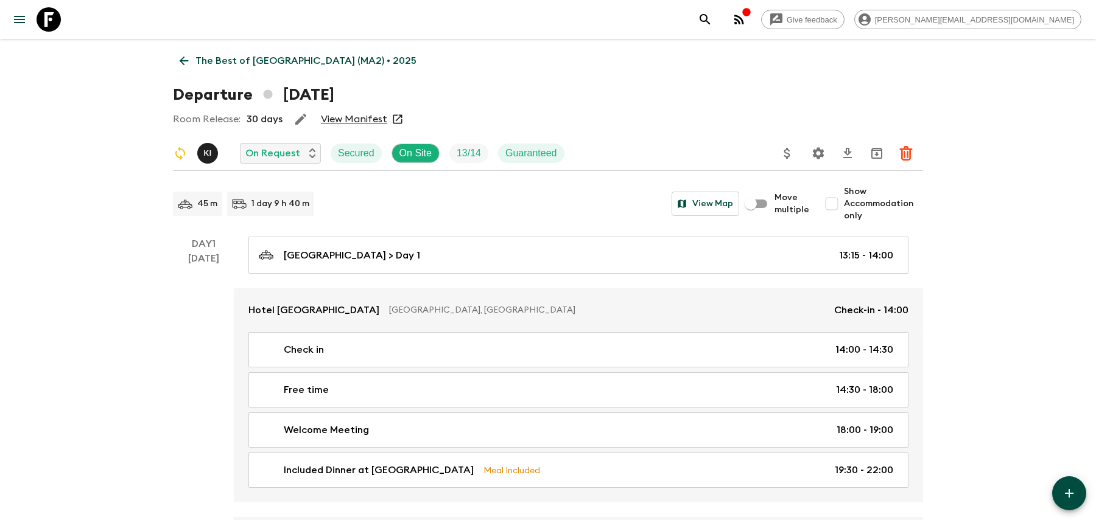
click at [823, 153] on icon "Settings" at bounding box center [818, 153] width 15 height 15
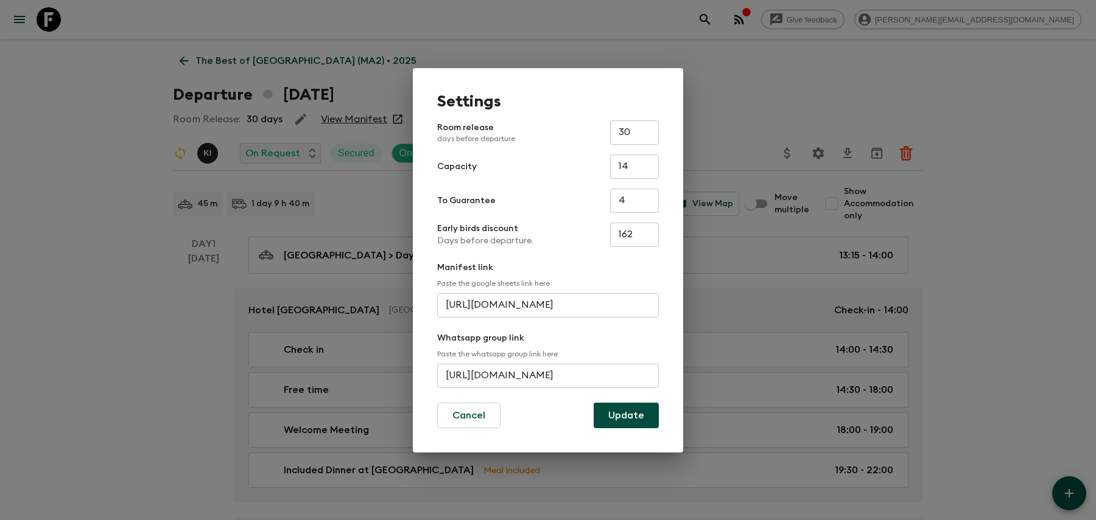
click at [544, 372] on input "[URL][DOMAIN_NAME]" at bounding box center [548, 376] width 222 height 24
paste input "FxYauTt5wcvKeFl6ULKo6T"
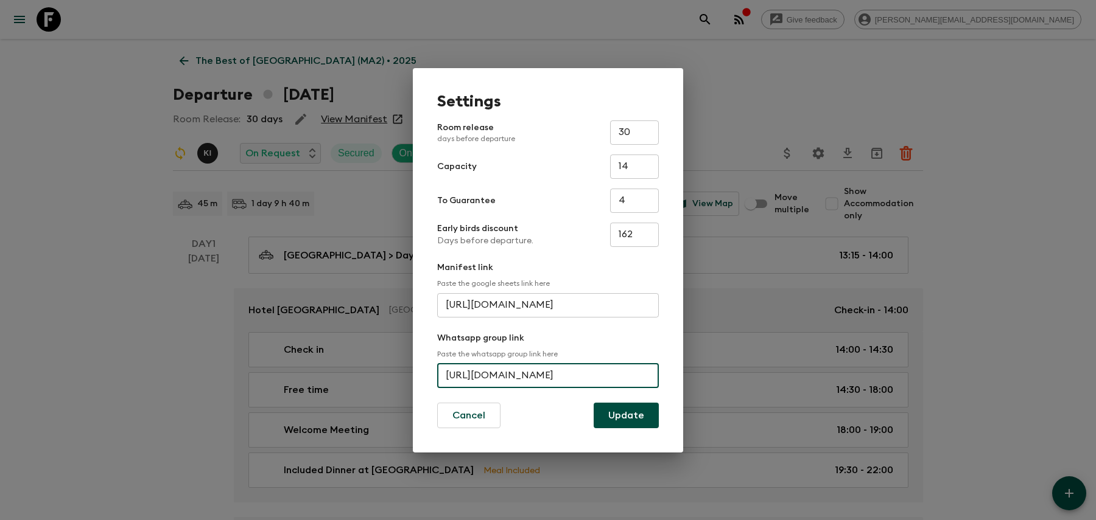
type input "[URL][DOMAIN_NAME]"
click at [631, 415] on button "Update" at bounding box center [626, 416] width 65 height 26
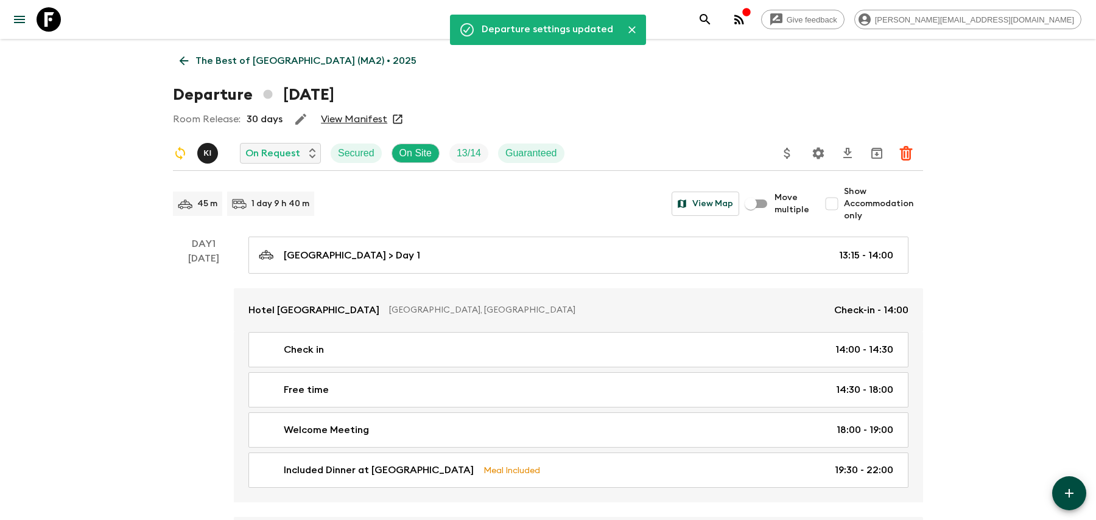
click at [717, 21] on button "search adventures" at bounding box center [705, 19] width 24 height 24
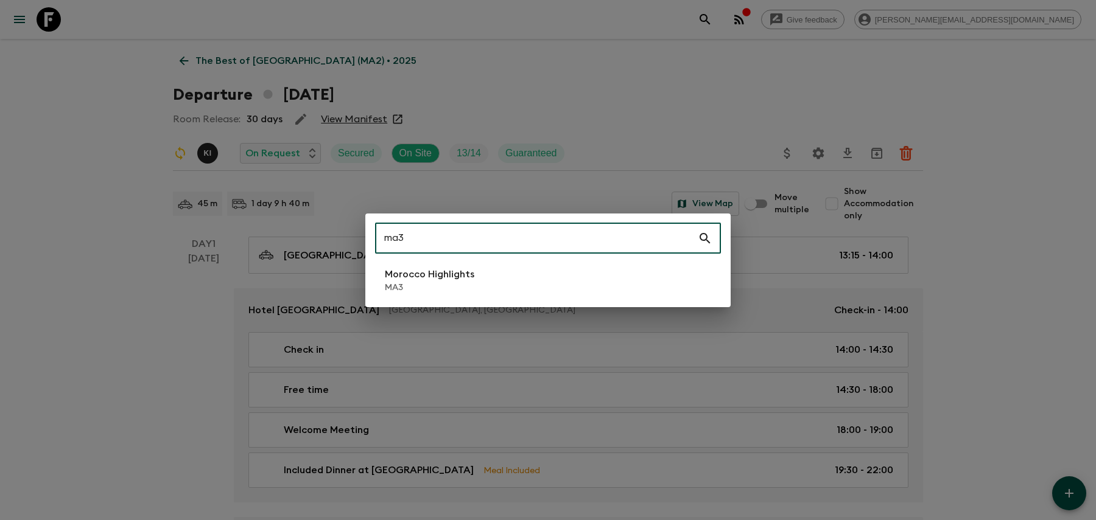
type input "ma3"
click at [452, 285] on p "MA3" at bounding box center [429, 288] width 89 height 12
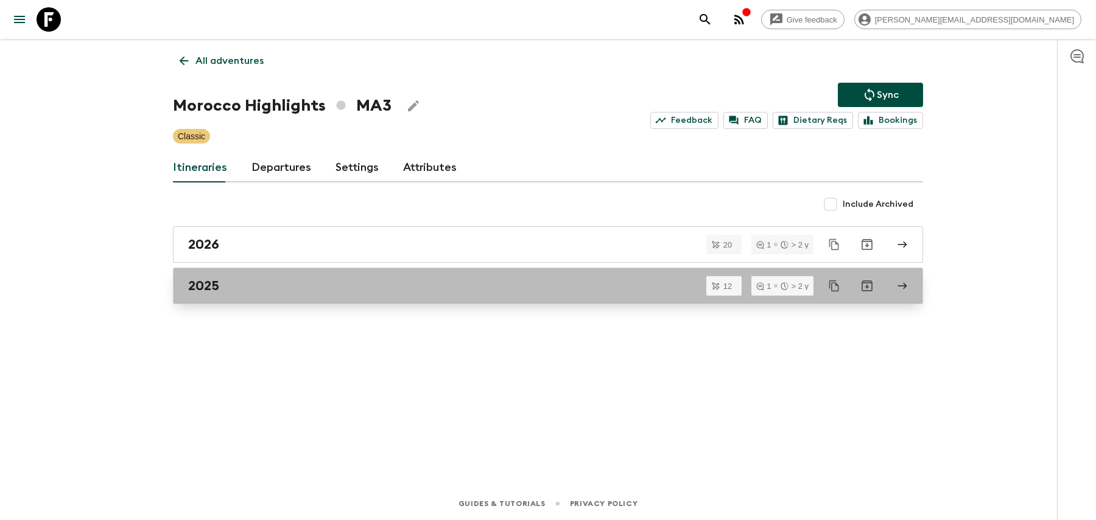
click at [612, 286] on div "2025" at bounding box center [536, 286] width 696 height 16
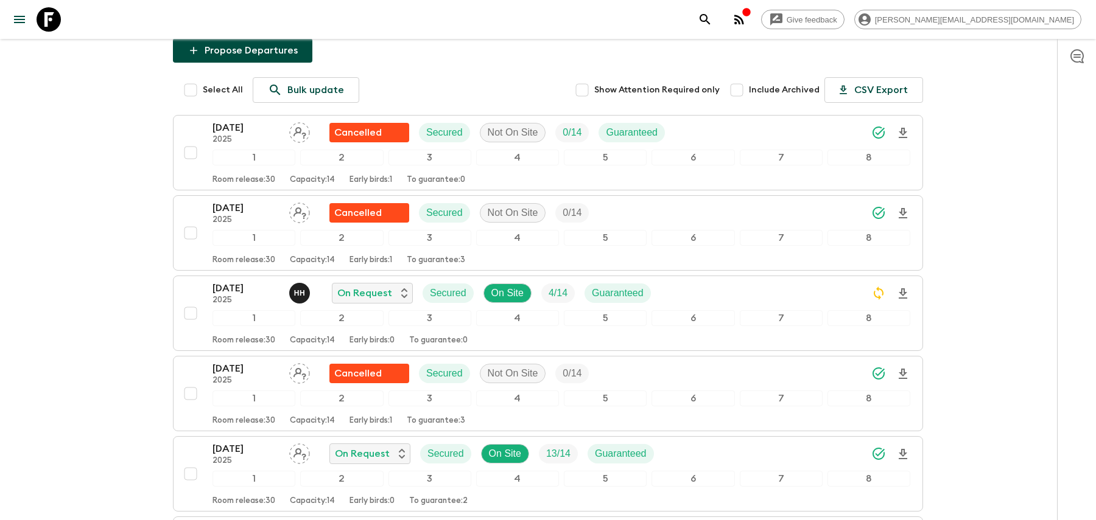
scroll to position [332, 0]
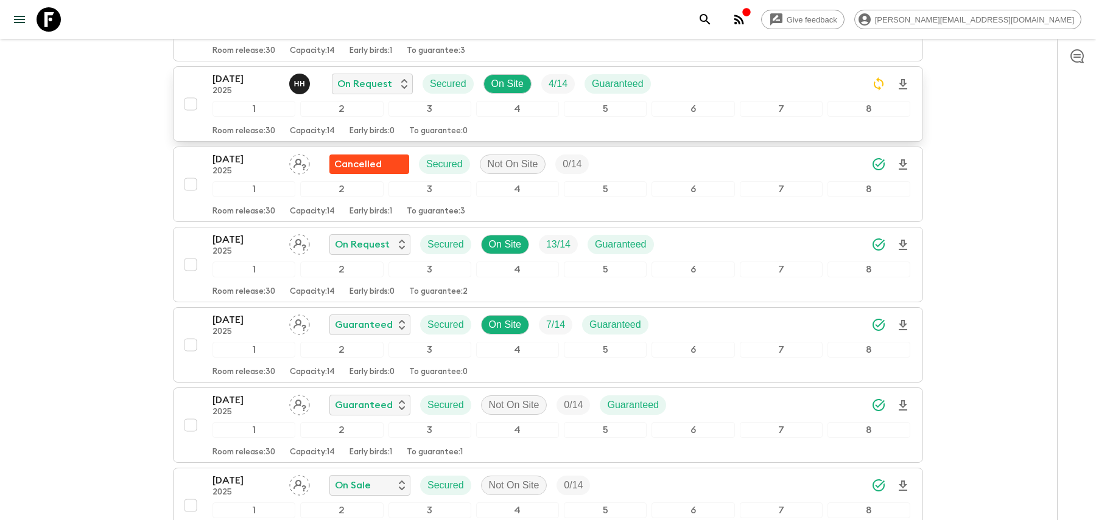
click at [742, 95] on div "[DATE] 2025 H H On Request Secured On Site 4 / 14 Guaranteed 1 2 3 4 5 6 7 8 Ro…" at bounding box center [561, 104] width 698 height 65
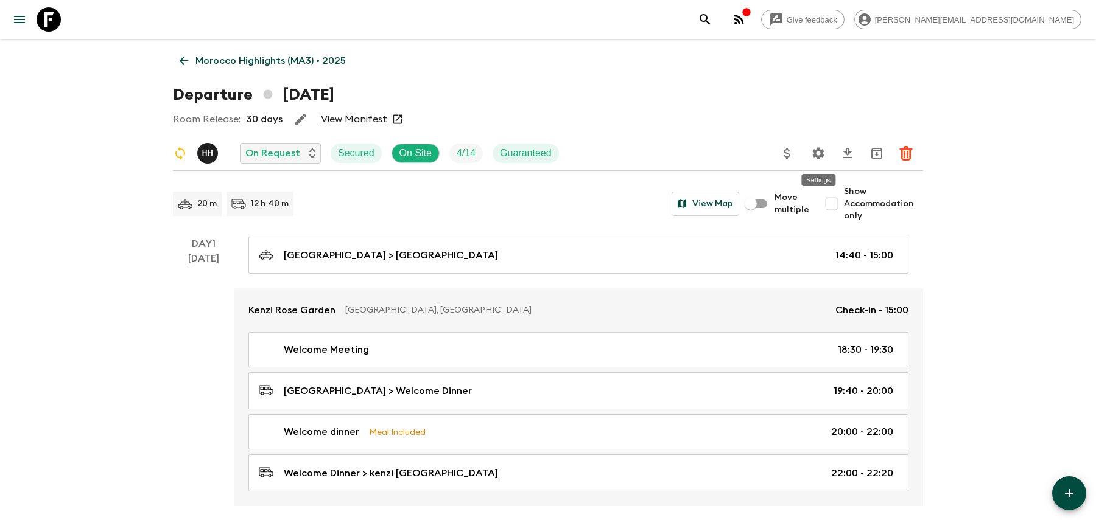
click at [812, 153] on icon "Settings" at bounding box center [818, 153] width 15 height 15
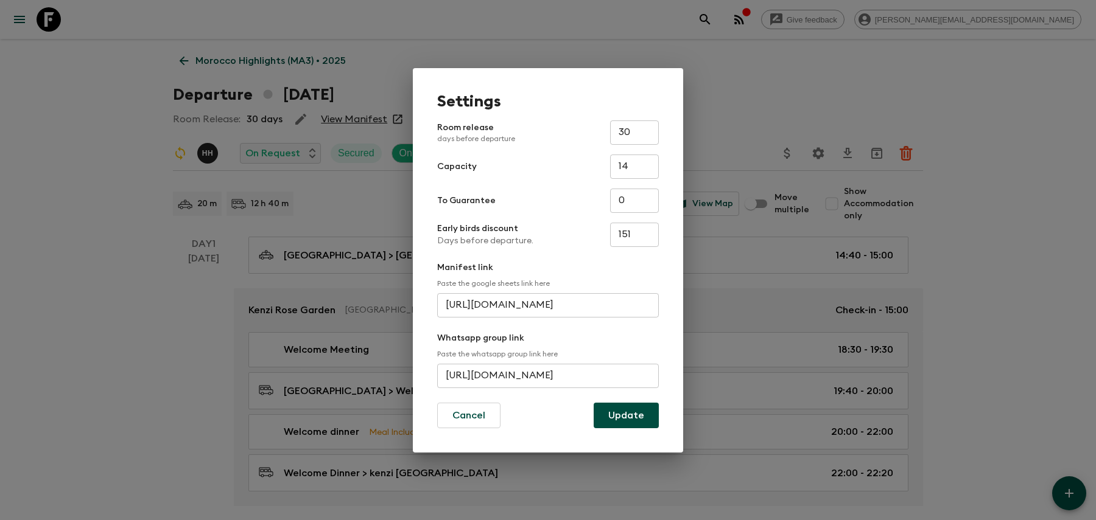
click at [480, 371] on input "[URL][DOMAIN_NAME]" at bounding box center [548, 376] width 222 height 24
paste input "I2JYiDwWUc48l7tNgwnReI"
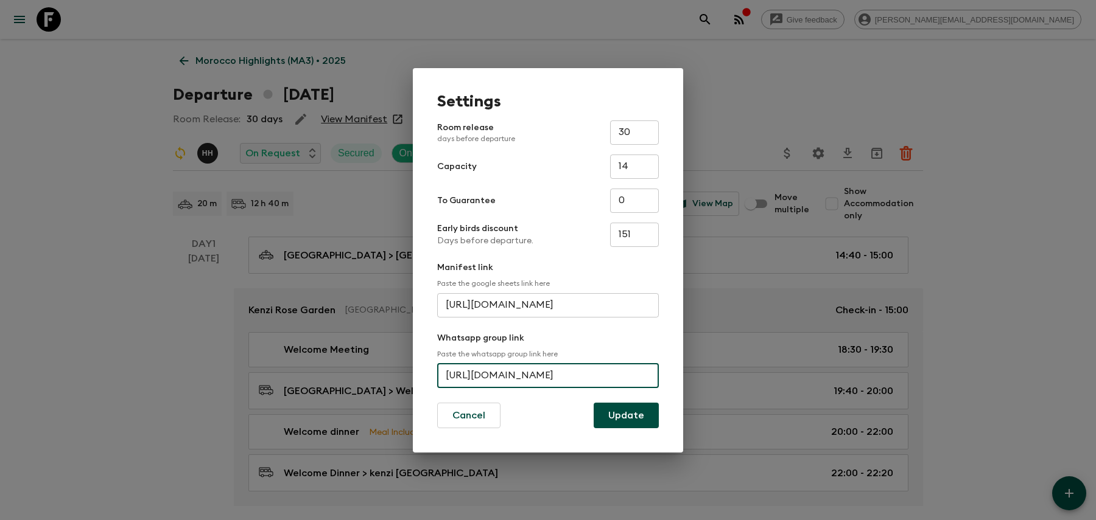
type input "[URL][DOMAIN_NAME]"
click at [631, 412] on button "Update" at bounding box center [626, 416] width 65 height 26
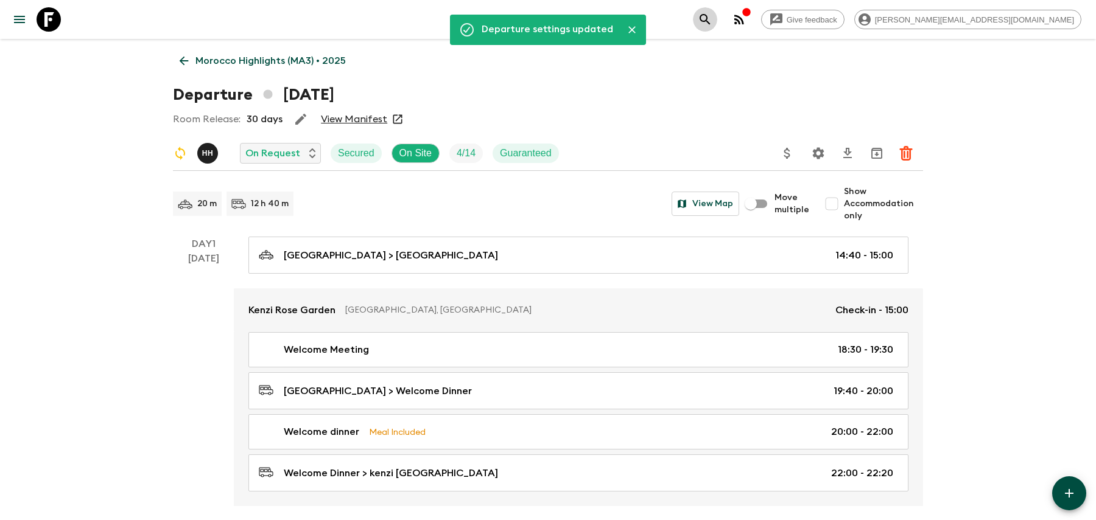
click at [717, 23] on button "search adventures" at bounding box center [705, 19] width 24 height 24
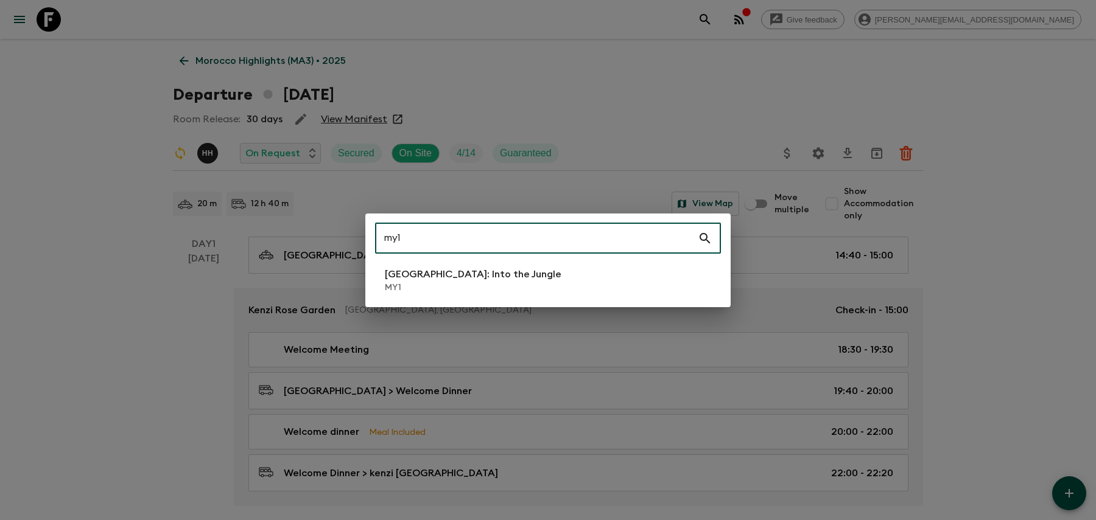
type input "my1"
click at [592, 276] on li "[GEOGRAPHIC_DATA]: Into the Jungle MY1" at bounding box center [548, 281] width 346 height 34
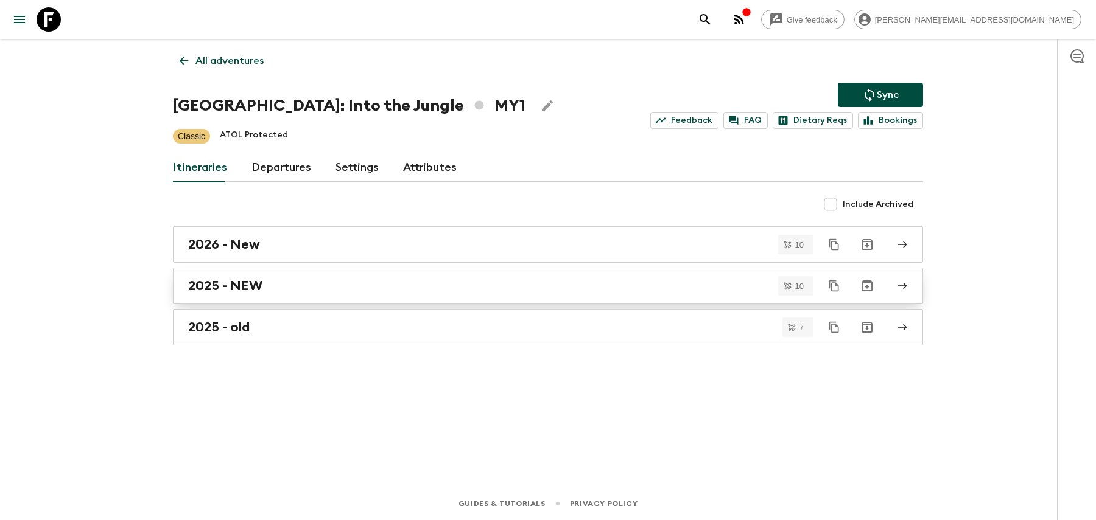
click at [427, 295] on link "2025 - NEW" at bounding box center [548, 286] width 750 height 37
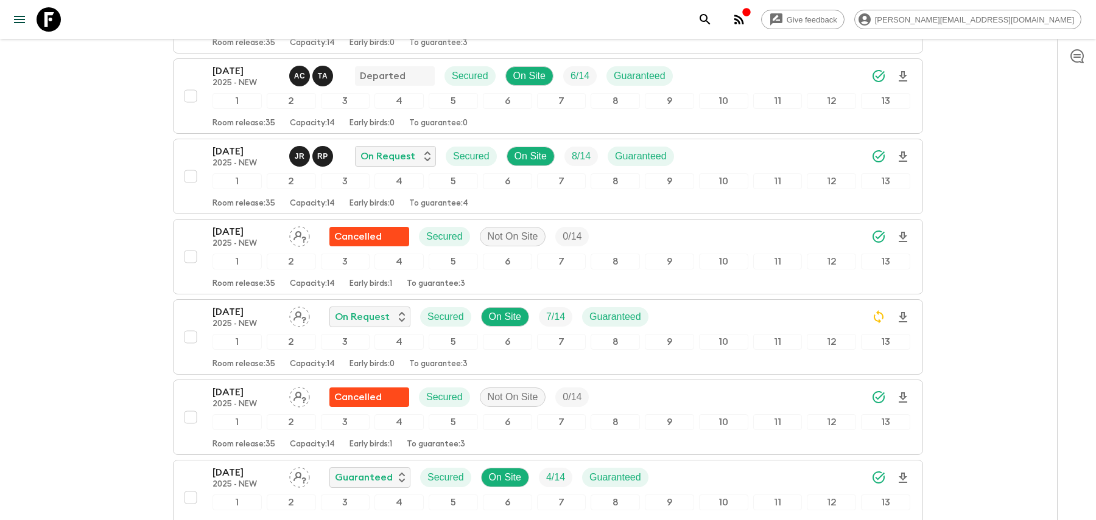
scroll to position [617, 0]
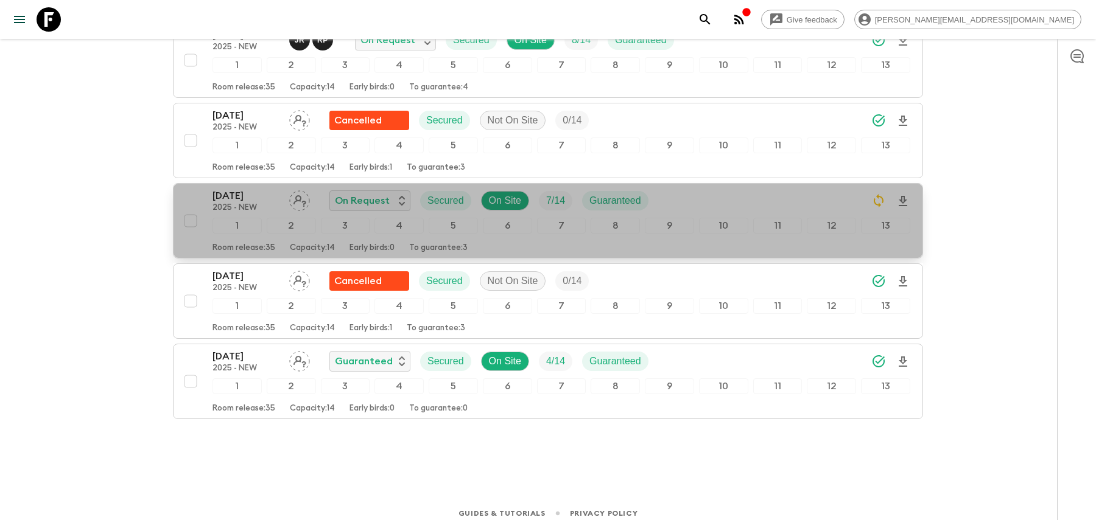
click at [691, 197] on div "[DATE] 2025 - NEW On Request Secured On Site 7 / 14 Guaranteed" at bounding box center [561, 201] width 698 height 24
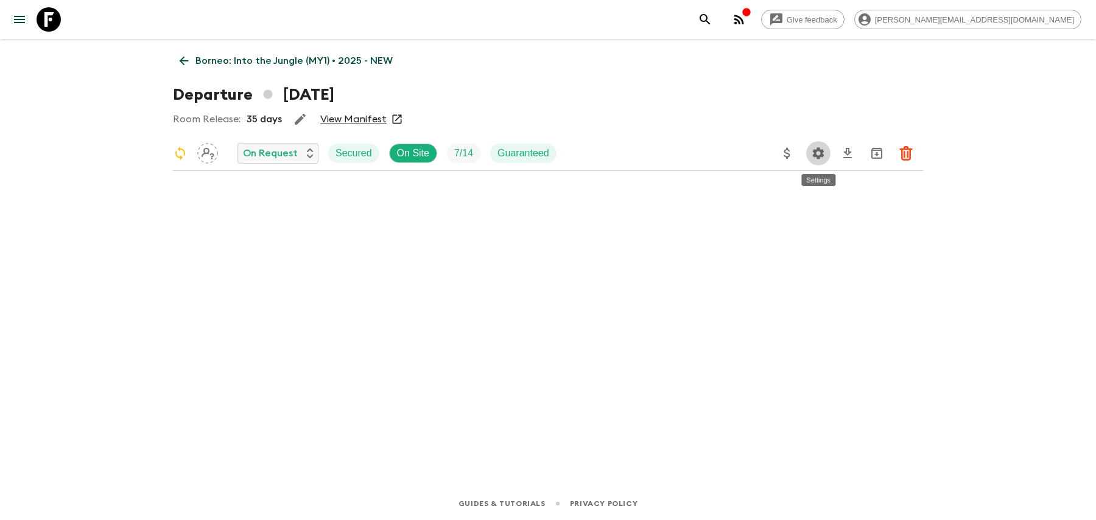
click at [821, 153] on icon "Settings" at bounding box center [819, 153] width 12 height 12
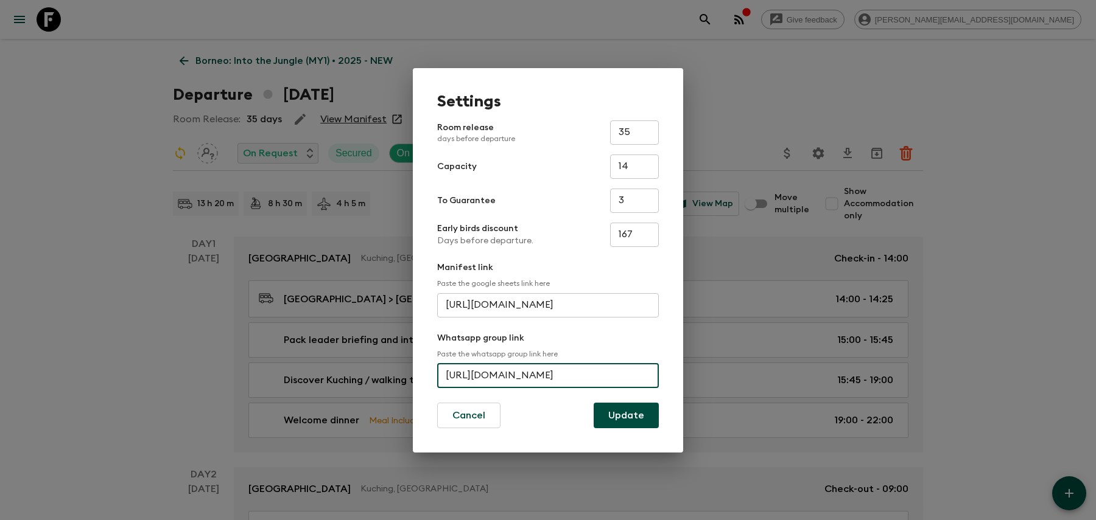
click at [522, 377] on input "[URL][DOMAIN_NAME]" at bounding box center [548, 376] width 222 height 24
paste input "DD1CDgtk6eP0JHTHyZHDLu"
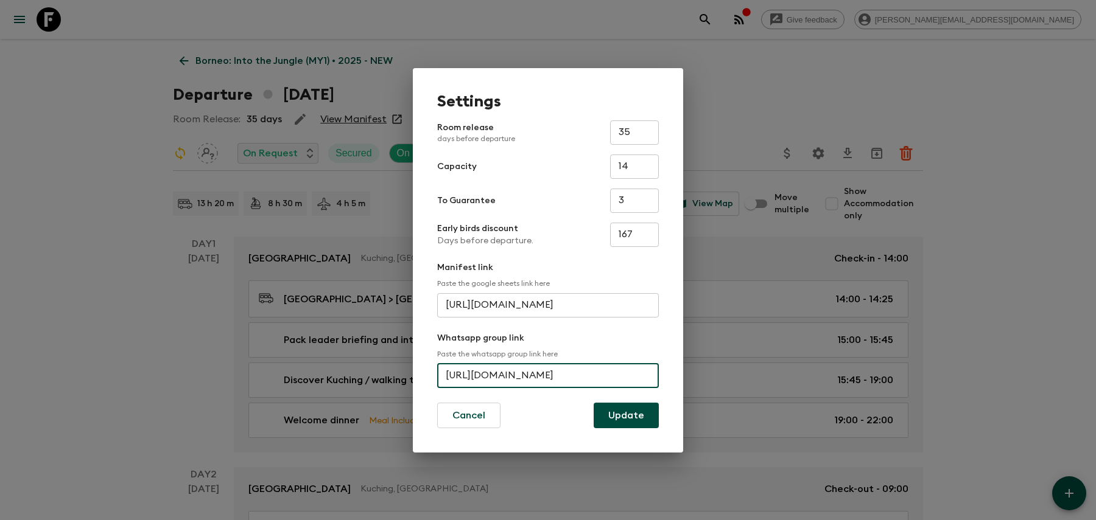
type input "[URL][DOMAIN_NAME]"
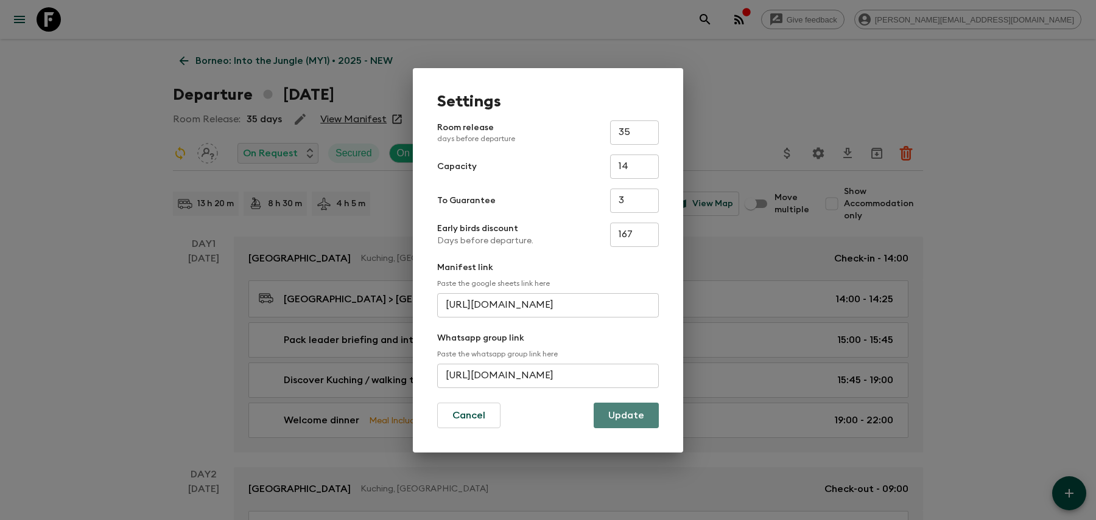
click at [622, 406] on button "Update" at bounding box center [626, 416] width 65 height 26
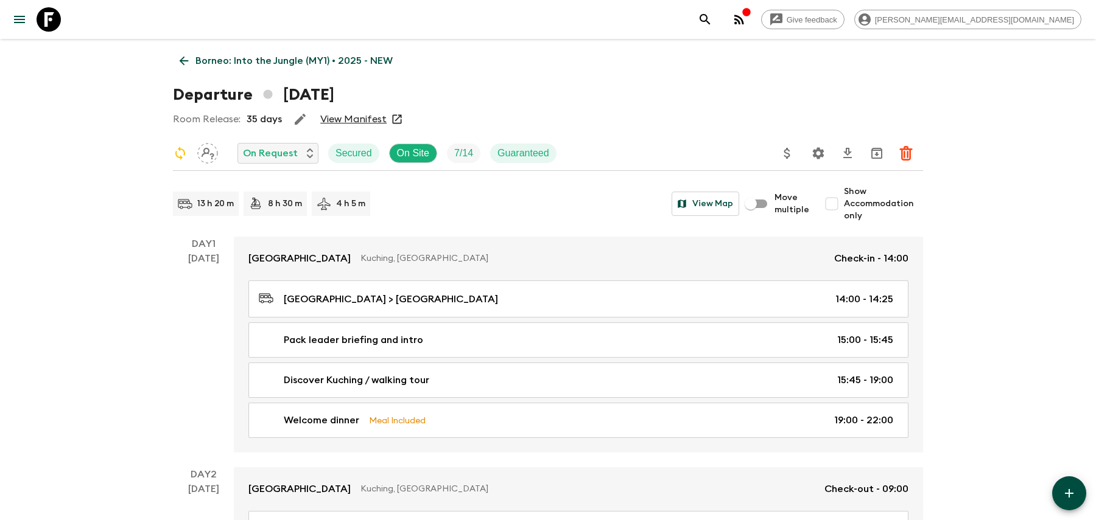
click at [295, 58] on p "Borneo: Into the Jungle (MY1) • 2025 - NEW" at bounding box center [293, 61] width 197 height 15
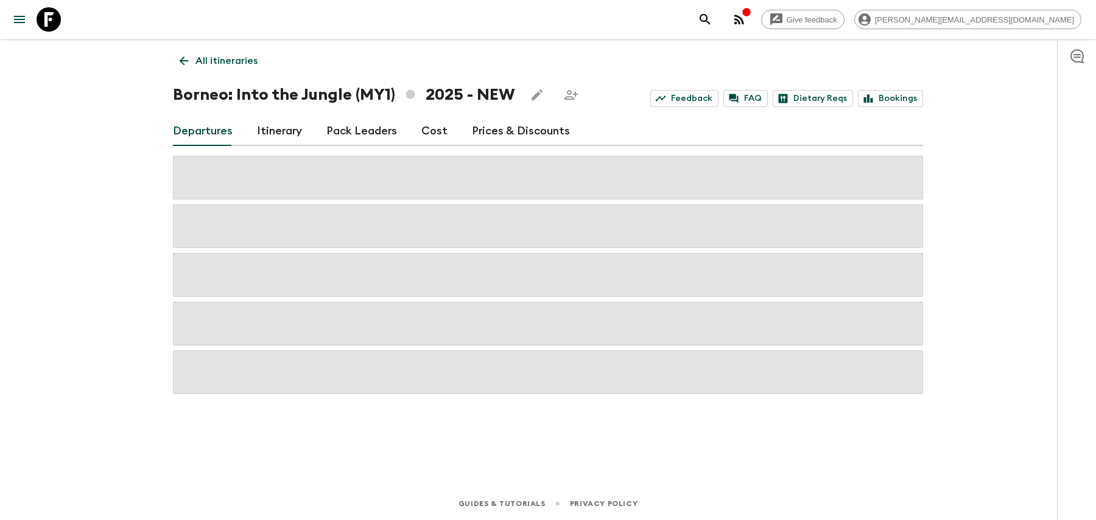
click at [240, 61] on p "All itineraries" at bounding box center [226, 61] width 62 height 15
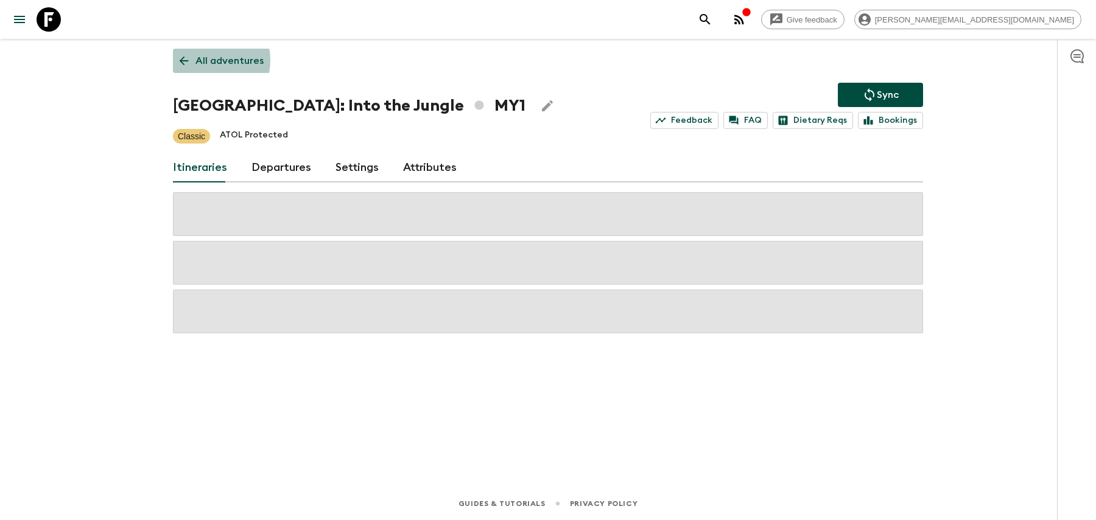
click at [203, 61] on p "All adventures" at bounding box center [229, 61] width 68 height 15
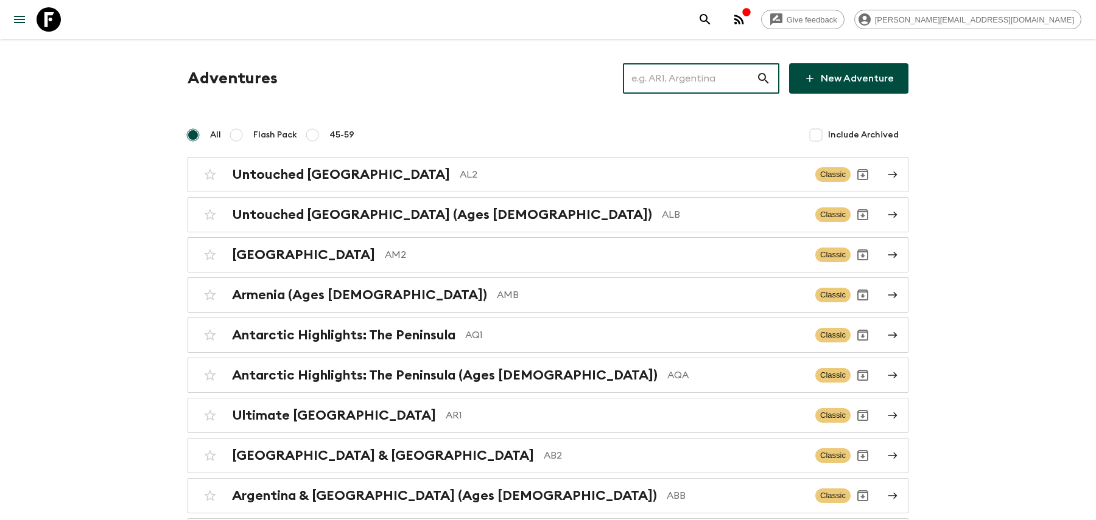
click at [725, 71] on input "text" at bounding box center [689, 78] width 133 height 34
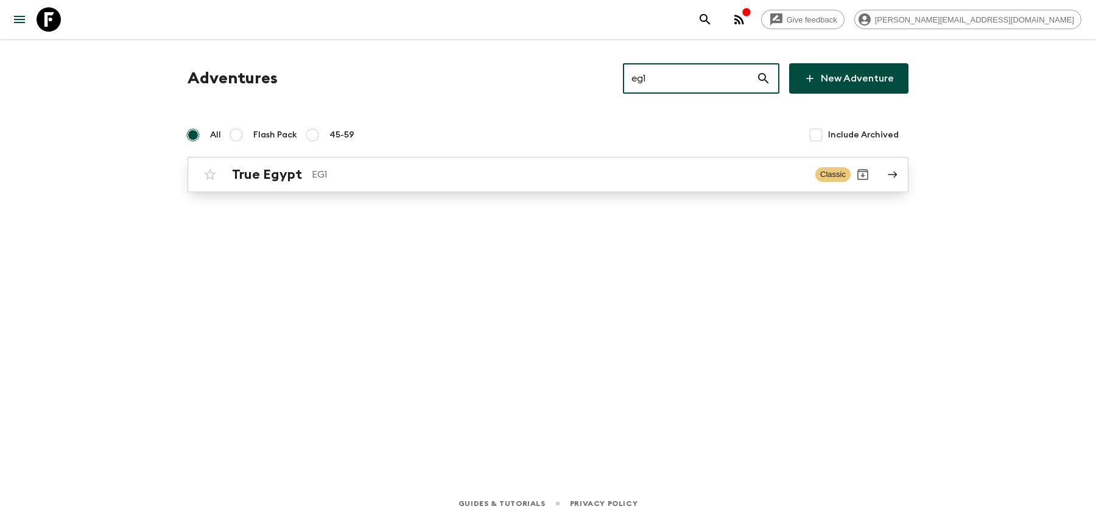
type input "eg1"
click at [601, 164] on div "True Egypt EG1 Classic" at bounding box center [524, 175] width 653 height 24
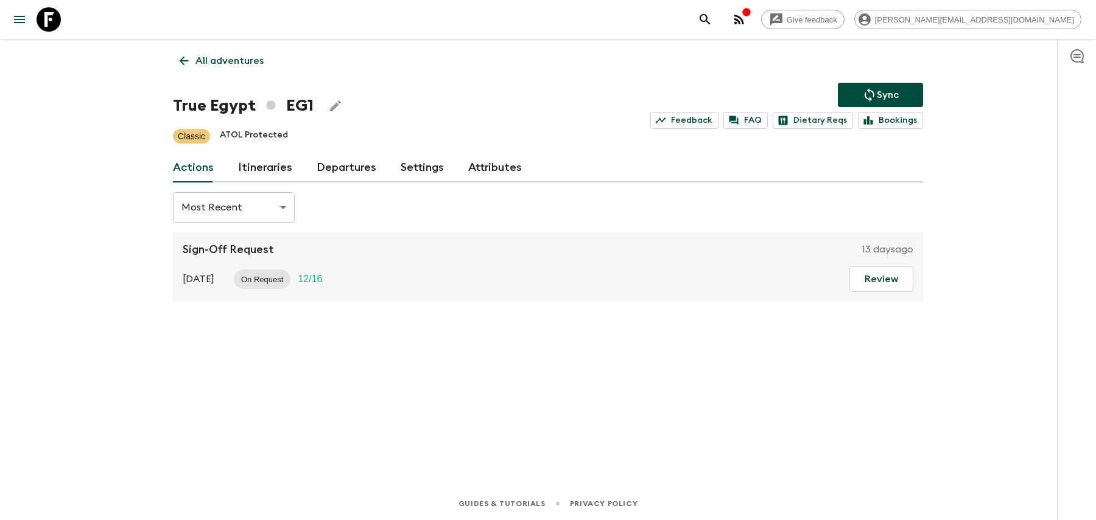
click at [272, 169] on link "Itineraries" at bounding box center [265, 167] width 54 height 29
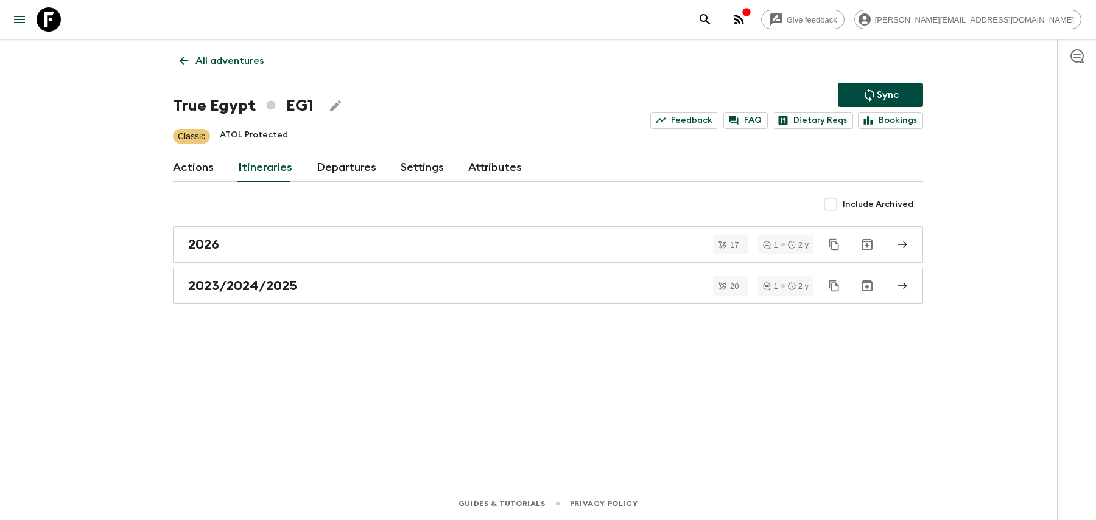
click at [200, 175] on link "Actions" at bounding box center [193, 167] width 41 height 29
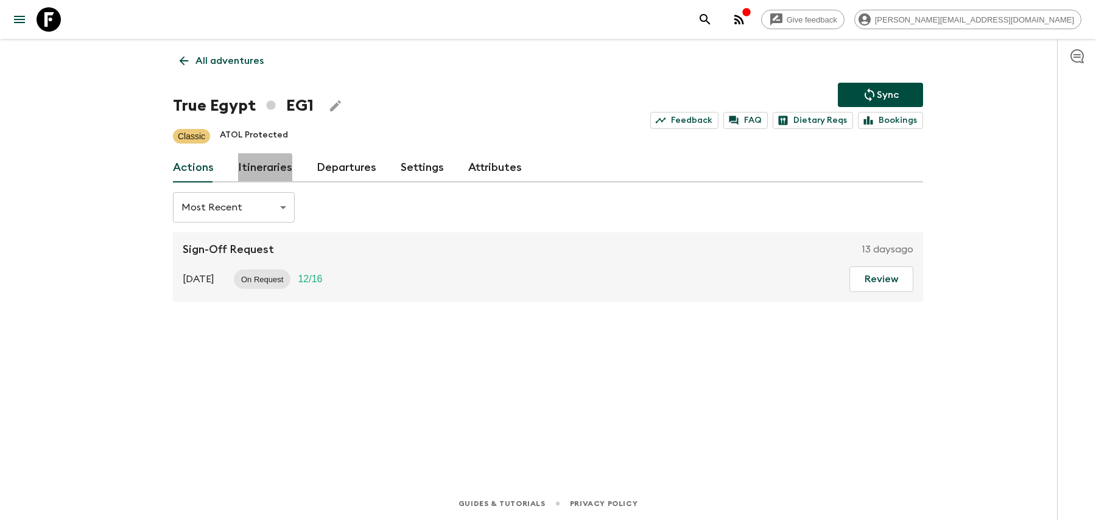
click at [248, 173] on link "Itineraries" at bounding box center [265, 167] width 54 height 29
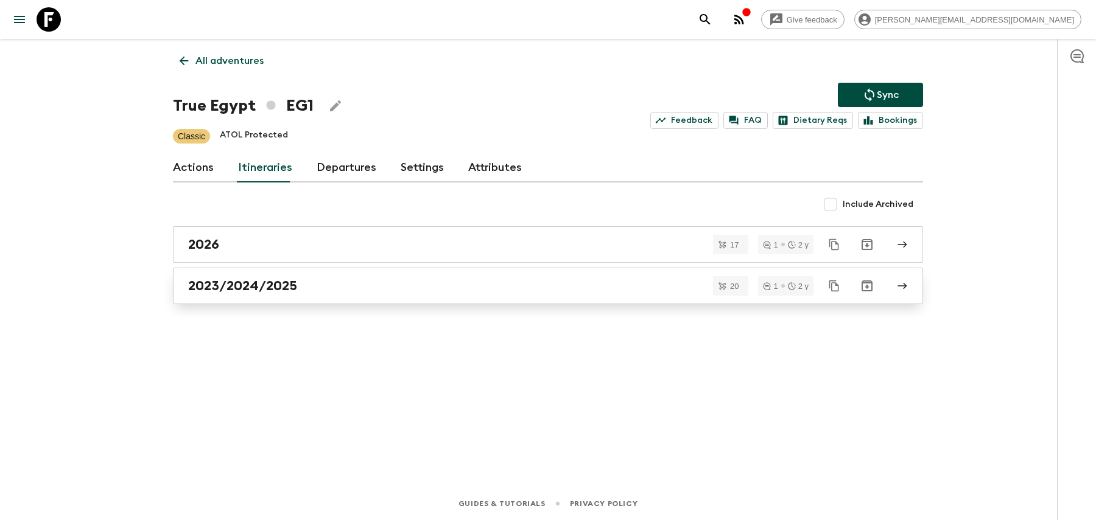
click at [262, 289] on h2 "2023/2024/2025" at bounding box center [242, 286] width 109 height 16
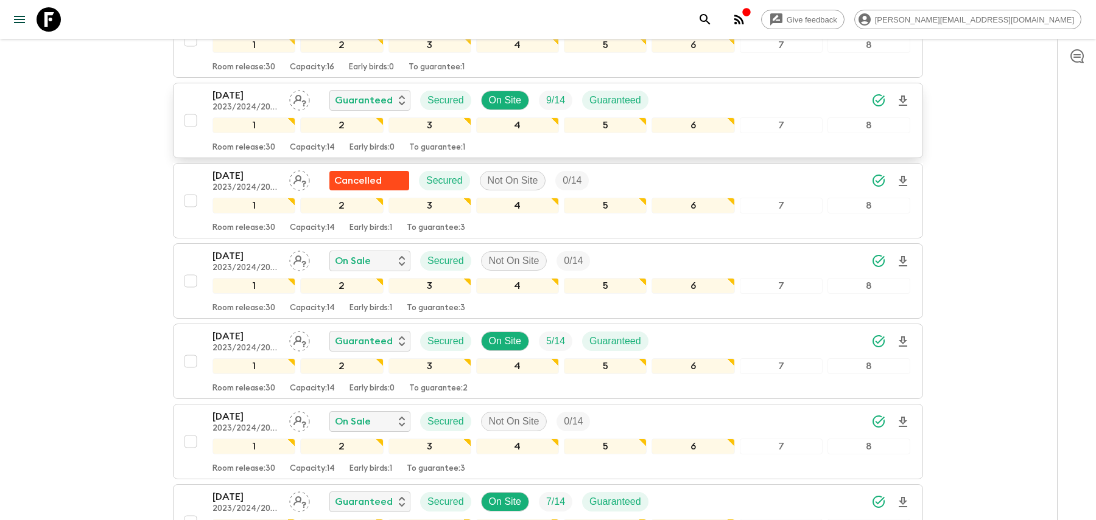
scroll to position [659, 0]
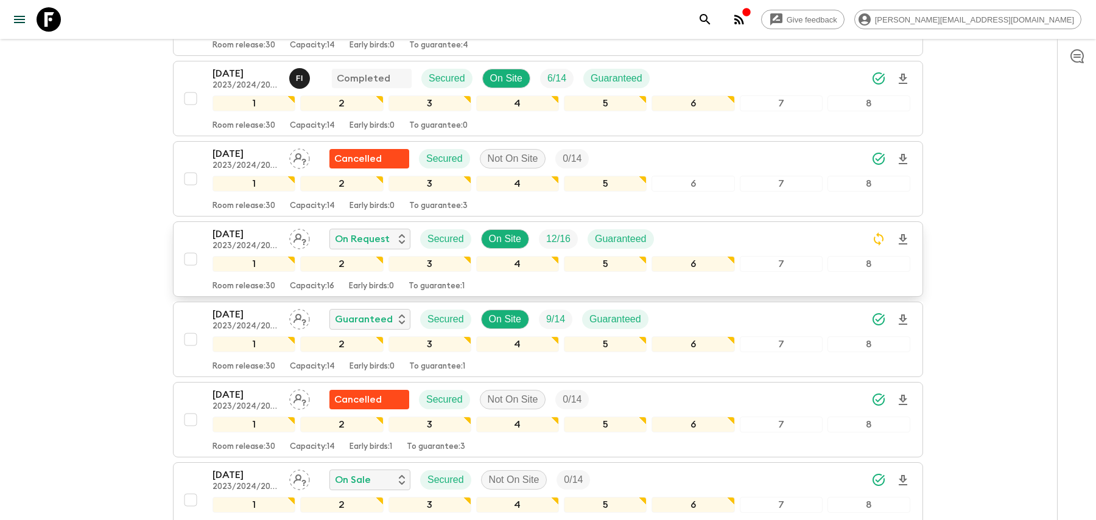
click at [789, 231] on div "[DATE] 2023/2024/2025 On Request Secured On Site 12 / 16 Guaranteed" at bounding box center [561, 239] width 698 height 24
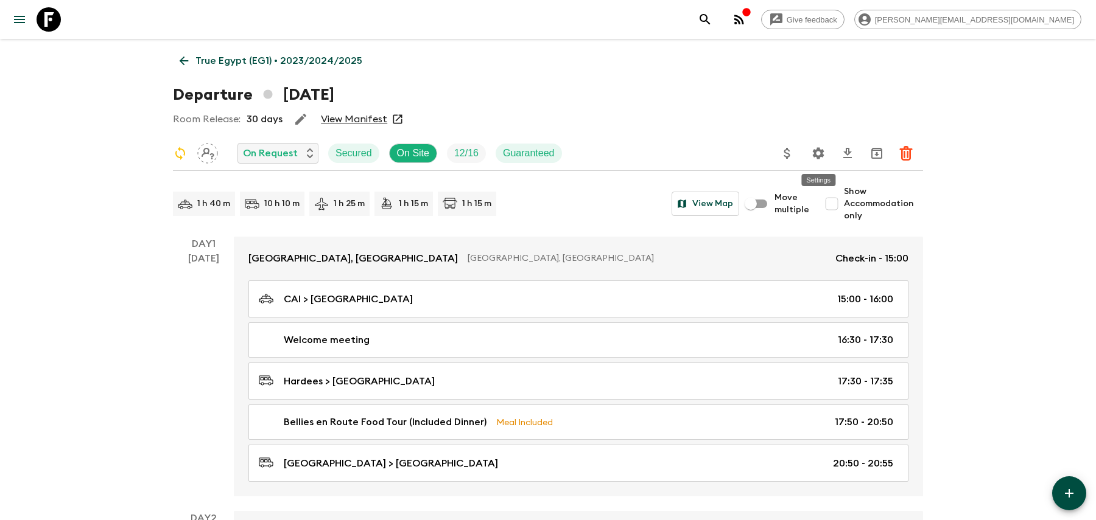
click at [819, 161] on button "Settings" at bounding box center [818, 153] width 24 height 24
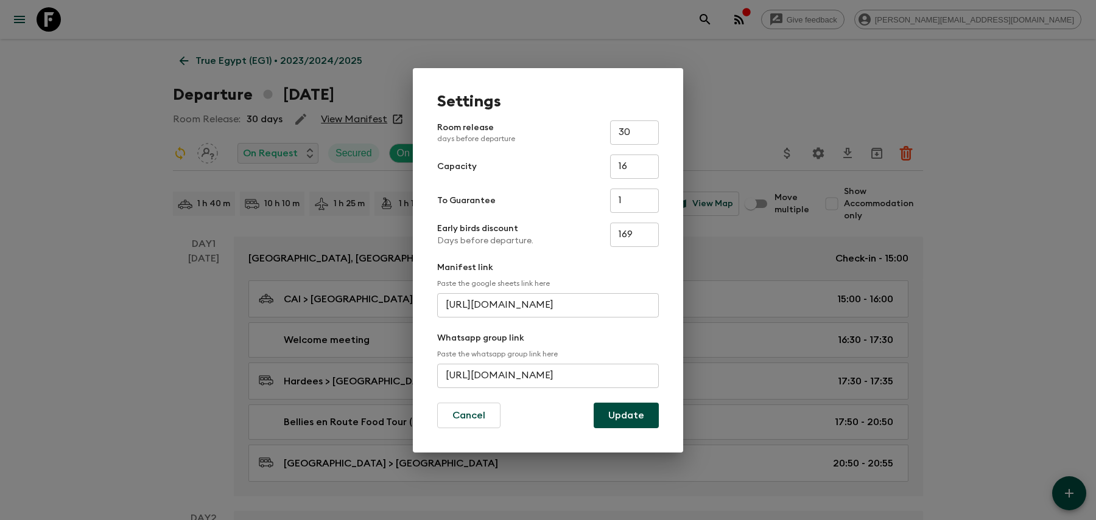
click at [523, 372] on input "[URL][DOMAIN_NAME]" at bounding box center [548, 376] width 222 height 24
paste input "Hl3ktcnbhi42Td5rgJTzDN"
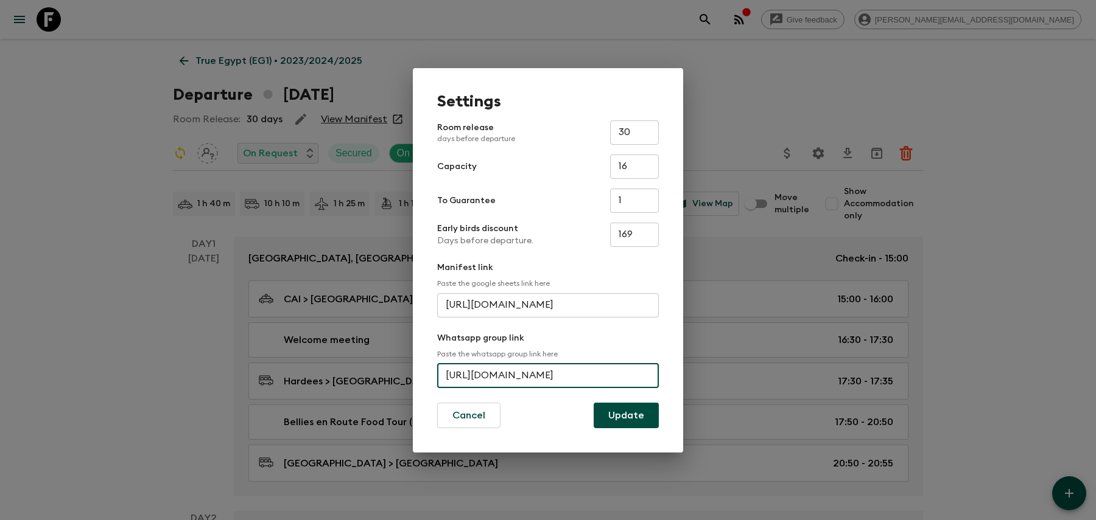
type input "[URL][DOMAIN_NAME]"
click at [627, 412] on button "Update" at bounding box center [626, 416] width 65 height 26
